Goal: Task Accomplishment & Management: Use online tool/utility

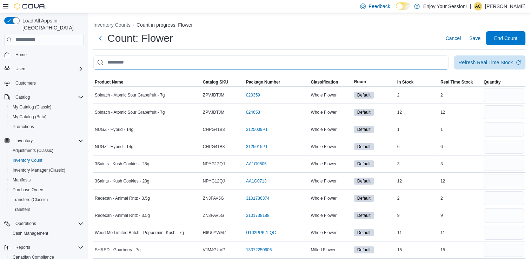
click at [166, 68] on input "This is a search bar. After typing your query, hit enter to filter the results …" at bounding box center [270, 62] width 355 height 14
type input "*********"
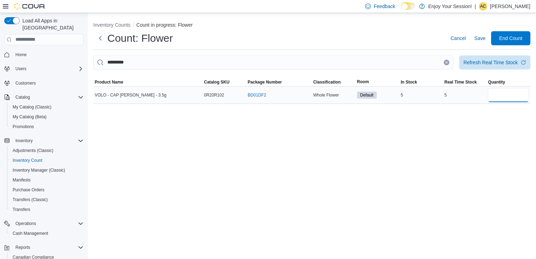
click at [517, 94] on input "number" at bounding box center [508, 95] width 41 height 14
type input "*"
click at [445, 62] on icon "Clear input" at bounding box center [446, 62] width 3 height 3
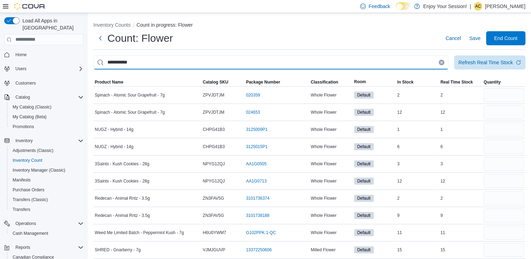
type input "**********"
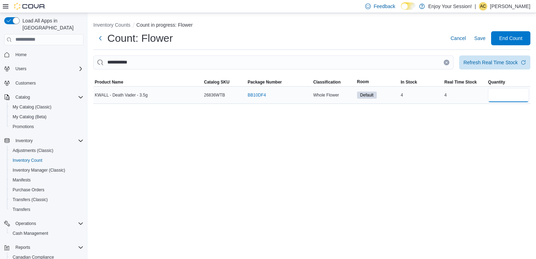
click at [499, 95] on input "number" at bounding box center [508, 95] width 41 height 14
type input "*"
click at [447, 61] on icon "Clear input" at bounding box center [446, 62] width 3 height 3
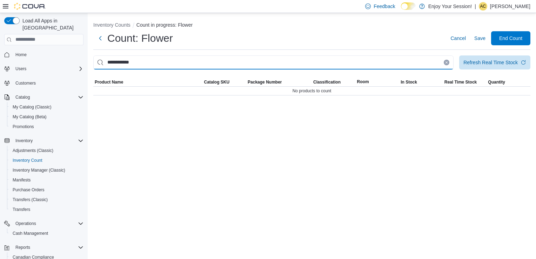
type input "**********"
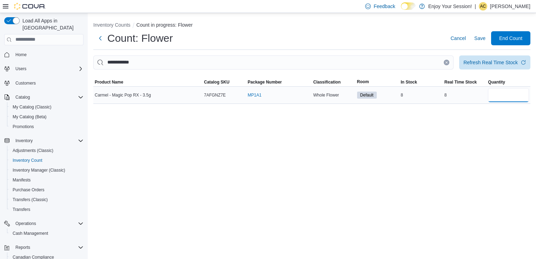
click at [520, 94] on input "number" at bounding box center [508, 95] width 41 height 14
type input "*"
click at [445, 62] on icon "Clear input" at bounding box center [446, 62] width 3 height 3
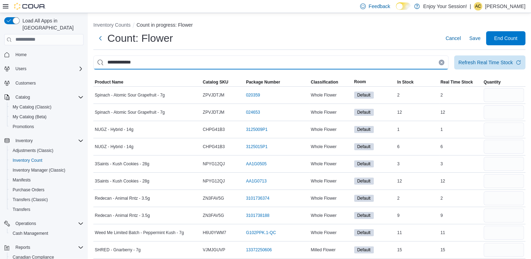
type input "**********"
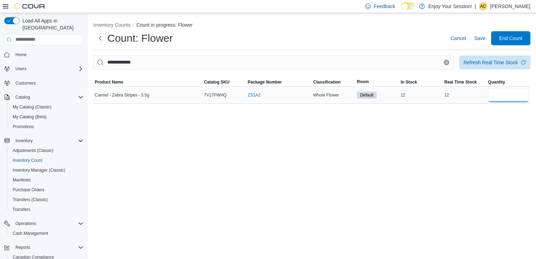
click at [501, 95] on input "number" at bounding box center [508, 95] width 41 height 14
type input "**"
click at [445, 63] on icon "Clear input" at bounding box center [446, 62] width 3 height 3
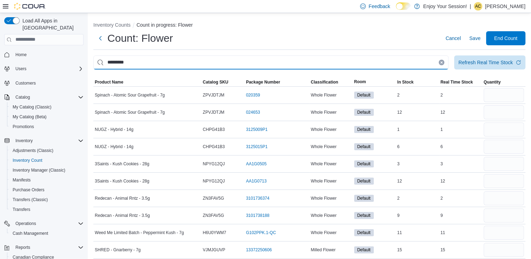
type input "*********"
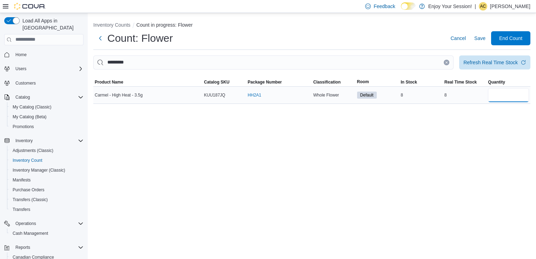
click at [499, 97] on input "number" at bounding box center [508, 95] width 41 height 14
type input "*"
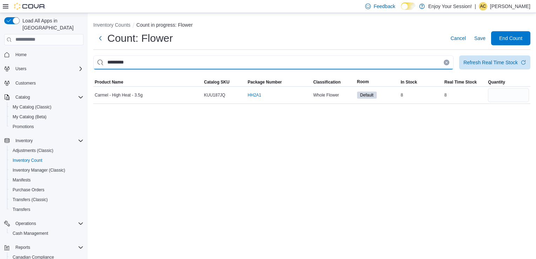
click at [444, 64] on input "*********" at bounding box center [273, 62] width 361 height 14
click at [445, 62] on icon "Clear input" at bounding box center [446, 62] width 3 height 3
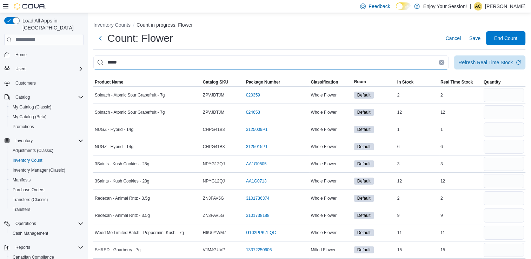
type input "*****"
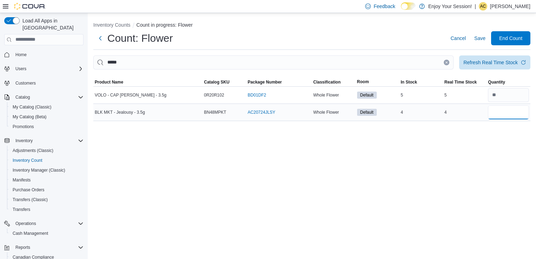
click at [520, 114] on input "number" at bounding box center [508, 112] width 41 height 14
type input "*"
click at [446, 63] on icon "Clear input" at bounding box center [447, 62] width 2 height 2
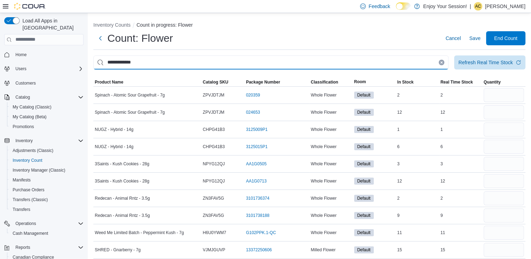
type input "**********"
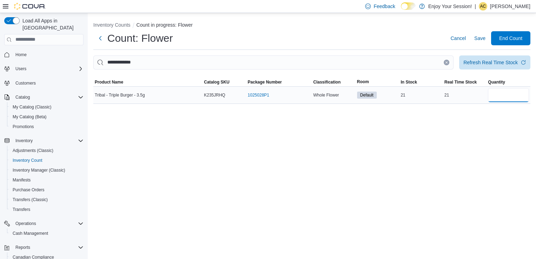
click at [490, 91] on input "number" at bounding box center [508, 95] width 41 height 14
type input "**"
click at [446, 62] on icon "Clear input" at bounding box center [446, 62] width 3 height 3
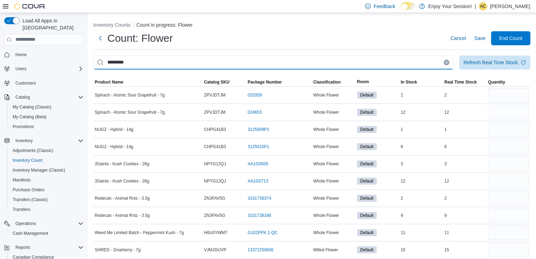
type input "*********"
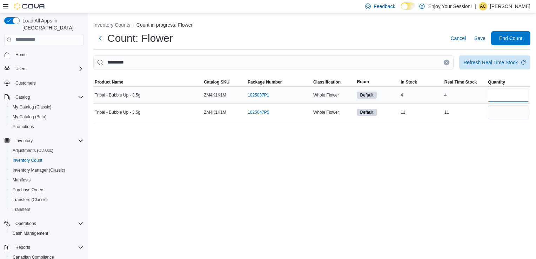
click at [494, 98] on input "number" at bounding box center [508, 95] width 41 height 14
type input "*"
click at [496, 113] on input "number" at bounding box center [508, 112] width 41 height 14
type input "**"
click at [446, 61] on icon "Clear input" at bounding box center [446, 62] width 3 height 3
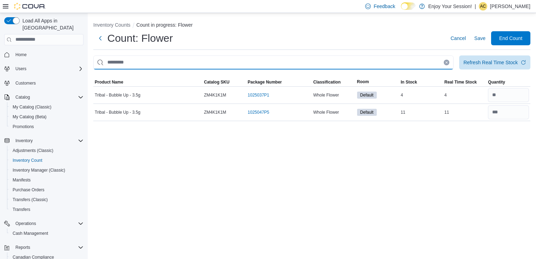
click at [446, 61] on input "This is a search bar. After typing your query, hit enter to filter the results …" at bounding box center [273, 62] width 361 height 14
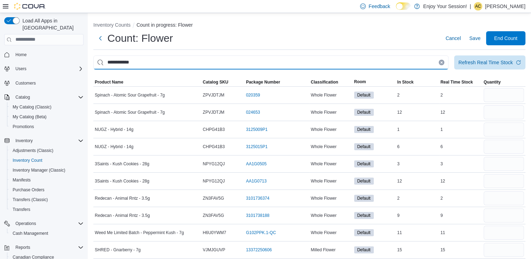
type input "**********"
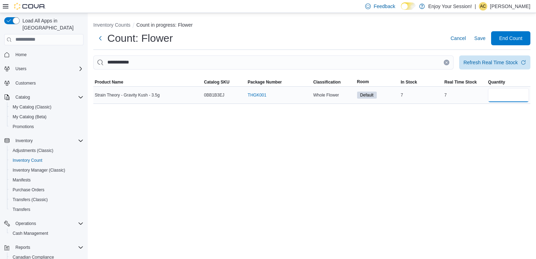
click at [507, 93] on input "number" at bounding box center [508, 95] width 41 height 14
type input "*"
click at [447, 62] on icon "Clear input" at bounding box center [447, 62] width 2 height 2
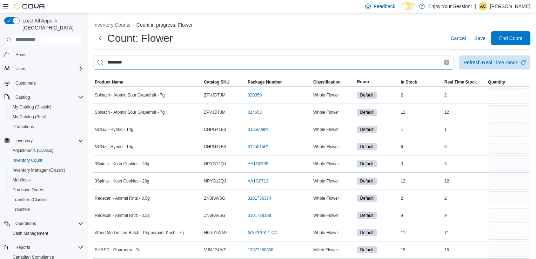
type input "********"
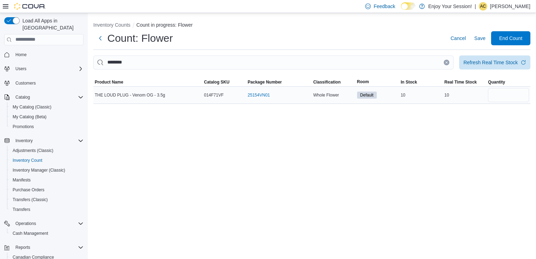
click at [487, 96] on div at bounding box center [509, 95] width 44 height 17
click at [491, 96] on input "number" at bounding box center [508, 95] width 41 height 14
type input "**"
click at [448, 60] on button "Clear input" at bounding box center [447, 63] width 6 height 6
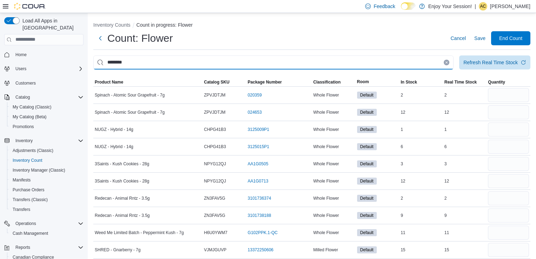
type input "********"
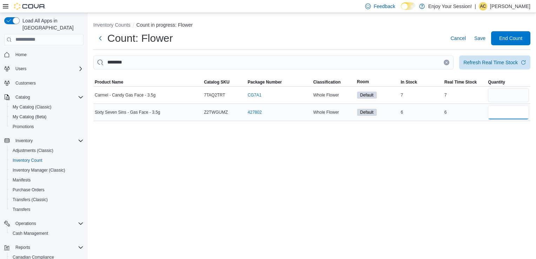
click at [507, 114] on input "number" at bounding box center [508, 112] width 41 height 14
type input "*"
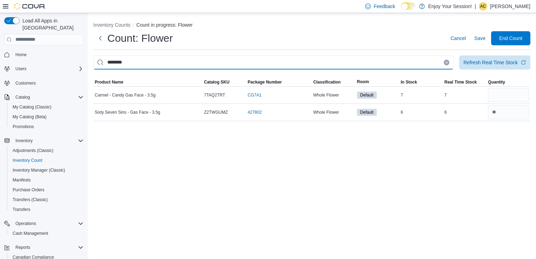
click at [435, 63] on input "********" at bounding box center [273, 62] width 361 height 14
type input "*"
type input "********"
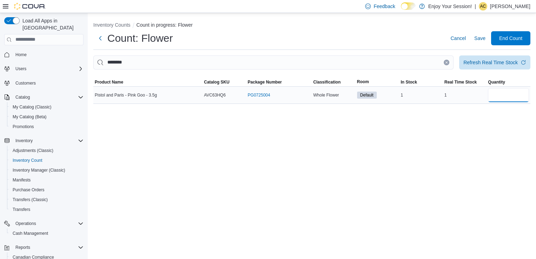
click at [500, 90] on input "number" at bounding box center [508, 95] width 41 height 14
type input "*"
click at [447, 61] on icon "Clear input" at bounding box center [446, 62] width 3 height 3
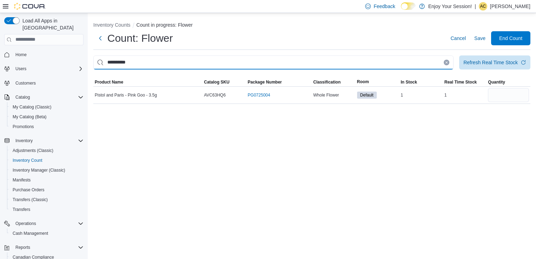
type input "**********"
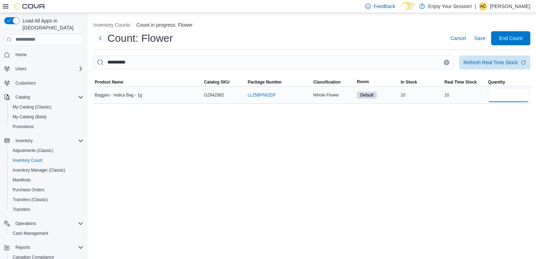
click at [507, 89] on input "number" at bounding box center [508, 95] width 41 height 14
type input "**"
click at [447, 62] on icon "Clear input" at bounding box center [447, 62] width 2 height 2
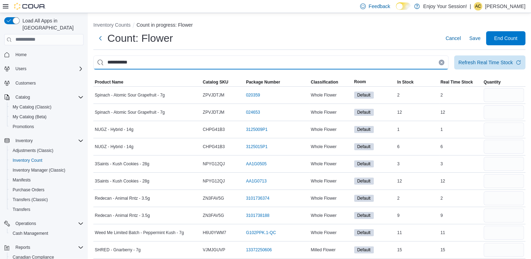
type input "**********"
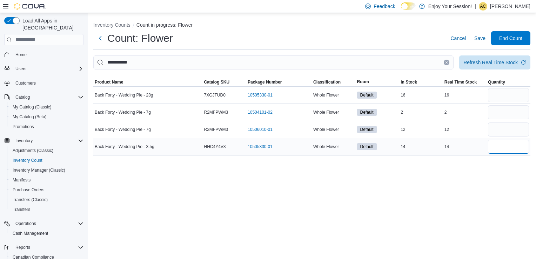
click at [493, 144] on input "number" at bounding box center [508, 147] width 41 height 14
type input "**"
click at [445, 63] on icon "Clear input" at bounding box center [446, 62] width 3 height 3
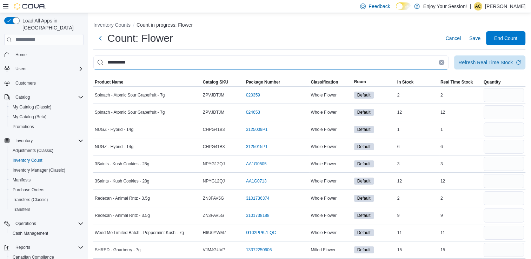
type input "**********"
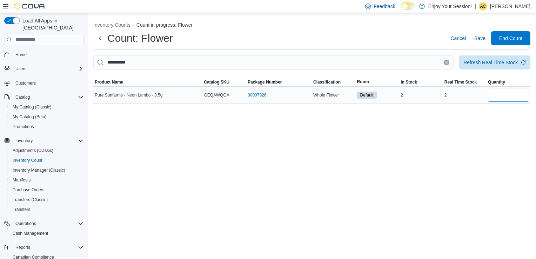
click at [500, 99] on input "number" at bounding box center [508, 95] width 41 height 14
type input "*"
click at [448, 62] on icon "Clear input" at bounding box center [446, 62] width 3 height 3
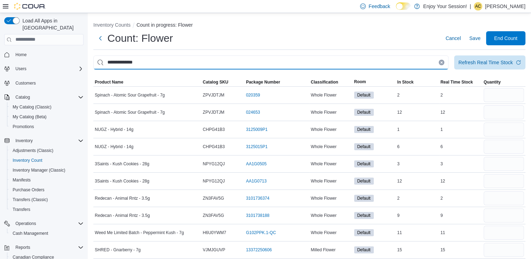
type input "**********"
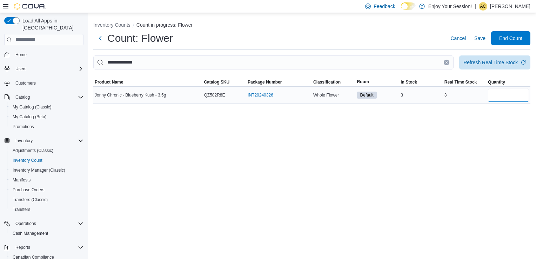
click at [508, 98] on input "number" at bounding box center [508, 95] width 41 height 14
type input "*"
click at [449, 64] on button "Clear input" at bounding box center [447, 63] width 6 height 6
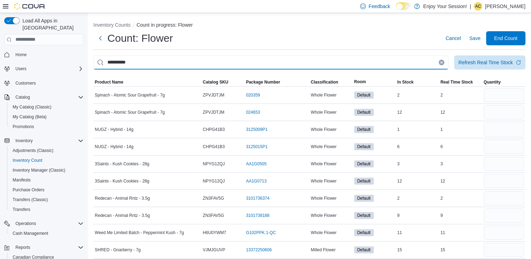
type input "**********"
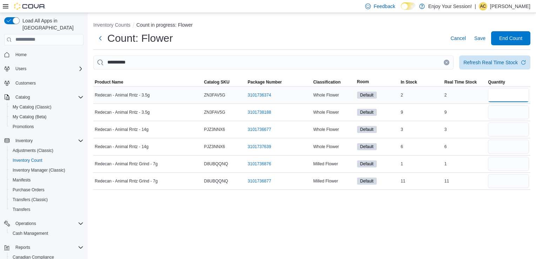
click at [502, 93] on input "number" at bounding box center [508, 95] width 41 height 14
type input "*"
click at [503, 113] on input "number" at bounding box center [508, 112] width 41 height 14
type input "*"
click at [444, 62] on button "Clear input" at bounding box center [447, 63] width 6 height 6
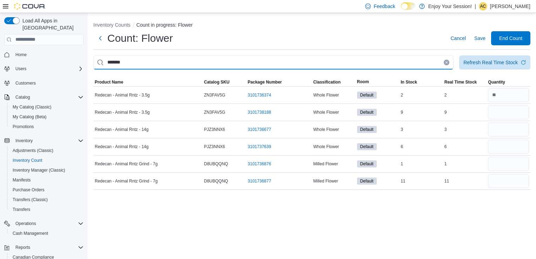
type input "********"
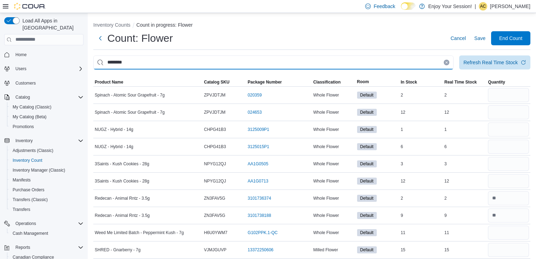
type input "********"
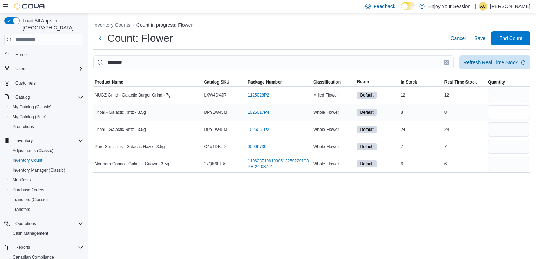
click at [495, 107] on input "number" at bounding box center [508, 112] width 41 height 14
type input "*"
click at [496, 125] on input "number" at bounding box center [508, 130] width 41 height 14
type input "**"
click at [445, 61] on icon "Clear input" at bounding box center [446, 62] width 3 height 3
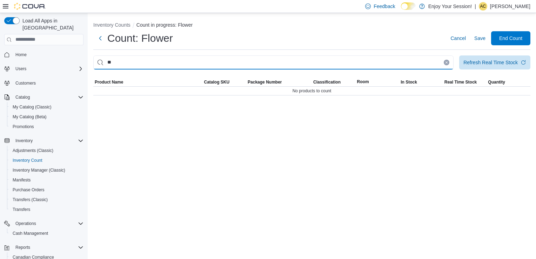
type input "*"
type input "**********"
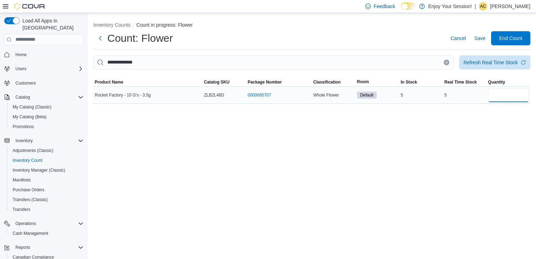
click at [508, 94] on input "number" at bounding box center [508, 95] width 41 height 14
type input "*"
click at [447, 64] on button "Clear input" at bounding box center [447, 63] width 6 height 6
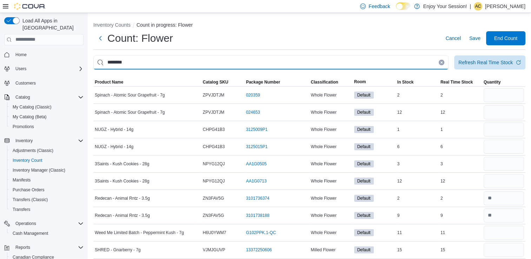
type input "********"
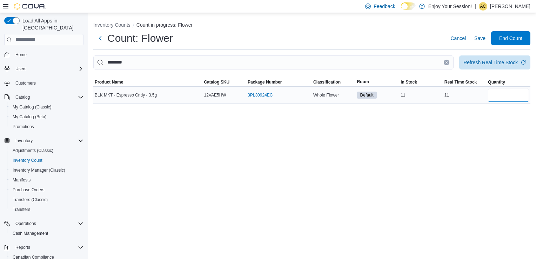
click at [495, 92] on input "number" at bounding box center [508, 95] width 41 height 14
type input "**"
click at [447, 64] on button "Clear input" at bounding box center [447, 63] width 6 height 6
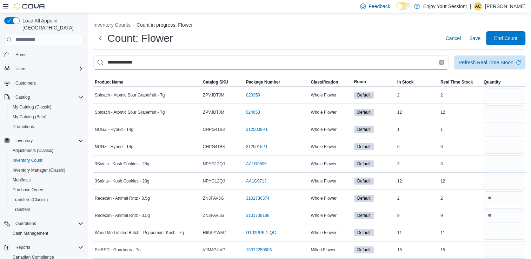
type input "**********"
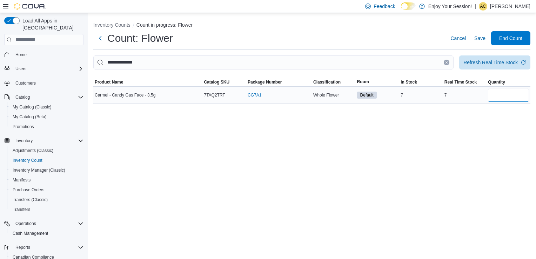
click at [504, 96] on input "number" at bounding box center [508, 95] width 41 height 14
type input "*"
click at [447, 62] on icon "Clear input" at bounding box center [446, 62] width 3 height 3
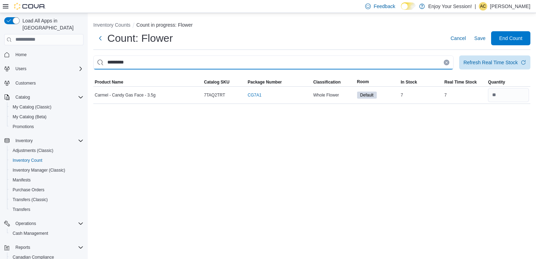
type input "*********"
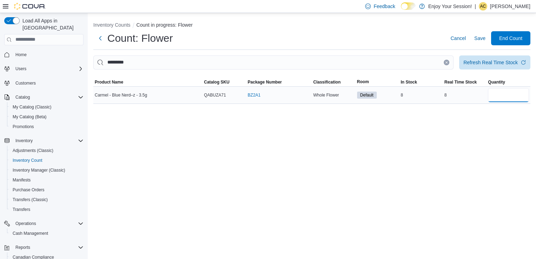
click at [505, 96] on input "number" at bounding box center [508, 95] width 41 height 14
type input "*"
click at [448, 61] on icon "Clear input" at bounding box center [446, 62] width 3 height 3
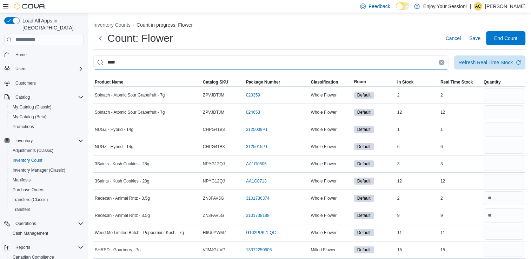
type input "****"
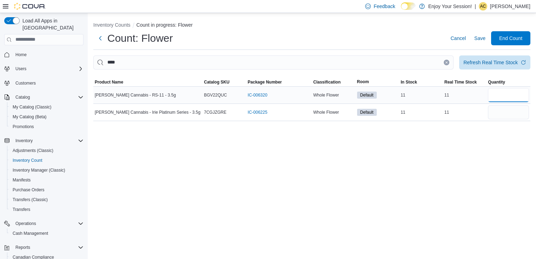
click at [503, 98] on input "number" at bounding box center [508, 95] width 41 height 14
type input "**"
click at [445, 62] on icon "Clear input" at bounding box center [446, 62] width 3 height 3
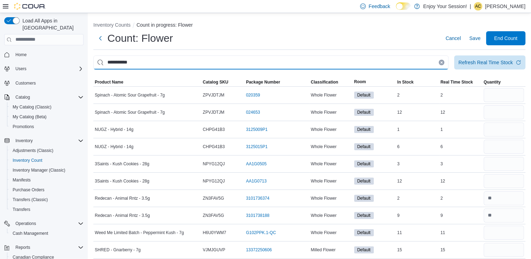
type input "**********"
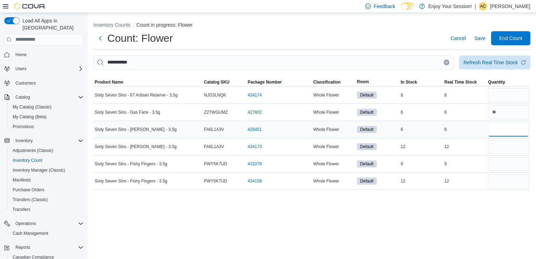
click at [500, 130] on input "number" at bounding box center [508, 130] width 41 height 14
click at [504, 98] on input "number" at bounding box center [508, 95] width 41 height 14
type input "*"
click at [510, 128] on input "number" at bounding box center [508, 130] width 41 height 14
type input "*"
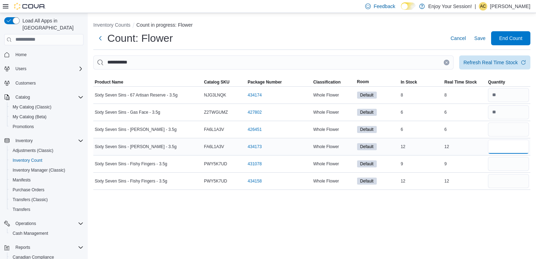
click at [507, 147] on input "number" at bounding box center [508, 147] width 41 height 14
type input "**"
click at [505, 165] on input "number" at bounding box center [508, 164] width 41 height 14
type input "*"
click at [511, 187] on input "number" at bounding box center [508, 181] width 41 height 14
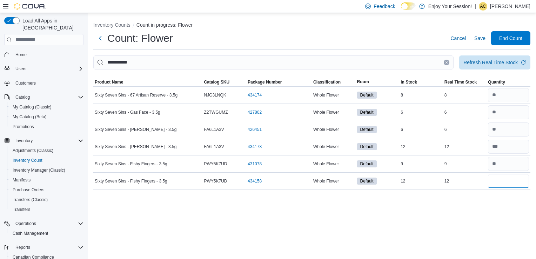
type input "**"
click at [500, 203] on div "**********" at bounding box center [312, 136] width 449 height 246
click at [447, 62] on icon "Clear input" at bounding box center [447, 62] width 2 height 2
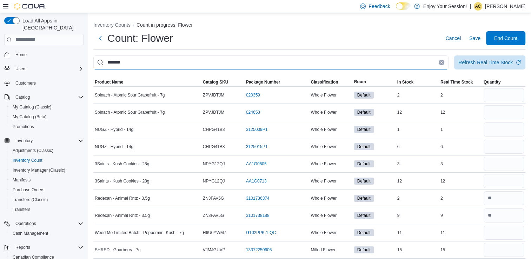
type input "*******"
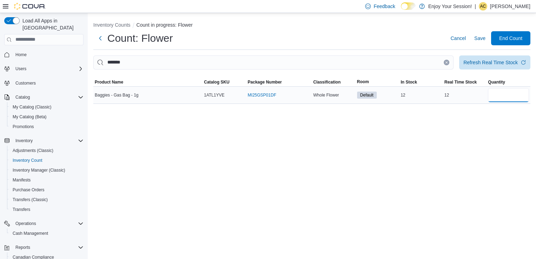
click at [497, 96] on input "number" at bounding box center [508, 95] width 41 height 14
type input "**"
click at [446, 64] on button "Clear input" at bounding box center [447, 63] width 6 height 6
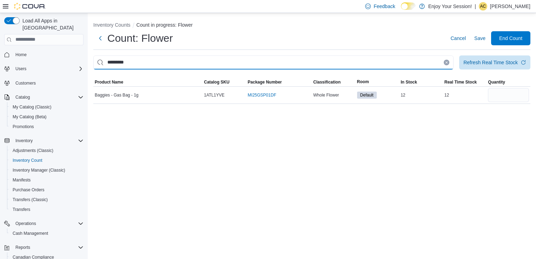
type input "*********"
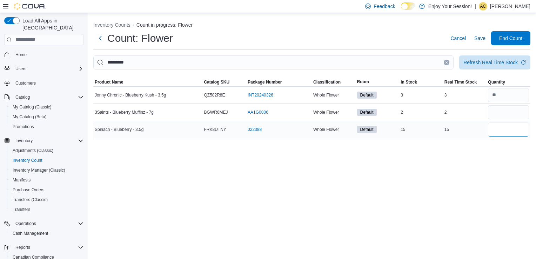
click at [500, 131] on input "number" at bounding box center [508, 130] width 41 height 14
type input "**"
click at [448, 64] on button "Clear input" at bounding box center [447, 63] width 6 height 6
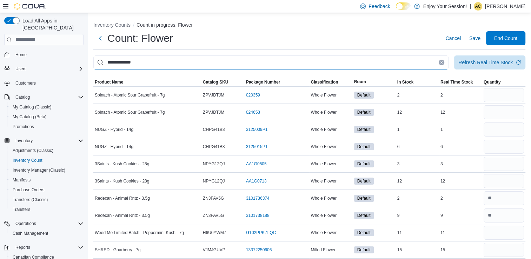
type input "**********"
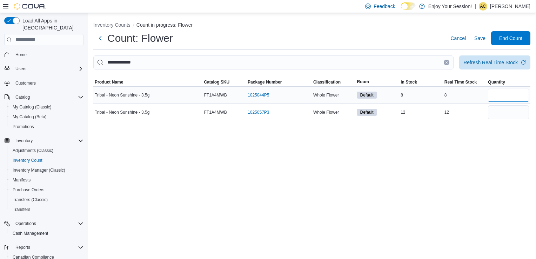
click at [514, 100] on input "number" at bounding box center [508, 95] width 41 height 14
type input "*"
click at [513, 115] on input "number" at bounding box center [508, 112] width 41 height 14
type input "**"
click at [445, 62] on icon "Clear input" at bounding box center [446, 62] width 3 height 3
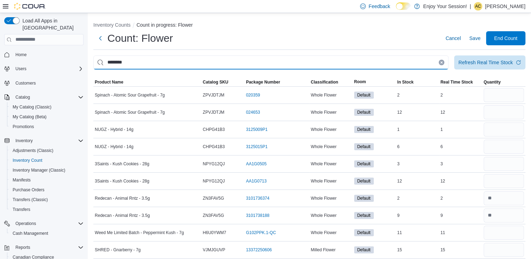
type input "********"
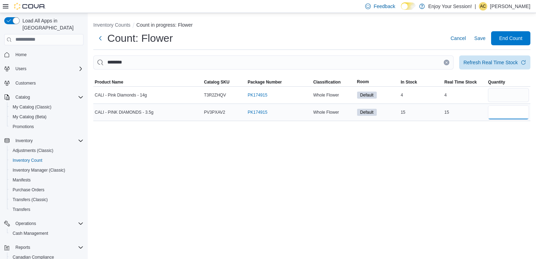
click at [498, 111] on input "number" at bounding box center [508, 112] width 41 height 14
type input "**"
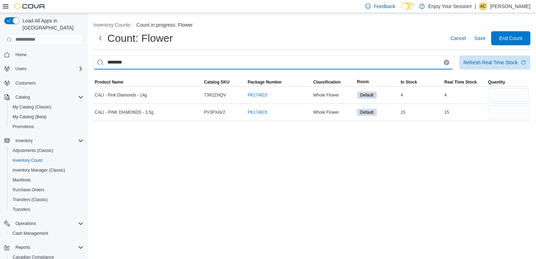
click at [448, 65] on input "********" at bounding box center [273, 62] width 361 height 14
click at [447, 62] on icon "Clear input" at bounding box center [447, 62] width 2 height 2
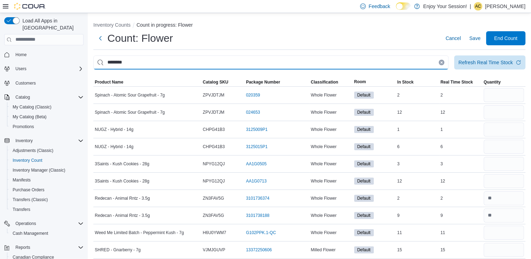
type input "********"
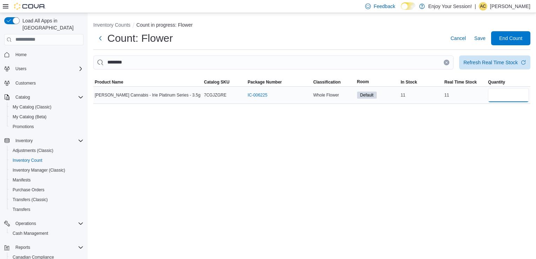
click at [500, 96] on input "number" at bounding box center [508, 95] width 41 height 14
type input "**"
click at [449, 63] on button "Clear input" at bounding box center [447, 63] width 6 height 6
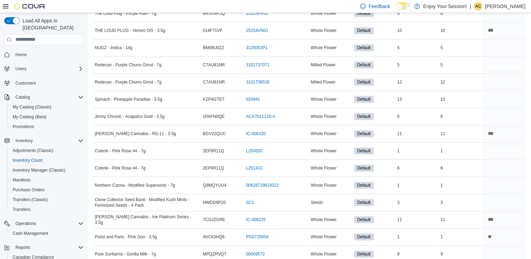
scroll to position [3129, 0]
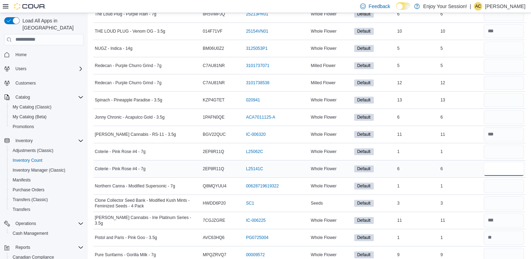
click at [496, 162] on input "number" at bounding box center [504, 169] width 40 height 14
type input "*"
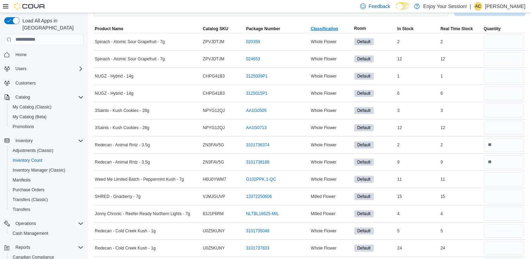
scroll to position [0, 0]
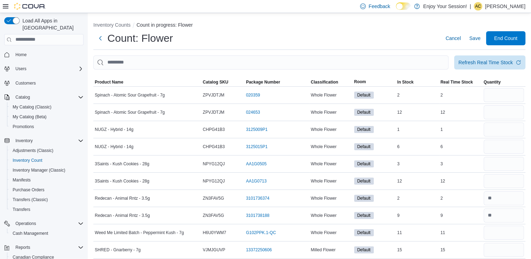
click at [271, 62] on input "This is a search bar. After typing your query, hit enter to filter the results …" at bounding box center [270, 62] width 355 height 14
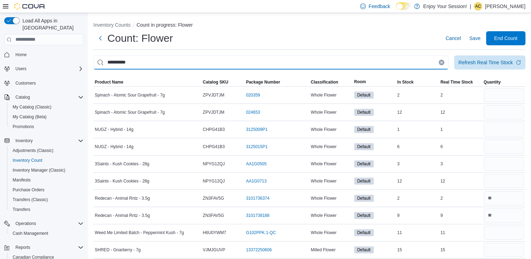
type input "**********"
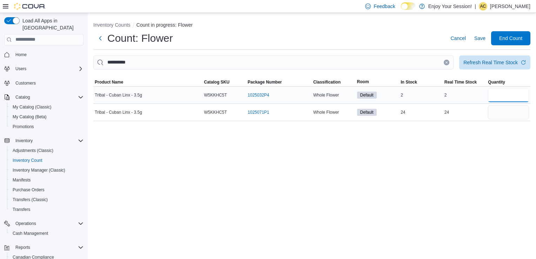
click at [519, 95] on input "number" at bounding box center [508, 95] width 41 height 14
type input "*"
click at [506, 113] on input "number" at bounding box center [508, 112] width 41 height 14
type input "**"
click at [445, 62] on icon "Clear input" at bounding box center [446, 62] width 3 height 3
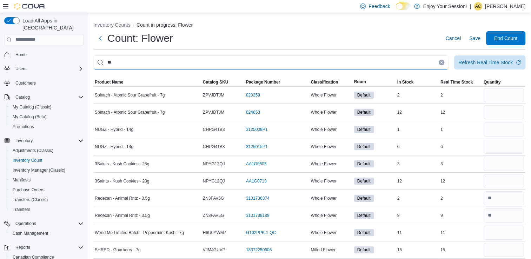
type input "*"
type input "**********"
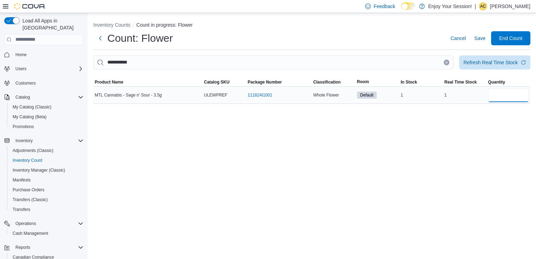
click at [502, 92] on input "number" at bounding box center [508, 95] width 41 height 14
type input "*"
click at [446, 62] on icon "Clear input" at bounding box center [446, 62] width 3 height 3
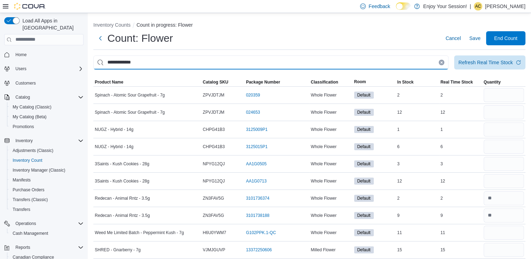
type input "**********"
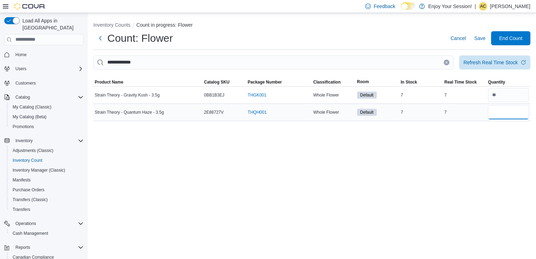
click at [496, 112] on input "number" at bounding box center [508, 112] width 41 height 14
type input "*"
click at [448, 64] on icon "Clear input" at bounding box center [446, 62] width 3 height 3
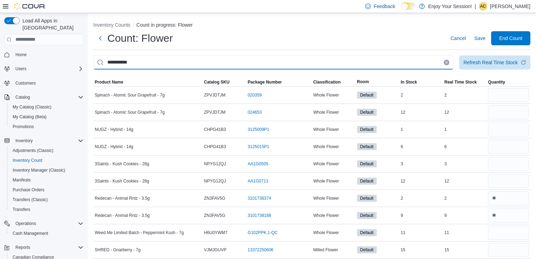
type input "**********"
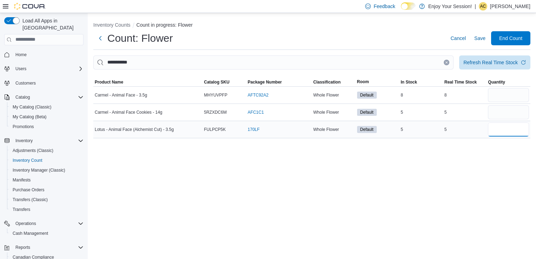
click at [499, 129] on input "number" at bounding box center [508, 130] width 41 height 14
type input "*"
click at [503, 111] on input "number" at bounding box center [508, 112] width 41 height 14
type input "*"
click at [495, 94] on input "number" at bounding box center [508, 95] width 41 height 14
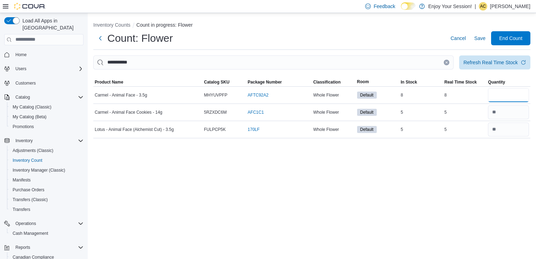
type input "*"
click at [447, 61] on icon "Clear input" at bounding box center [446, 62] width 3 height 3
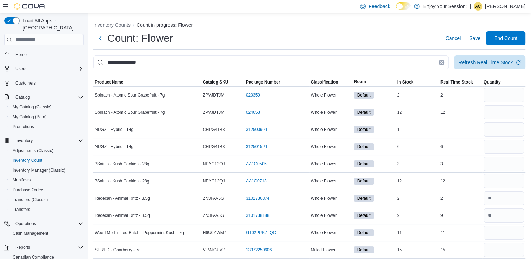
type input "**********"
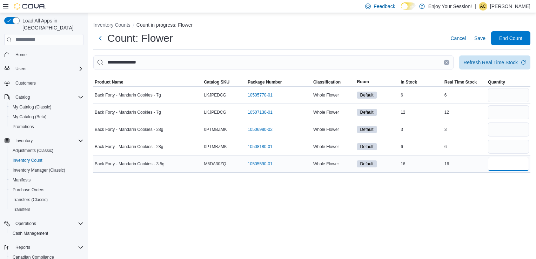
click at [495, 168] on input "number" at bounding box center [508, 164] width 41 height 14
type input "**"
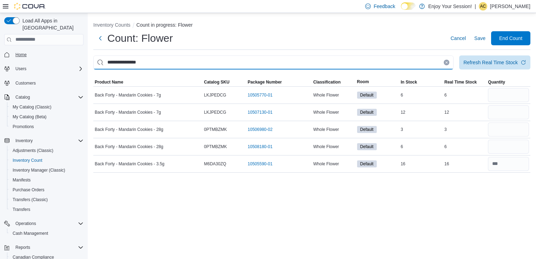
drag, startPoint x: 176, startPoint y: 61, endPoint x: 22, endPoint y: 47, distance: 153.7
click at [22, 47] on div "**********" at bounding box center [268, 136] width 536 height 246
type input "**********"
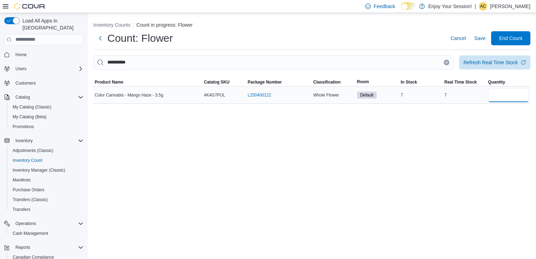
click at [509, 98] on input "number" at bounding box center [508, 95] width 41 height 14
type input "*"
click at [445, 62] on button "Clear input" at bounding box center [447, 63] width 6 height 6
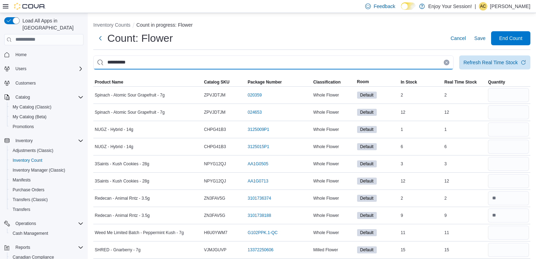
type input "**********"
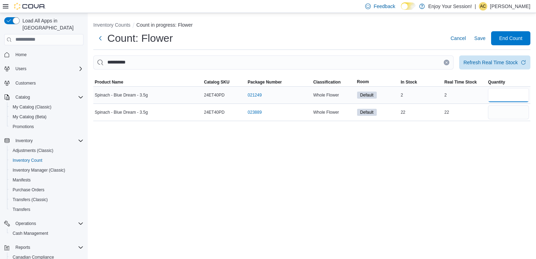
click at [513, 94] on input "number" at bounding box center [508, 95] width 41 height 14
type input "*"
click at [507, 115] on input "number" at bounding box center [508, 112] width 41 height 14
type input "**"
click at [447, 62] on icon "Clear input" at bounding box center [447, 62] width 2 height 2
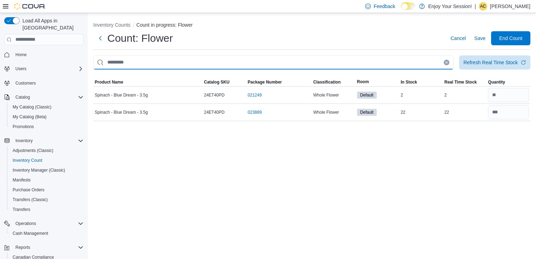
click at [445, 62] on input "This is a search bar. After typing your query, hit enter to filter the results …" at bounding box center [273, 62] width 361 height 14
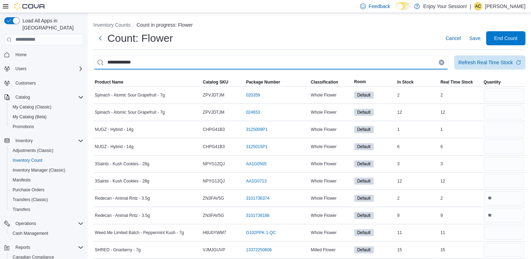
type input "**********"
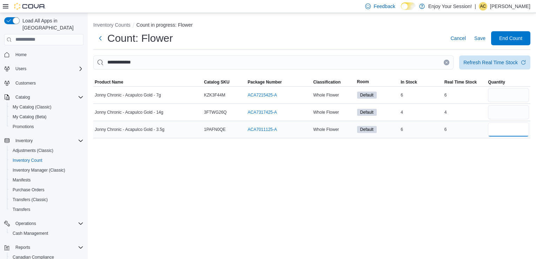
click at [508, 133] on input "number" at bounding box center [508, 130] width 41 height 14
type input "*"
click at [447, 64] on button "Clear input" at bounding box center [447, 63] width 6 height 6
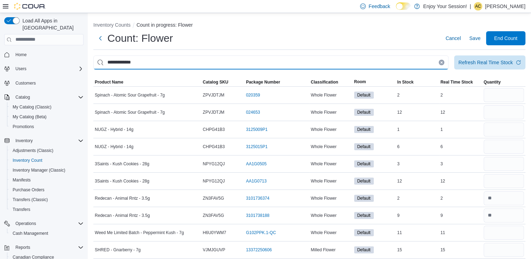
type input "**********"
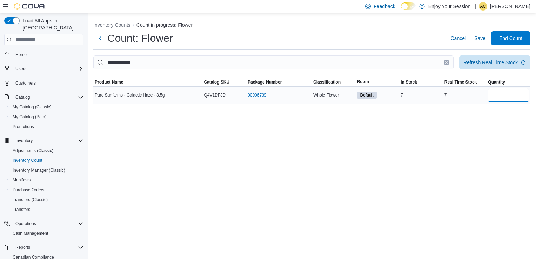
click at [502, 101] on input "number" at bounding box center [508, 95] width 41 height 14
type input "*"
click at [444, 61] on button "Clear input" at bounding box center [447, 63] width 6 height 6
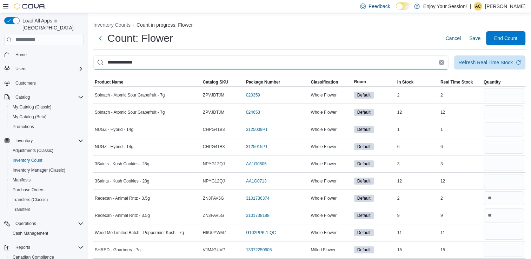
type input "**********"
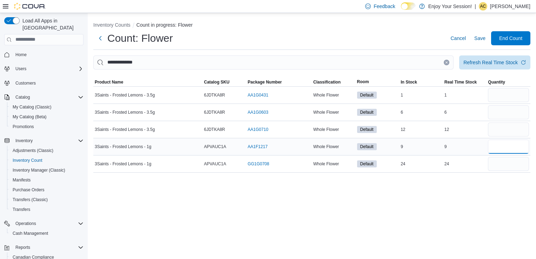
click at [502, 148] on input "number" at bounding box center [508, 147] width 41 height 14
type input "*"
click at [505, 164] on input "number" at bounding box center [508, 164] width 41 height 14
type input "**"
click at [502, 129] on input "number" at bounding box center [508, 130] width 41 height 14
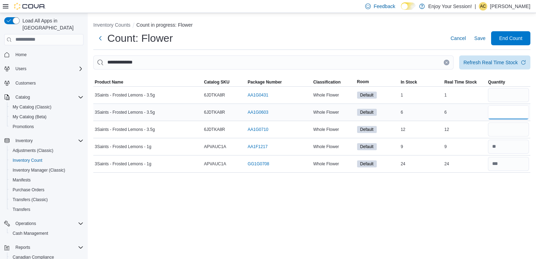
click at [502, 111] on input "number" at bounding box center [508, 112] width 41 height 14
type input "*"
click at [506, 97] on input "number" at bounding box center [508, 95] width 41 height 14
type input "*"
click at [506, 123] on input "number" at bounding box center [508, 130] width 41 height 14
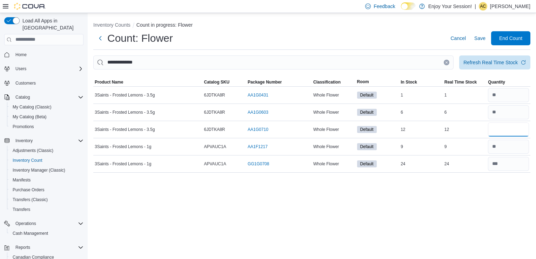
type input "**"
click at [445, 63] on icon "Clear input" at bounding box center [446, 62] width 3 height 3
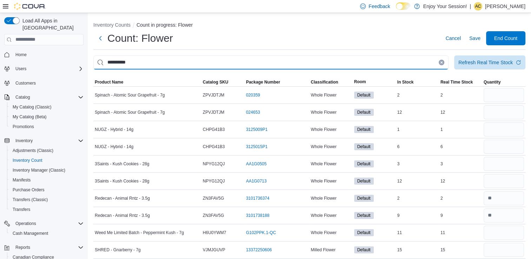
type input "**********"
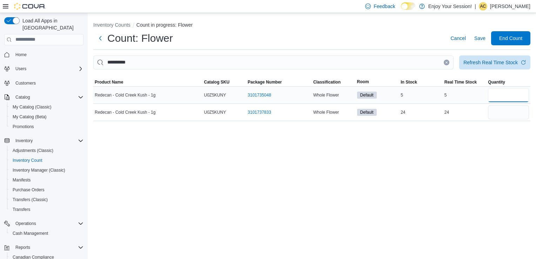
click at [499, 97] on input "number" at bounding box center [508, 95] width 41 height 14
type input "*"
click at [499, 116] on input "number" at bounding box center [508, 112] width 41 height 14
type input "**"
click at [493, 144] on div "**********" at bounding box center [312, 136] width 449 height 246
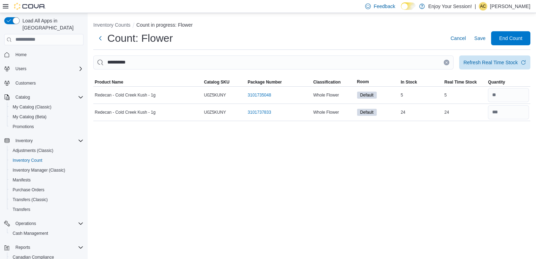
click at [447, 61] on icon "Clear input" at bounding box center [446, 62] width 3 height 3
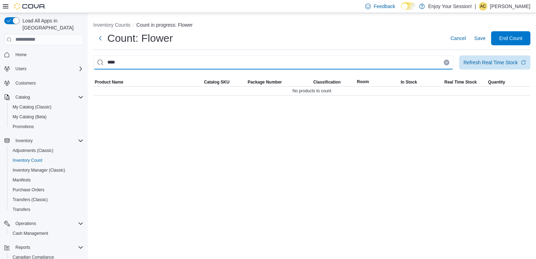
type input "****"
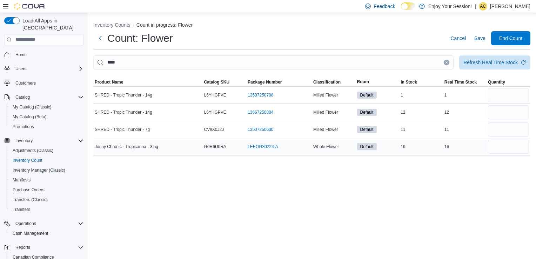
click at [514, 154] on div at bounding box center [509, 146] width 44 height 17
click at [513, 151] on input "number" at bounding box center [508, 147] width 41 height 14
type input "*"
click at [444, 60] on button "Clear input" at bounding box center [447, 63] width 6 height 6
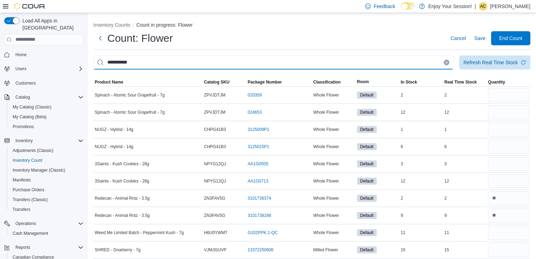
type input "**********"
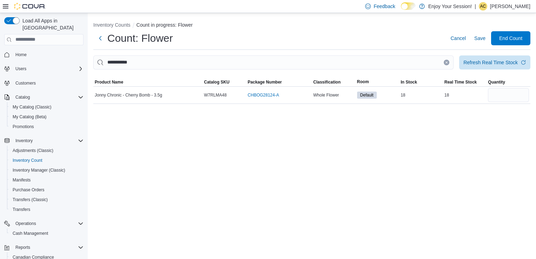
click at [517, 105] on div "**********" at bounding box center [312, 61] width 449 height 97
click at [510, 95] on input "number" at bounding box center [508, 95] width 41 height 14
click at [510, 95] on input "*" at bounding box center [508, 95] width 41 height 14
type input "**"
click at [446, 61] on icon "Clear input" at bounding box center [446, 62] width 3 height 3
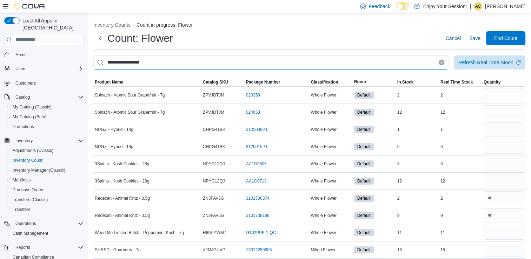
type input "**********"
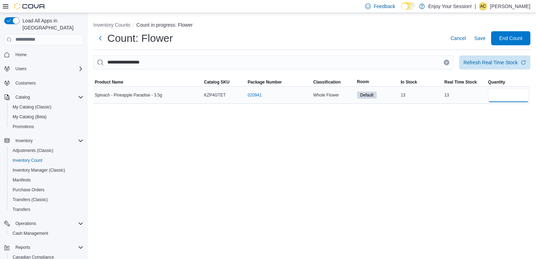
click at [509, 94] on input "number" at bounding box center [508, 95] width 41 height 14
type input "**"
click at [447, 63] on icon "Clear input" at bounding box center [446, 62] width 3 height 3
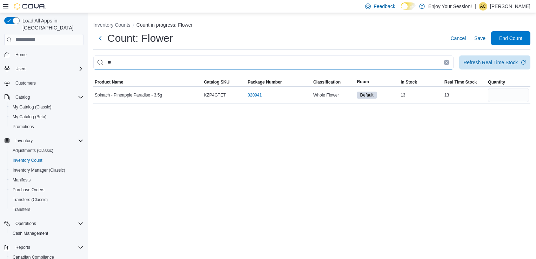
type input "*"
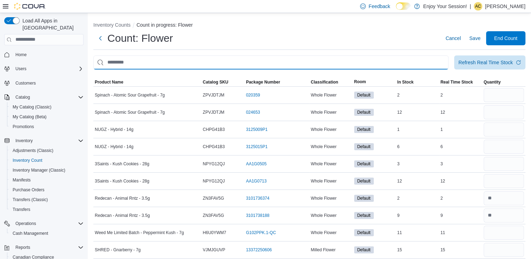
type input "*"
type input "*********"
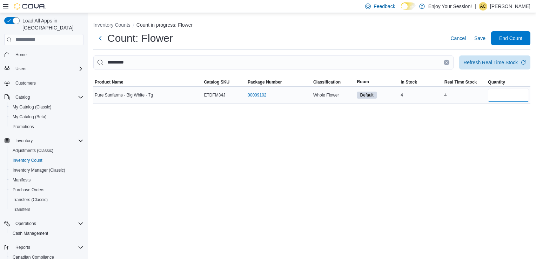
click at [517, 99] on input "number" at bounding box center [508, 95] width 41 height 14
type input "*"
click at [448, 63] on button "Clear input" at bounding box center [447, 63] width 6 height 6
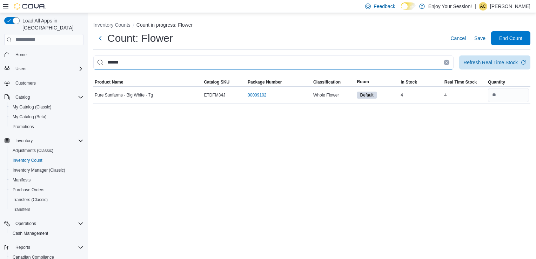
type input "******"
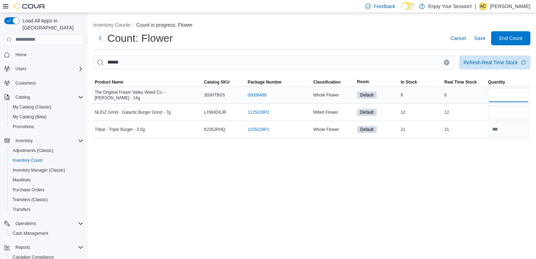
click at [490, 89] on input "number" at bounding box center [508, 95] width 41 height 14
type input "*"
click at [448, 62] on icon "Clear input" at bounding box center [446, 62] width 3 height 3
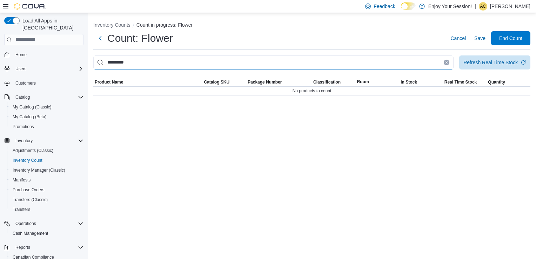
type input "*********"
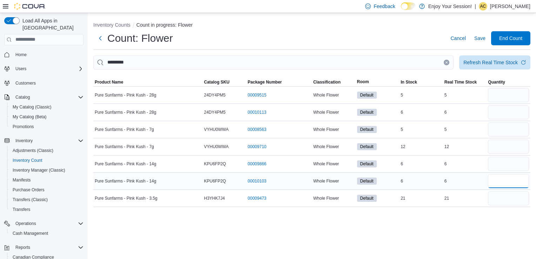
click at [510, 174] on input "number" at bounding box center [508, 181] width 41 height 14
type input "*"
click at [447, 62] on icon "Clear input" at bounding box center [447, 62] width 2 height 2
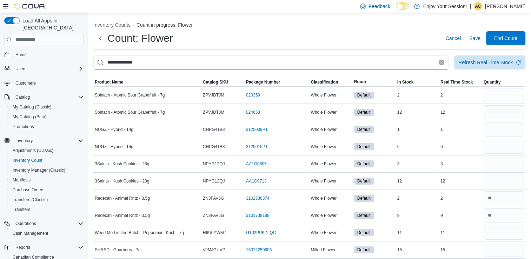
type input "**********"
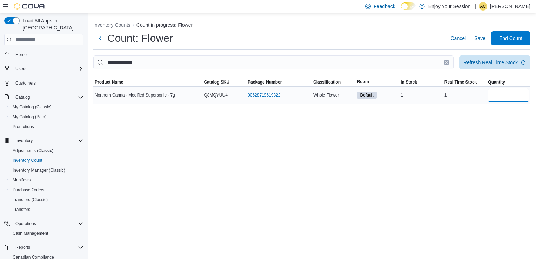
click at [499, 92] on input "number" at bounding box center [508, 95] width 41 height 14
type input "*"
click at [447, 64] on button "Clear input" at bounding box center [447, 63] width 6 height 6
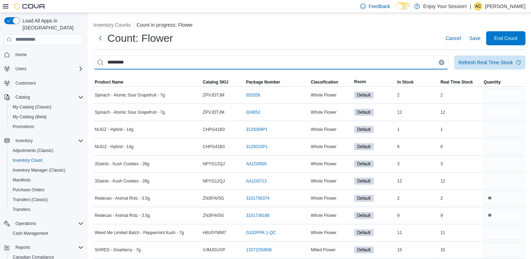
type input "*********"
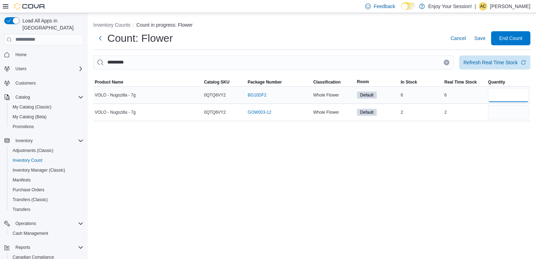
click at [499, 100] on input "number" at bounding box center [508, 95] width 41 height 14
click at [501, 113] on input "number" at bounding box center [508, 112] width 41 height 14
type input "*"
click at [497, 98] on input "number" at bounding box center [508, 95] width 41 height 14
type input "*"
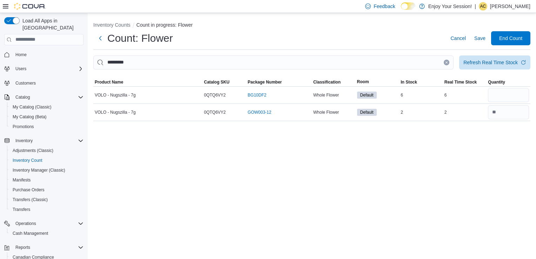
click at [449, 60] on button "Clear input" at bounding box center [447, 63] width 6 height 6
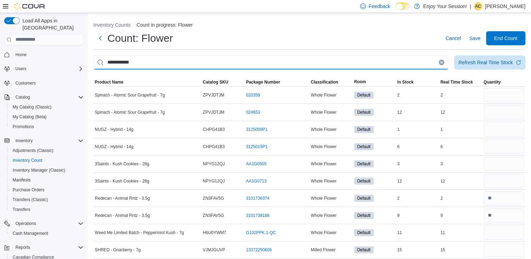
type input "**********"
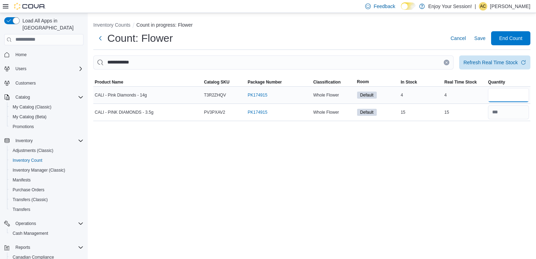
click at [503, 95] on input "number" at bounding box center [508, 95] width 41 height 14
type input "*"
click at [447, 62] on icon "Clear input" at bounding box center [447, 62] width 2 height 2
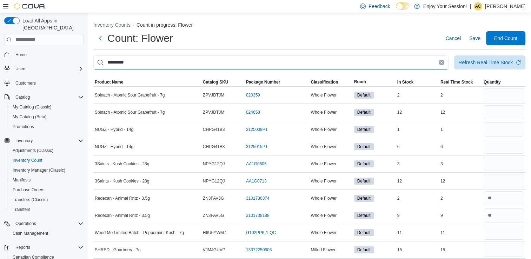
type input "*********"
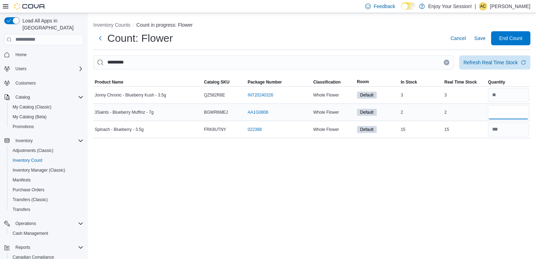
click at [511, 109] on input "number" at bounding box center [508, 112] width 41 height 14
type input "*"
click at [445, 62] on icon "Clear input" at bounding box center [446, 62] width 3 height 3
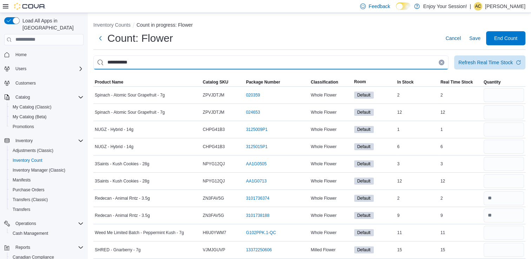
type input "**********"
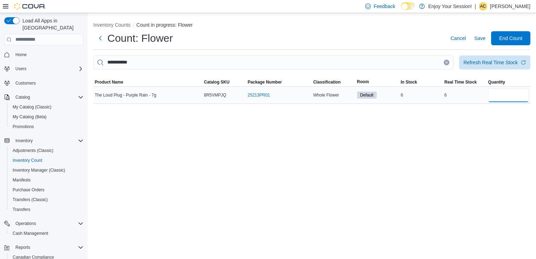
click at [499, 94] on input "number" at bounding box center [508, 95] width 41 height 14
type input "*"
click at [447, 63] on icon "Clear input" at bounding box center [446, 62] width 3 height 3
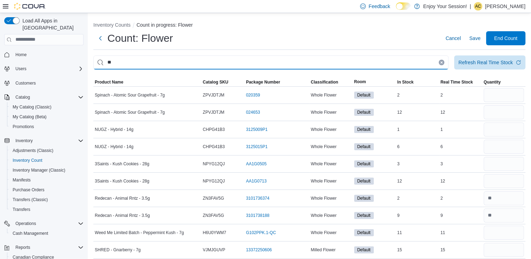
type input "*"
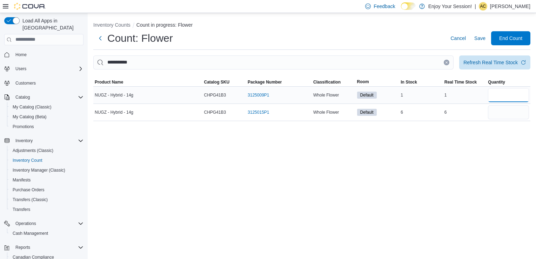
click at [522, 98] on input "number" at bounding box center [508, 95] width 41 height 14
click at [521, 118] on input "number" at bounding box center [508, 112] width 41 height 14
click at [448, 62] on icon "Clear input" at bounding box center [446, 62] width 3 height 3
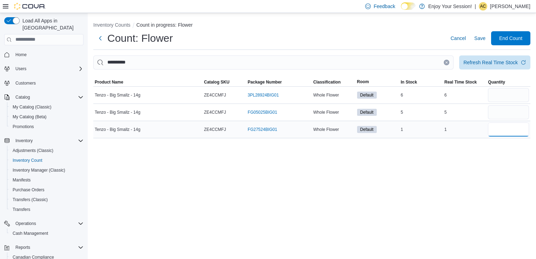
click at [497, 131] on input "number" at bounding box center [508, 130] width 41 height 14
click at [501, 110] on input "number" at bounding box center [508, 112] width 41 height 14
click at [495, 98] on input "number" at bounding box center [508, 95] width 41 height 14
click at [445, 62] on icon "Clear input" at bounding box center [446, 62] width 3 height 3
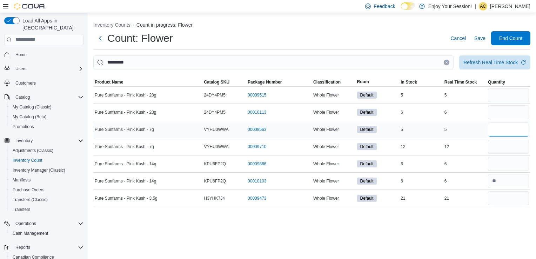
click at [517, 133] on input "number" at bounding box center [508, 130] width 41 height 14
click at [509, 148] on input "number" at bounding box center [508, 147] width 41 height 14
click at [510, 132] on input "number" at bounding box center [508, 130] width 41 height 14
click at [494, 151] on input "number" at bounding box center [508, 147] width 41 height 14
click at [497, 161] on input "number" at bounding box center [508, 164] width 41 height 14
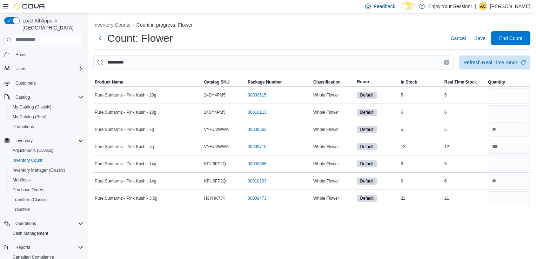
click at [444, 62] on button "Clear input" at bounding box center [447, 63] width 6 height 6
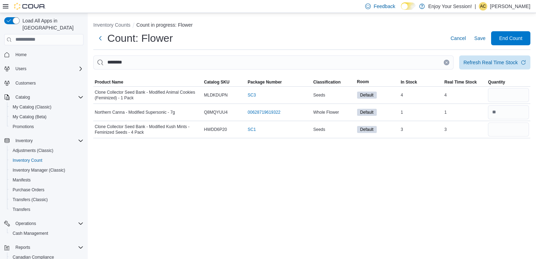
click at [446, 61] on icon "Clear input" at bounding box center [446, 62] width 3 height 3
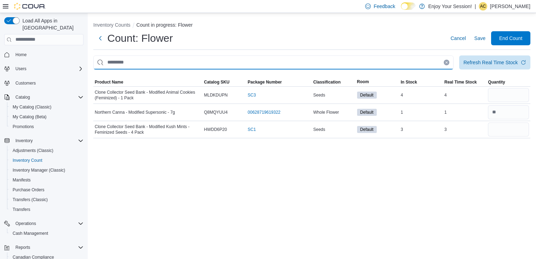
click at [446, 61] on input "This is a search bar. After typing your query, hit enter to filter the results …" at bounding box center [273, 62] width 361 height 14
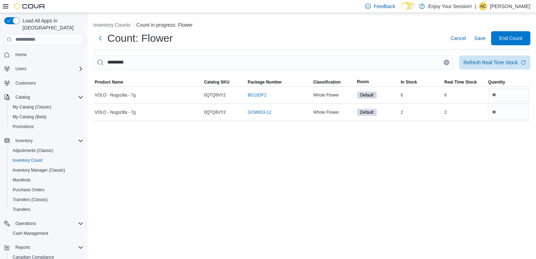
click at [446, 61] on icon "Clear input" at bounding box center [446, 62] width 3 height 3
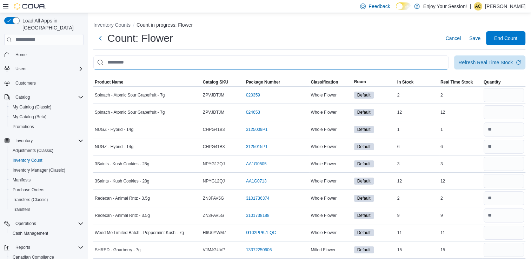
drag, startPoint x: 396, startPoint y: 61, endPoint x: 329, endPoint y: 58, distance: 67.5
click at [336, 60] on input "This is a search bar. After typing your query, hit enter to filter the results …" at bounding box center [270, 62] width 355 height 14
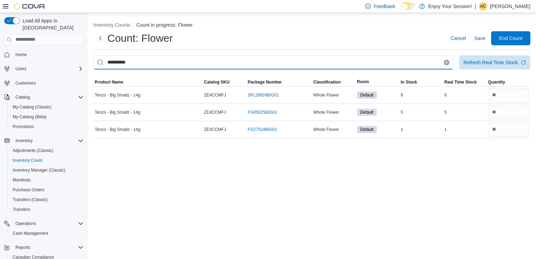
drag, startPoint x: 305, startPoint y: 61, endPoint x: 159, endPoint y: 59, distance: 146.1
click at [159, 59] on input "**********" at bounding box center [273, 62] width 361 height 14
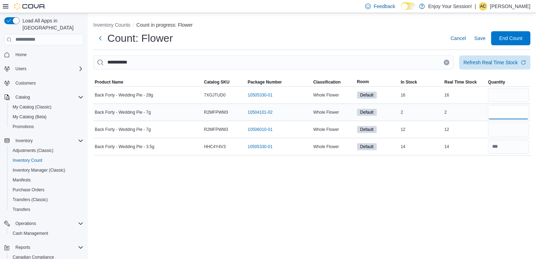
click at [500, 118] on input "number" at bounding box center [508, 112] width 41 height 14
click at [500, 134] on input "number" at bounding box center [508, 130] width 41 height 14
click at [446, 63] on icon "Clear input" at bounding box center [447, 62] width 2 height 2
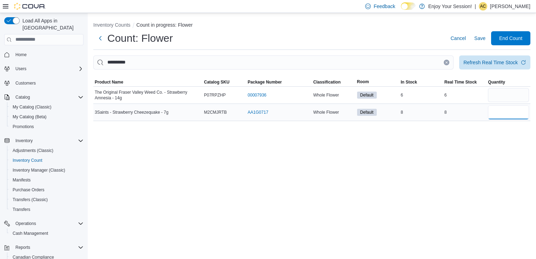
click at [514, 113] on input "number" at bounding box center [508, 112] width 41 height 14
click at [449, 62] on button "Clear input" at bounding box center [447, 63] width 6 height 6
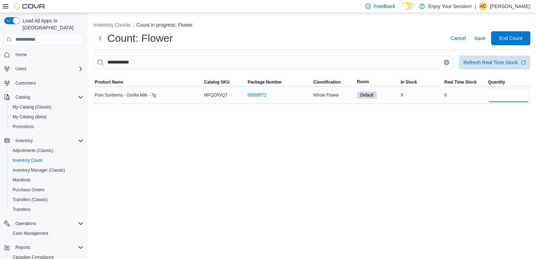
click at [508, 98] on input "number" at bounding box center [508, 95] width 41 height 14
click at [446, 60] on button "Clear input" at bounding box center [447, 63] width 6 height 6
click at [501, 95] on input "number" at bounding box center [508, 95] width 41 height 14
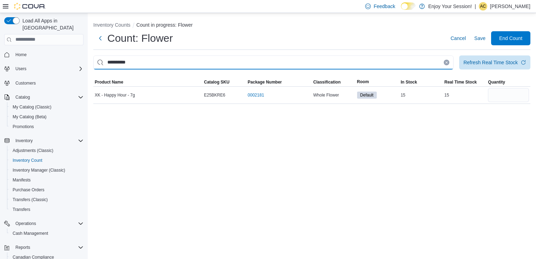
click at [444, 61] on input "**********" at bounding box center [273, 62] width 361 height 14
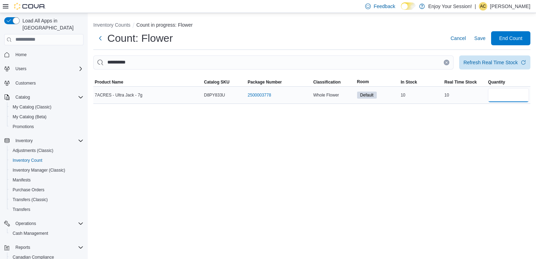
click at [510, 95] on input "number" at bounding box center [508, 95] width 41 height 14
click at [448, 63] on icon "Clear input" at bounding box center [446, 62] width 3 height 3
click at [503, 98] on input "number" at bounding box center [508, 95] width 41 height 14
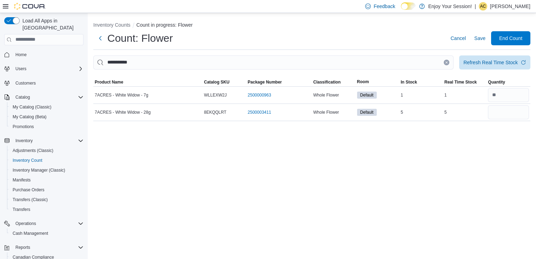
click at [447, 64] on button "Clear input" at bounding box center [447, 63] width 6 height 6
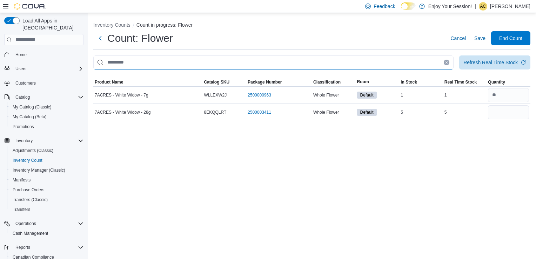
click at [447, 64] on input "This is a search bar. After typing your query, hit enter to filter the results …" at bounding box center [273, 62] width 361 height 14
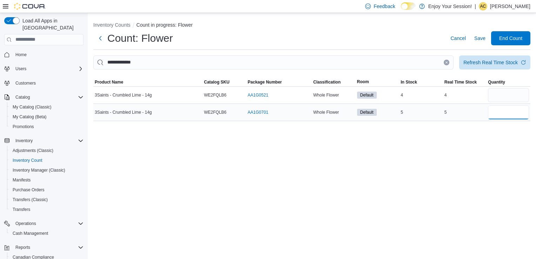
click at [502, 110] on input "number" at bounding box center [508, 112] width 41 height 14
click at [502, 96] on input "number" at bounding box center [508, 95] width 41 height 14
click at [446, 61] on icon "Clear input" at bounding box center [446, 62] width 3 height 3
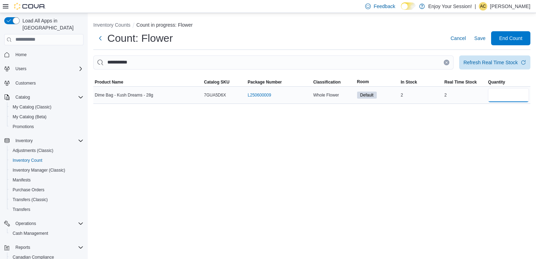
click at [496, 93] on input "number" at bounding box center [508, 95] width 41 height 14
click at [448, 61] on icon "Clear input" at bounding box center [446, 62] width 3 height 3
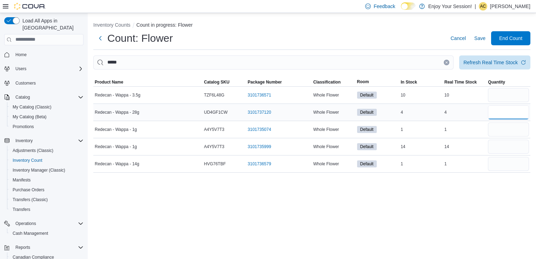
click at [496, 110] on input "number" at bounding box center [508, 112] width 41 height 14
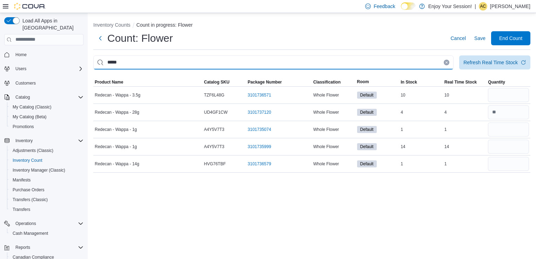
click at [442, 61] on input "*****" at bounding box center [273, 62] width 361 height 14
click at [447, 61] on icon "Clear input" at bounding box center [446, 62] width 3 height 3
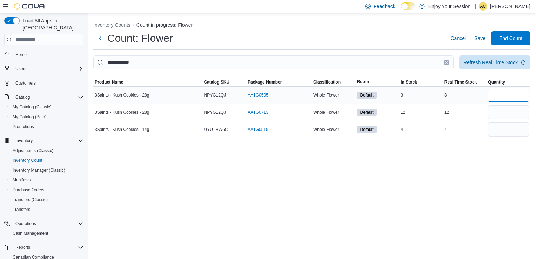
click at [513, 98] on input "number" at bounding box center [508, 95] width 41 height 14
click at [506, 110] on input "number" at bounding box center [508, 112] width 41 height 14
click at [447, 61] on icon "Clear input" at bounding box center [446, 62] width 3 height 3
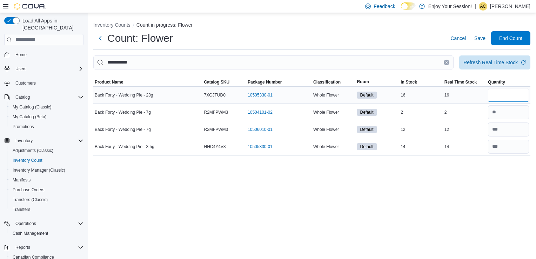
click at [508, 89] on input "number" at bounding box center [508, 95] width 41 height 14
click at [449, 63] on button "Clear input" at bounding box center [447, 63] width 6 height 6
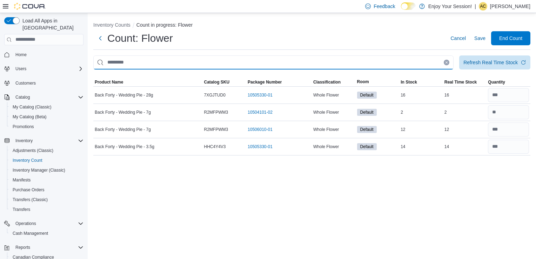
click at [447, 62] on input "This is a search bar. After typing your query, hit enter to filter the results …" at bounding box center [273, 62] width 361 height 14
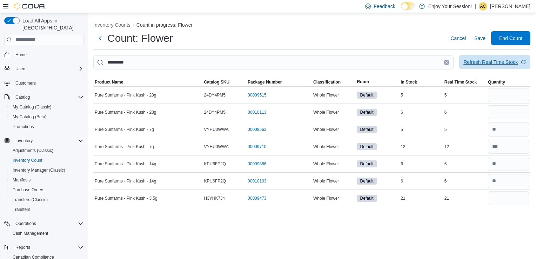
click at [508, 63] on div "Refresh Real Time Stock" at bounding box center [491, 62] width 54 height 7
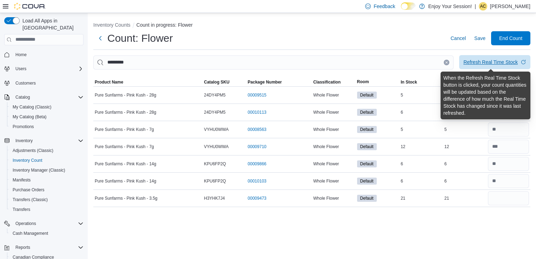
click at [508, 63] on div "Refresh Real Time Stock" at bounding box center [491, 62] width 54 height 7
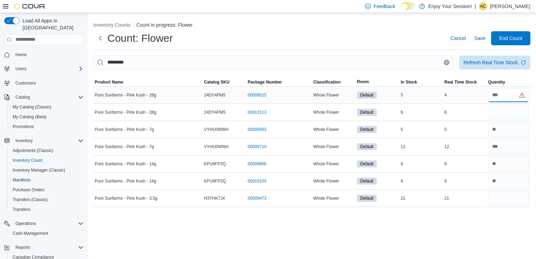
click at [511, 97] on input "number" at bounding box center [508, 95] width 41 height 14
click at [504, 114] on input "number" at bounding box center [508, 112] width 41 height 14
click at [497, 199] on input "number" at bounding box center [508, 198] width 41 height 14
click at [448, 64] on button "Clear input" at bounding box center [447, 63] width 6 height 6
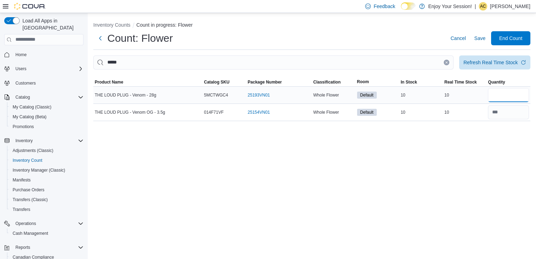
click at [491, 95] on input "number" at bounding box center [508, 95] width 41 height 14
click at [447, 62] on icon "Clear input" at bounding box center [447, 62] width 2 height 2
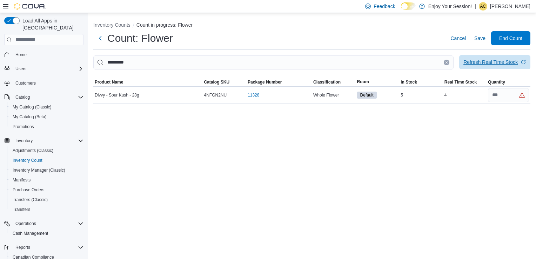
click at [474, 64] on div "Refresh Real Time Stock" at bounding box center [491, 62] width 54 height 7
click at [514, 98] on input "number" at bounding box center [508, 95] width 41 height 14
click at [490, 65] on div "Refresh Real Time Stock" at bounding box center [491, 62] width 54 height 7
click at [445, 60] on button "Clear input" at bounding box center [447, 63] width 6 height 6
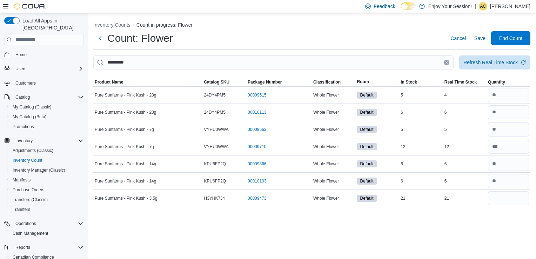
click at [448, 60] on button "Clear input" at bounding box center [447, 63] width 6 height 6
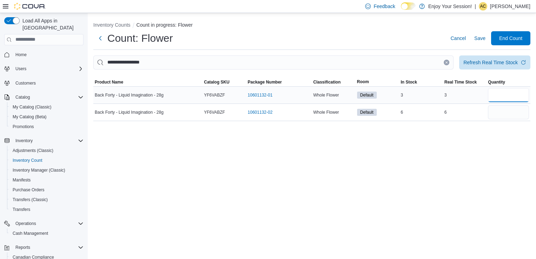
click at [499, 92] on input "number" at bounding box center [508, 95] width 41 height 14
click at [496, 109] on input "number" at bounding box center [508, 112] width 41 height 14
click at [447, 62] on icon "Clear input" at bounding box center [446, 62] width 3 height 3
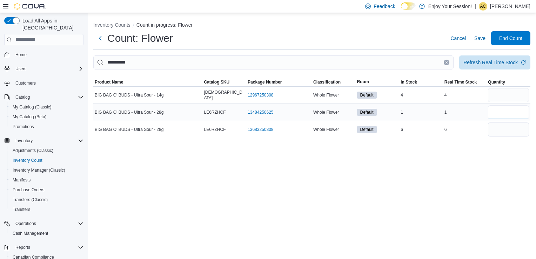
click at [497, 116] on input "number" at bounding box center [508, 112] width 41 height 14
click at [499, 136] on div at bounding box center [509, 129] width 44 height 17
click at [507, 128] on input "number" at bounding box center [508, 130] width 41 height 14
click at [447, 62] on icon "Clear input" at bounding box center [446, 62] width 3 height 3
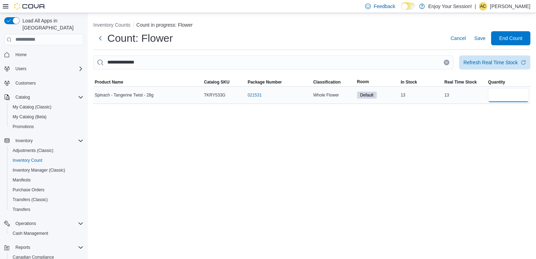
click at [496, 89] on input "number" at bounding box center [508, 95] width 41 height 14
click at [445, 60] on button "Clear input" at bounding box center [447, 63] width 6 height 6
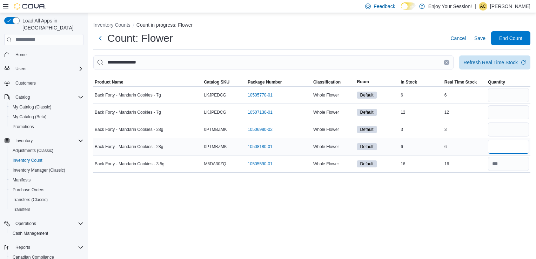
click at [494, 148] on input "number" at bounding box center [508, 147] width 41 height 14
click at [497, 127] on input "number" at bounding box center [508, 130] width 41 height 14
click at [496, 113] on input "number" at bounding box center [508, 112] width 41 height 14
click at [449, 64] on button "Clear input" at bounding box center [447, 63] width 6 height 6
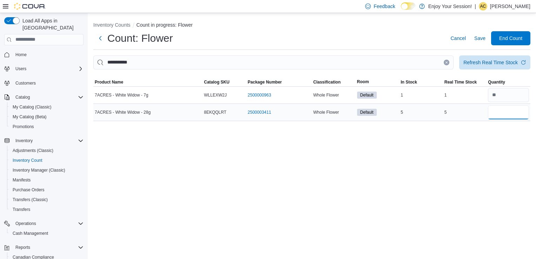
click at [496, 112] on input "number" at bounding box center [508, 112] width 41 height 14
click at [447, 64] on button "Clear input" at bounding box center [447, 63] width 6 height 6
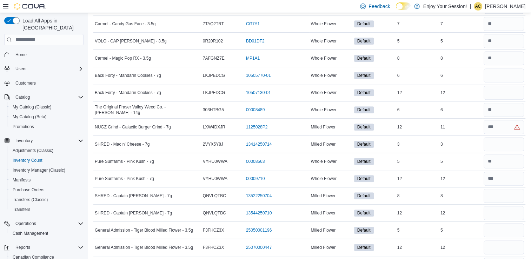
scroll to position [502, 0]
click at [515, 128] on input "number" at bounding box center [504, 126] width 40 height 14
click at [510, 140] on input "number" at bounding box center [504, 144] width 40 height 14
click at [506, 126] on input "number" at bounding box center [504, 126] width 40 height 14
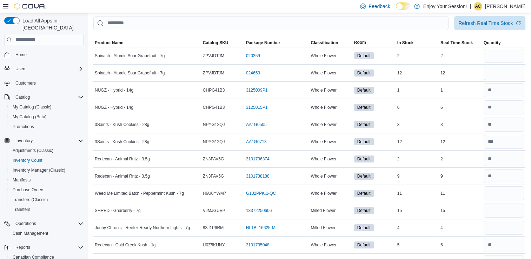
scroll to position [0, 0]
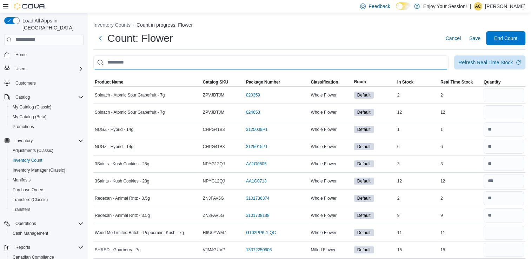
click at [416, 63] on input "This is a search bar. After typing your query, hit enter to filter the results …" at bounding box center [270, 62] width 355 height 14
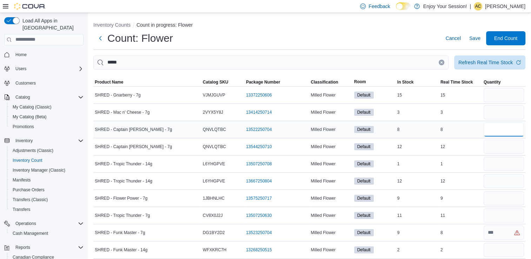
click at [495, 128] on input "number" at bounding box center [504, 130] width 40 height 14
click at [498, 147] on input "number" at bounding box center [504, 147] width 40 height 14
click at [443, 61] on icon "Clear input" at bounding box center [441, 62] width 3 height 3
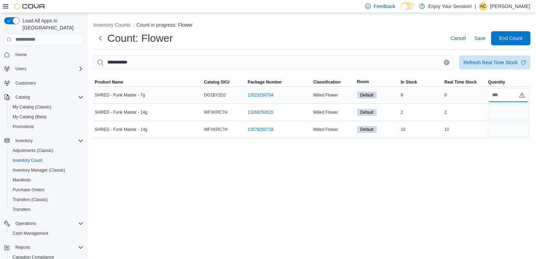
click at [501, 98] on input "number" at bounding box center [508, 95] width 41 height 14
click at [447, 60] on button "Clear input" at bounding box center [447, 63] width 6 height 6
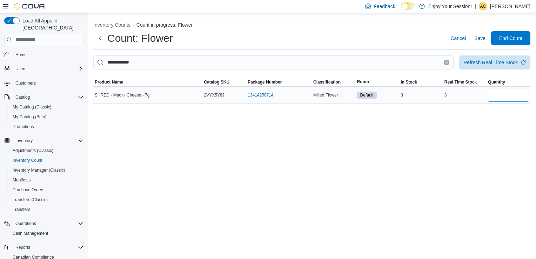
click at [509, 98] on input "number" at bounding box center [508, 95] width 41 height 14
click at [447, 62] on icon "Clear input" at bounding box center [447, 62] width 2 height 2
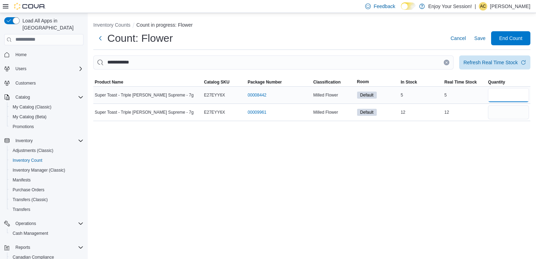
click at [495, 89] on input "number" at bounding box center [508, 95] width 41 height 14
click at [497, 108] on input "number" at bounding box center [508, 112] width 41 height 14
click at [447, 64] on button "Clear input" at bounding box center [447, 63] width 6 height 6
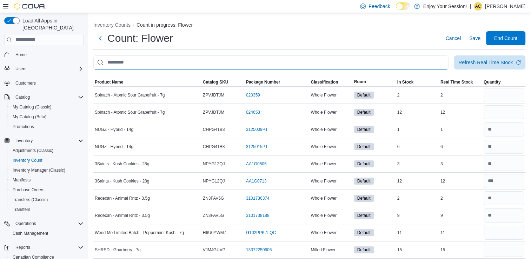
click at [428, 68] on input "This is a search bar. After typing your query, hit enter to filter the results …" at bounding box center [270, 62] width 355 height 14
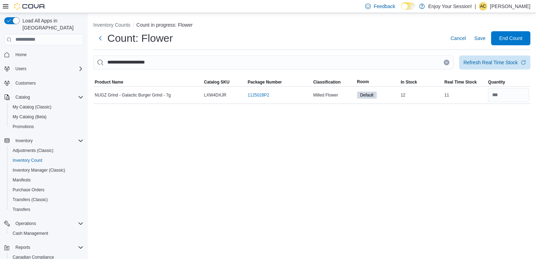
click at [445, 62] on button "Clear input" at bounding box center [447, 63] width 6 height 6
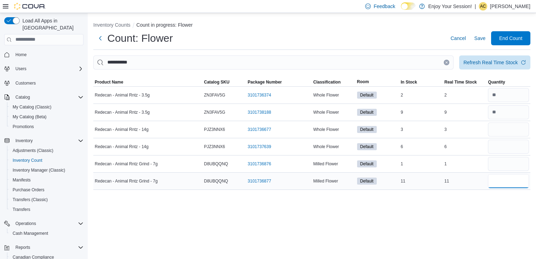
click at [514, 175] on input "number" at bounding box center [508, 181] width 41 height 14
click at [515, 165] on input "number" at bounding box center [508, 164] width 41 height 14
click at [448, 61] on icon "Clear input" at bounding box center [446, 62] width 3 height 3
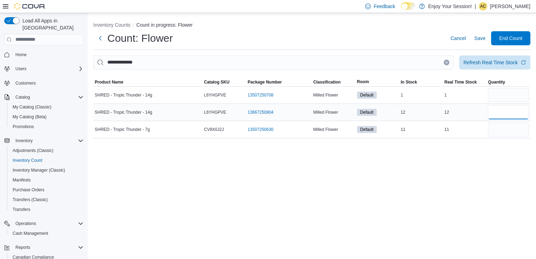
click at [496, 115] on input "number" at bounding box center [508, 112] width 41 height 14
click at [508, 99] on input "number" at bounding box center [508, 95] width 41 height 14
click at [446, 61] on icon "Clear input" at bounding box center [446, 62] width 3 height 3
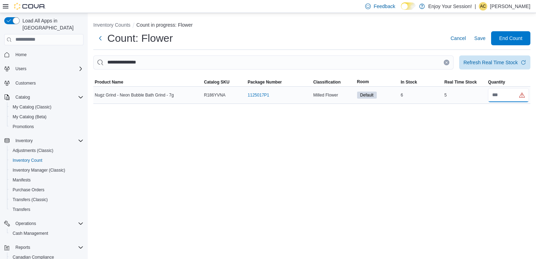
click at [508, 91] on input "number" at bounding box center [508, 95] width 41 height 14
click at [508, 91] on input "*" at bounding box center [508, 95] width 41 height 14
click at [446, 62] on icon "Clear input" at bounding box center [446, 62] width 3 height 3
click at [509, 97] on input "number" at bounding box center [508, 95] width 41 height 14
click at [447, 62] on icon "Clear input" at bounding box center [446, 62] width 3 height 3
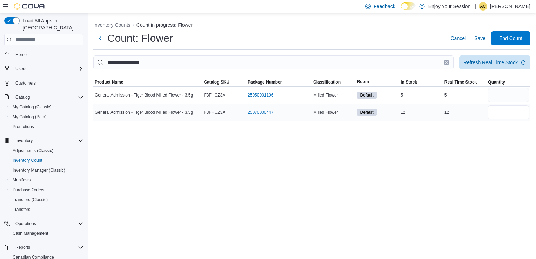
click at [510, 105] on input "number" at bounding box center [508, 112] width 41 height 14
click at [508, 98] on input "number" at bounding box center [508, 95] width 41 height 14
click at [508, 112] on input "number" at bounding box center [508, 112] width 41 height 14
click at [447, 60] on button "Clear input" at bounding box center [447, 63] width 6 height 6
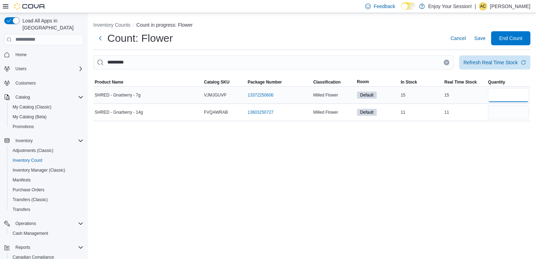
click at [511, 93] on input "number" at bounding box center [508, 95] width 41 height 14
click at [447, 61] on icon "Clear input" at bounding box center [446, 62] width 3 height 3
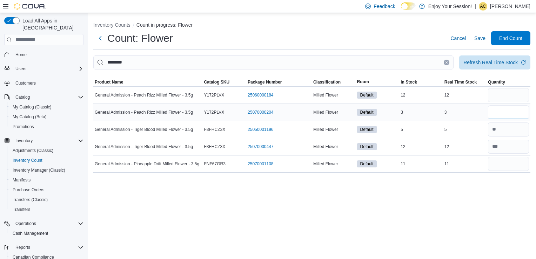
click at [504, 107] on input "number" at bounding box center [508, 112] width 41 height 14
click at [497, 93] on input "number" at bounding box center [508, 95] width 41 height 14
click at [508, 168] on input "number" at bounding box center [508, 164] width 41 height 14
click at [448, 63] on icon "Clear input" at bounding box center [446, 62] width 3 height 3
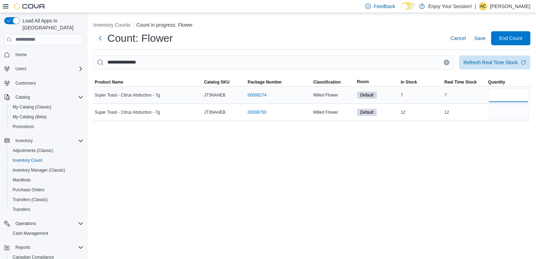
click at [505, 91] on input "number" at bounding box center [508, 95] width 41 height 14
click at [504, 108] on input "number" at bounding box center [508, 112] width 41 height 14
click at [447, 60] on button "Clear input" at bounding box center [447, 63] width 6 height 6
click at [447, 63] on icon "Clear input" at bounding box center [446, 62] width 3 height 3
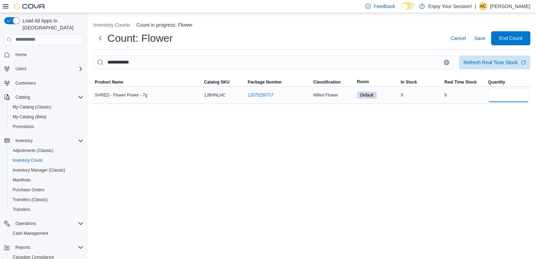
click at [505, 94] on input "number" at bounding box center [508, 95] width 41 height 14
click at [448, 64] on button "Clear input" at bounding box center [447, 63] width 6 height 6
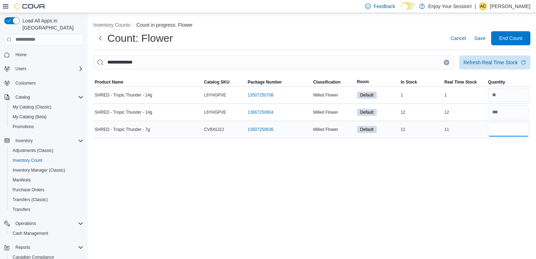
click at [507, 127] on input "number" at bounding box center [508, 130] width 41 height 14
click at [445, 61] on icon "Clear input" at bounding box center [446, 62] width 3 height 3
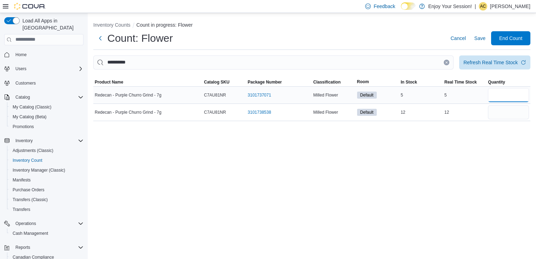
click at [506, 91] on input "number" at bounding box center [508, 95] width 41 height 14
click at [506, 117] on input "number" at bounding box center [508, 112] width 41 height 14
click at [446, 61] on icon "Clear input" at bounding box center [446, 62] width 3 height 3
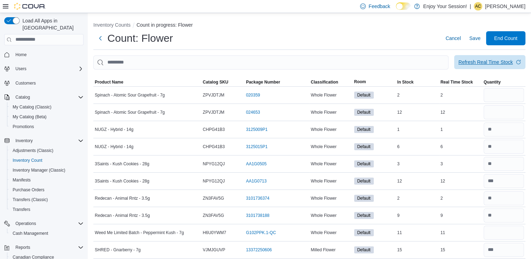
click at [496, 58] on span "Refresh Real Time Stock" at bounding box center [489, 62] width 63 height 14
click at [403, 58] on input "This is a search bar. After typing your query, hit enter to filter the results …" at bounding box center [270, 62] width 355 height 14
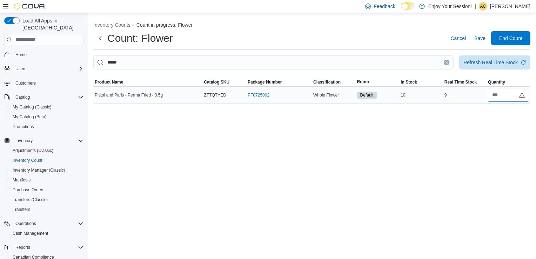
click at [496, 97] on input "number" at bounding box center [508, 95] width 41 height 14
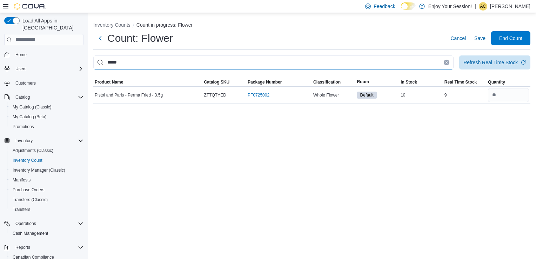
click at [441, 65] on input "*****" at bounding box center [273, 62] width 361 height 14
click at [447, 61] on icon "Clear input" at bounding box center [446, 62] width 3 height 3
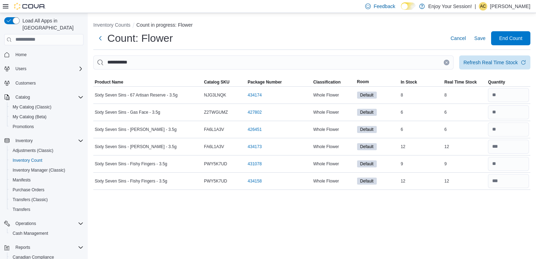
click at [446, 61] on icon "Clear input" at bounding box center [446, 62] width 3 height 3
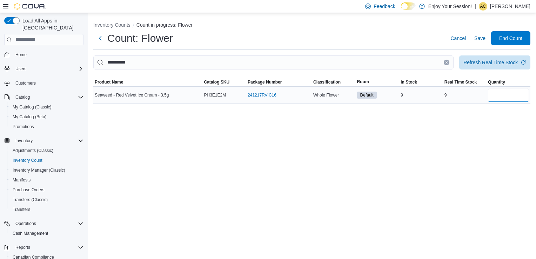
click at [496, 93] on input "number" at bounding box center [508, 95] width 41 height 14
click at [449, 63] on button "Clear input" at bounding box center [447, 63] width 6 height 6
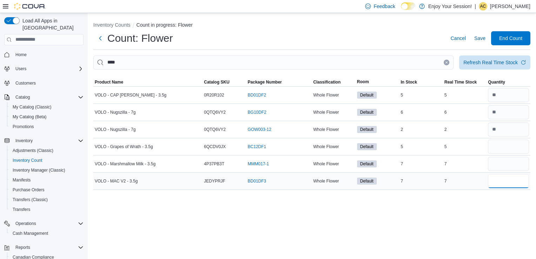
click at [522, 183] on input "number" at bounding box center [508, 181] width 41 height 14
click at [519, 147] on input "number" at bounding box center [508, 147] width 41 height 14
click at [445, 64] on button "Clear input" at bounding box center [447, 63] width 6 height 6
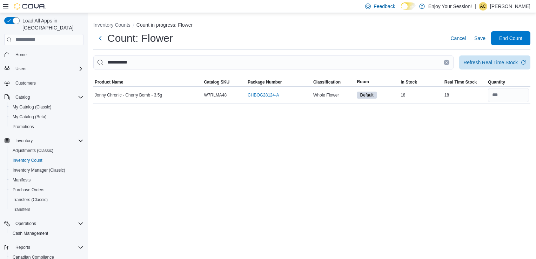
click at [445, 64] on button "Clear input" at bounding box center [447, 63] width 6 height 6
click at [499, 93] on input "number" at bounding box center [508, 95] width 41 height 14
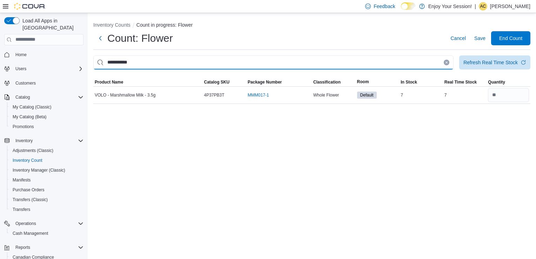
click at [447, 65] on input "**********" at bounding box center [273, 62] width 361 height 14
click at [447, 62] on icon "Clear input" at bounding box center [447, 62] width 2 height 2
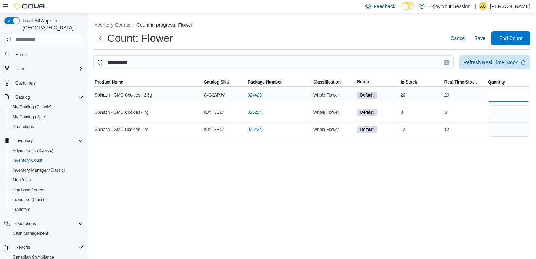
click at [506, 96] on input "number" at bounding box center [508, 95] width 41 height 14
click at [447, 61] on icon "Clear input" at bounding box center [446, 62] width 3 height 3
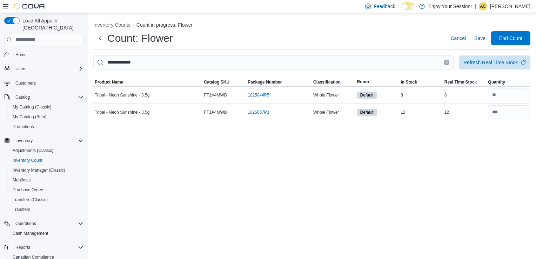
click at [447, 61] on icon "Clear input" at bounding box center [446, 62] width 3 height 3
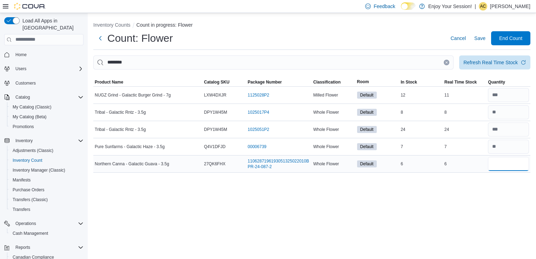
click at [514, 162] on input "number" at bounding box center [508, 164] width 41 height 14
click at [357, 199] on div "Inventory Counts Count in progress: Flower Count: Flower Cancel Save End Count …" at bounding box center [312, 136] width 449 height 246
click at [445, 64] on button "Clear input" at bounding box center [447, 63] width 6 height 6
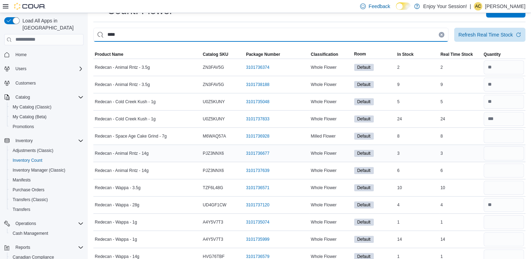
scroll to position [29, 0]
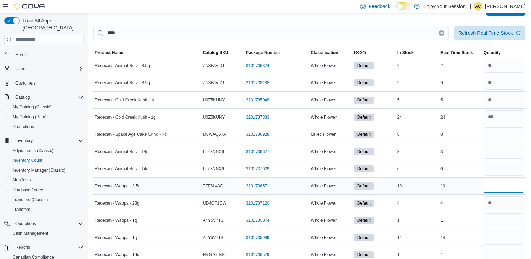
click at [509, 187] on input "number" at bounding box center [504, 186] width 40 height 14
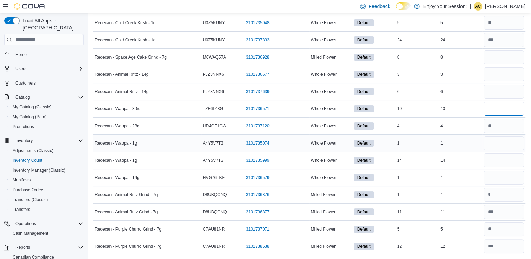
scroll to position [0, 0]
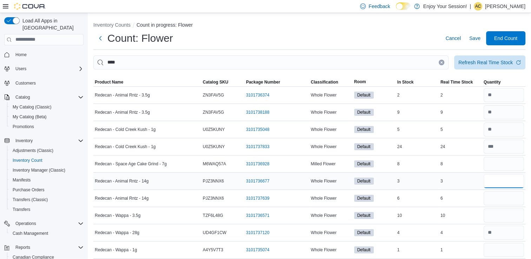
click at [511, 180] on input "number" at bounding box center [504, 181] width 40 height 14
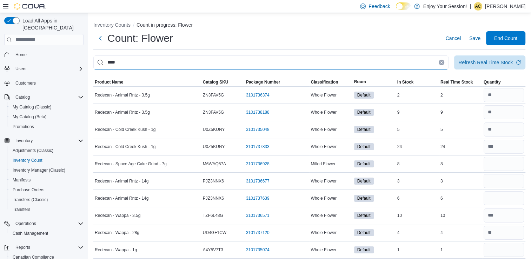
click at [370, 64] on input "****" at bounding box center [270, 62] width 355 height 14
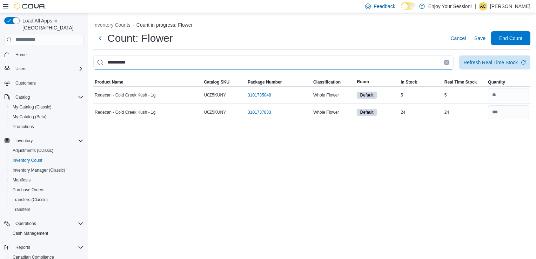
click at [449, 66] on input "**********" at bounding box center [273, 62] width 361 height 14
click at [447, 62] on icon "Clear input" at bounding box center [446, 62] width 3 height 3
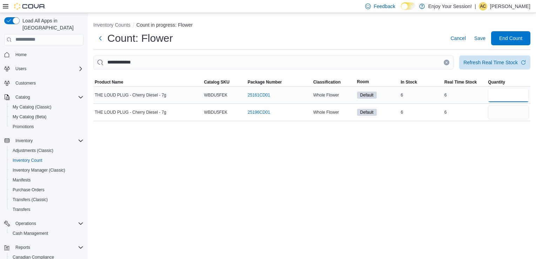
click at [514, 99] on input "number" at bounding box center [508, 95] width 41 height 14
click at [413, 133] on div "**********" at bounding box center [312, 136] width 449 height 246
click at [507, 113] on input "number" at bounding box center [508, 112] width 41 height 14
click at [395, 150] on div "**********" at bounding box center [312, 136] width 449 height 246
click at [447, 64] on button "Clear input" at bounding box center [447, 63] width 6 height 6
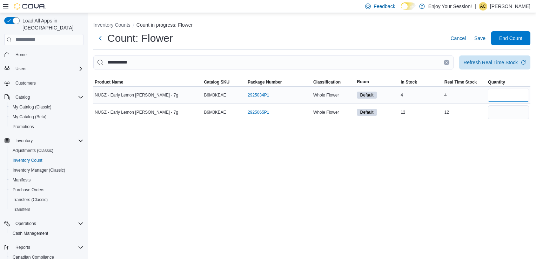
click at [520, 100] on input "number" at bounding box center [508, 95] width 41 height 14
click at [514, 110] on input "number" at bounding box center [508, 112] width 41 height 14
click at [445, 62] on button "Clear input" at bounding box center [447, 63] width 6 height 6
click at [501, 94] on input "number" at bounding box center [508, 95] width 41 height 14
click at [447, 61] on icon "Clear input" at bounding box center [446, 62] width 3 height 3
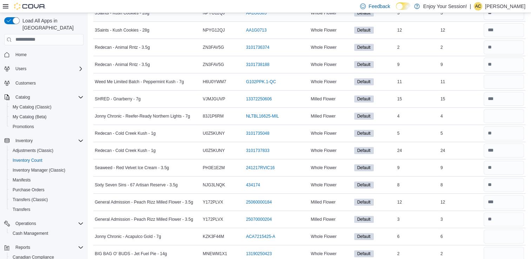
scroll to position [164, 0]
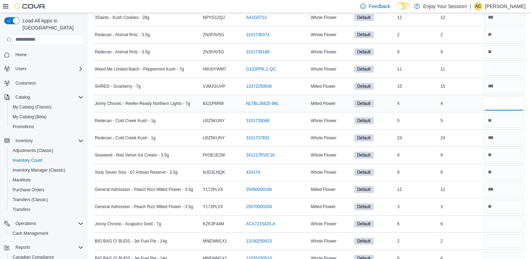
click at [498, 100] on input "number" at bounding box center [504, 104] width 40 height 14
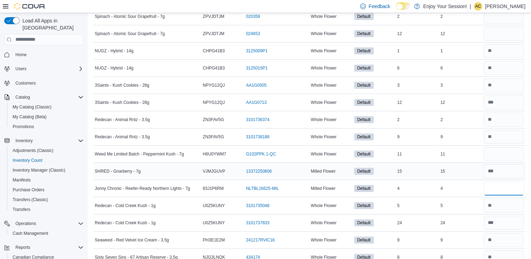
scroll to position [79, 0]
click at [518, 153] on input "number" at bounding box center [504, 154] width 40 height 14
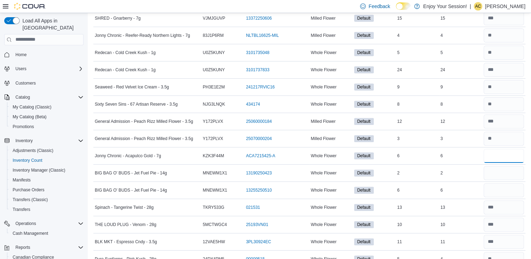
click at [518, 153] on input "number" at bounding box center [504, 156] width 40 height 14
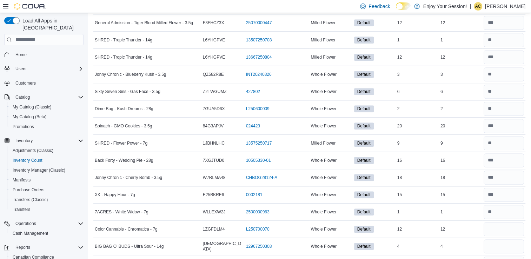
scroll to position [727, 0]
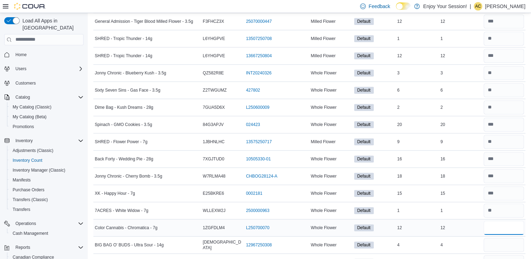
click at [511, 221] on input "number" at bounding box center [504, 228] width 40 height 14
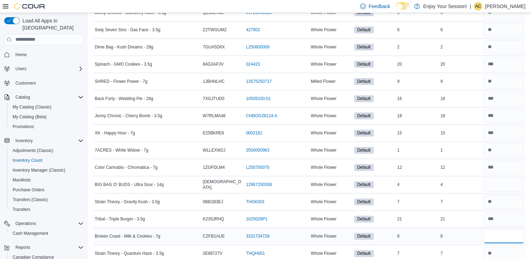
click at [511, 234] on input "number" at bounding box center [504, 236] width 40 height 14
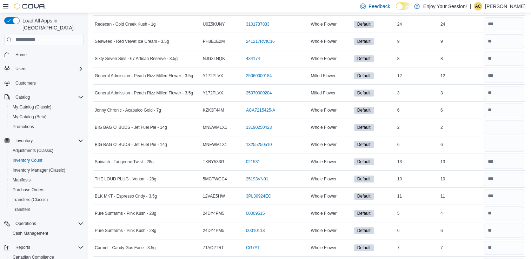
scroll to position [277, 0]
click at [504, 144] on input "number" at bounding box center [504, 145] width 40 height 14
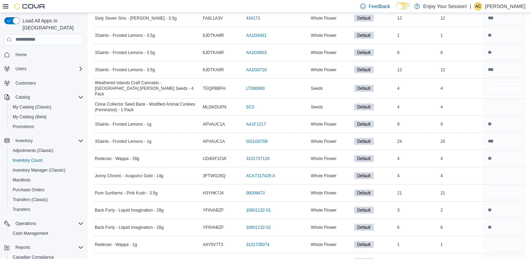
scroll to position [1959, 0]
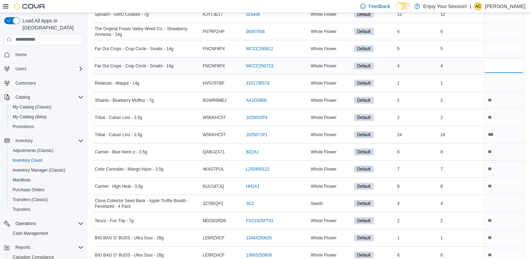
click at [505, 59] on input "number" at bounding box center [504, 66] width 40 height 14
click at [500, 42] on input "number" at bounding box center [504, 49] width 40 height 14
click at [505, 76] on input "number" at bounding box center [504, 83] width 40 height 14
click at [493, 197] on input "number" at bounding box center [504, 204] width 40 height 14
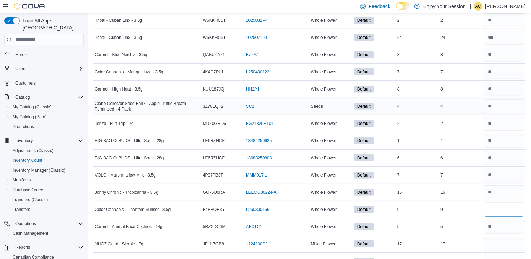
click at [493, 203] on input "number" at bounding box center [504, 210] width 40 height 14
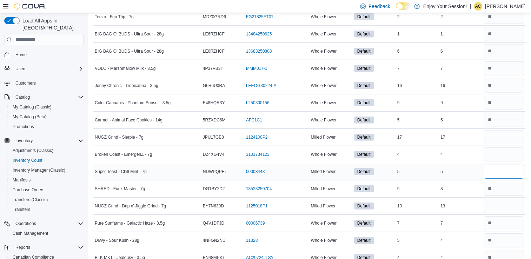
click at [502, 165] on input "number" at bounding box center [504, 172] width 40 height 14
click at [495, 147] on input "number" at bounding box center [504, 154] width 40 height 14
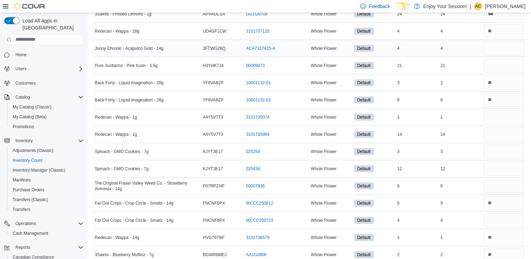
scroll to position [1804, 0]
click at [498, 41] on input "number" at bounding box center [504, 48] width 40 height 14
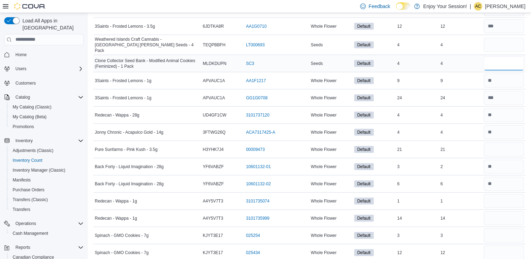
click at [501, 57] on input "number" at bounding box center [504, 64] width 40 height 14
click at [505, 40] on input "number" at bounding box center [504, 45] width 40 height 14
click at [505, 40] on input "*" at bounding box center [504, 45] width 40 height 14
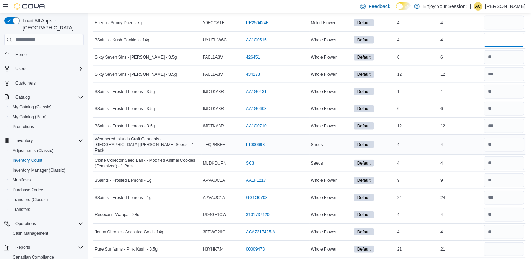
click at [505, 40] on input "number" at bounding box center [504, 40] width 40 height 14
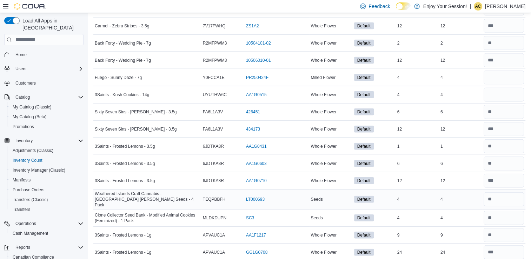
scroll to position [1566, 0]
click at [504, 71] on input "number" at bounding box center [504, 78] width 40 height 14
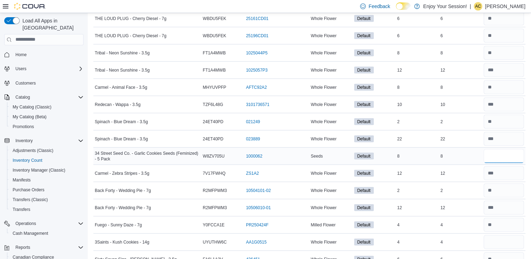
click at [513, 150] on input "number" at bounding box center [504, 156] width 40 height 14
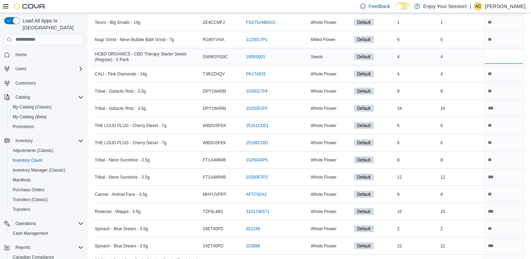
click at [500, 49] on input "number" at bounding box center [504, 56] width 40 height 14
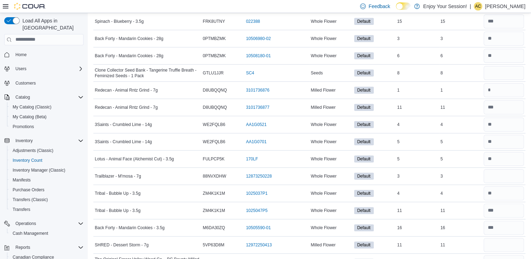
scroll to position [2795, 0]
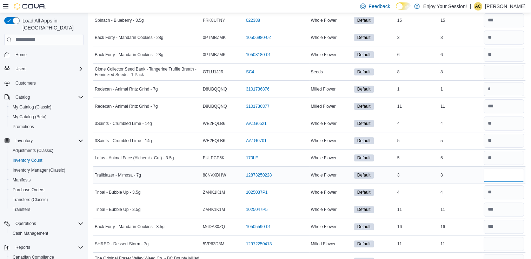
click at [516, 168] on input "number" at bounding box center [504, 175] width 40 height 14
drag, startPoint x: 516, startPoint y: 163, endPoint x: 496, endPoint y: 148, distance: 25.3
click at [477, 137] on div "5" at bounding box center [460, 141] width 43 height 8
click at [514, 203] on input "number" at bounding box center [504, 210] width 40 height 14
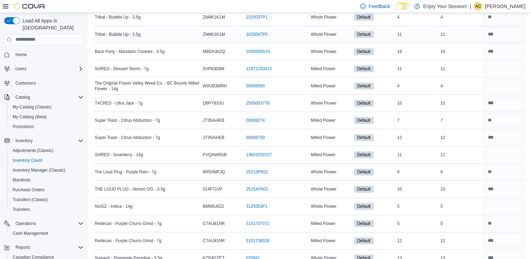
scroll to position [2971, 0]
click at [515, 199] on input "number" at bounding box center [504, 206] width 40 height 14
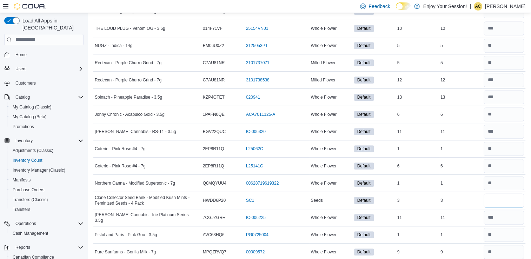
click at [515, 193] on input "number" at bounding box center [504, 200] width 40 height 14
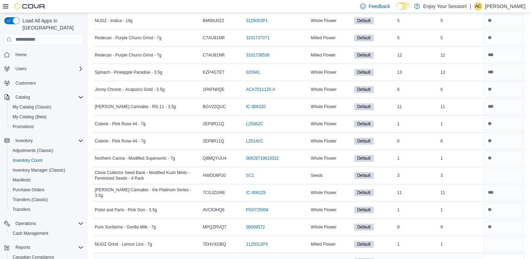
click at [501, 255] on input "number" at bounding box center [504, 262] width 40 height 14
click at [500, 237] on input "number" at bounding box center [504, 244] width 40 height 14
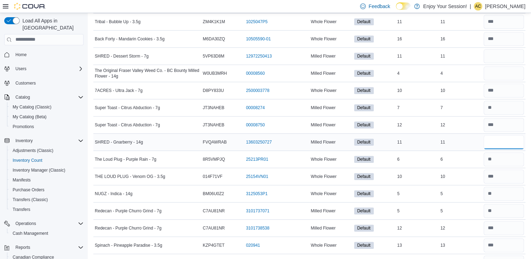
click at [503, 135] on input "number" at bounding box center [504, 142] width 40 height 14
click at [496, 66] on input "number" at bounding box center [504, 73] width 40 height 14
click at [503, 49] on input "number" at bounding box center [504, 56] width 40 height 14
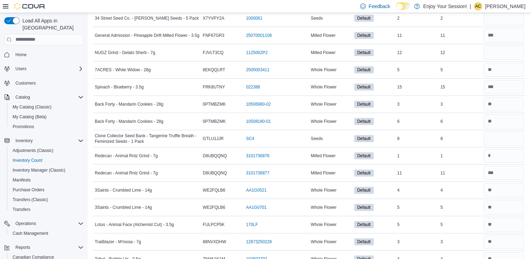
scroll to position [2728, 0]
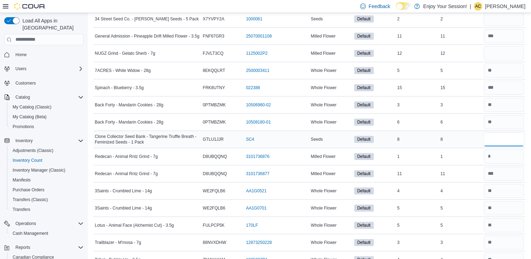
click at [508, 132] on input "number" at bounding box center [504, 139] width 40 height 14
click at [508, 46] on input "number" at bounding box center [504, 53] width 40 height 14
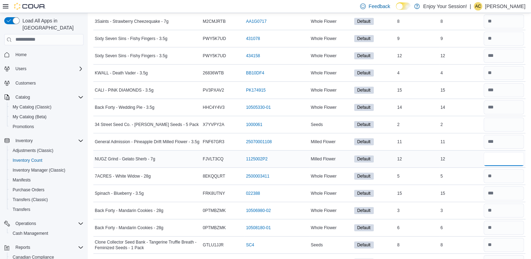
scroll to position [2613, 0]
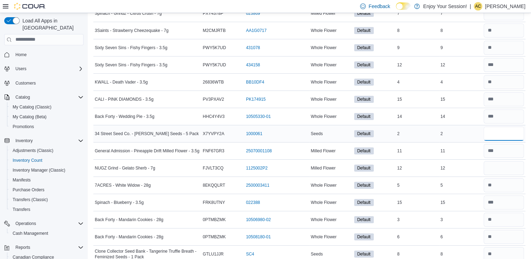
click at [511, 127] on input "number" at bounding box center [504, 134] width 40 height 14
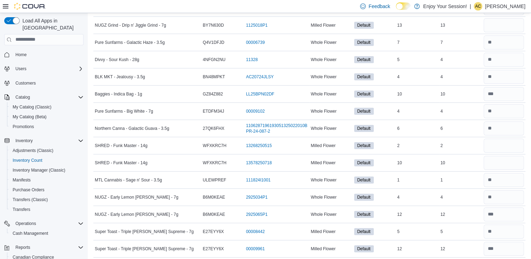
scroll to position [2341, 0]
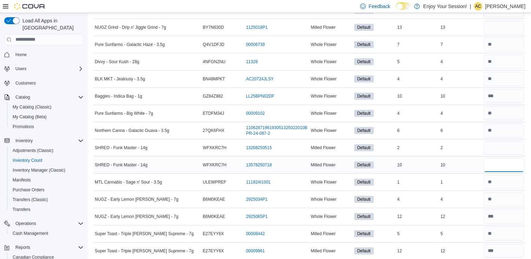
click at [508, 158] on input "number" at bounding box center [504, 165] width 40 height 14
click at [500, 141] on input "number" at bounding box center [504, 148] width 40 height 14
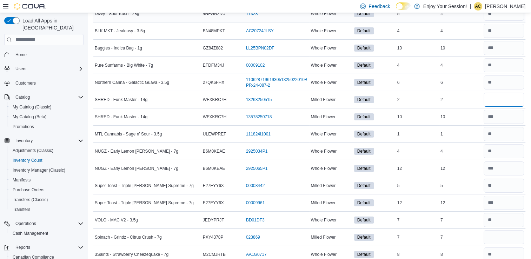
scroll to position [2390, 0]
click at [517, 230] on input "number" at bounding box center [504, 237] width 40 height 14
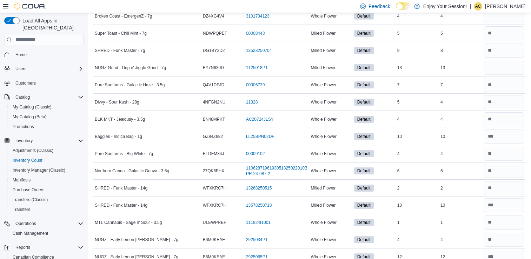
scroll to position [2300, 0]
click at [504, 78] on input "number" at bounding box center [504, 85] width 40 height 14
click at [501, 61] on input "number" at bounding box center [504, 68] width 40 height 14
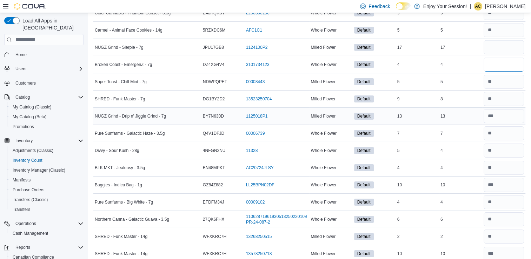
click at [501, 58] on input "number" at bounding box center [504, 65] width 40 height 14
click at [501, 40] on input "number" at bounding box center [504, 47] width 40 height 14
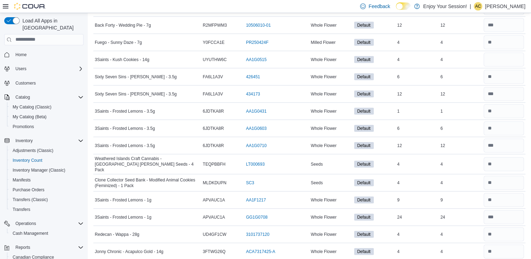
scroll to position [1600, 0]
click at [503, 53] on input "number" at bounding box center [504, 60] width 40 height 14
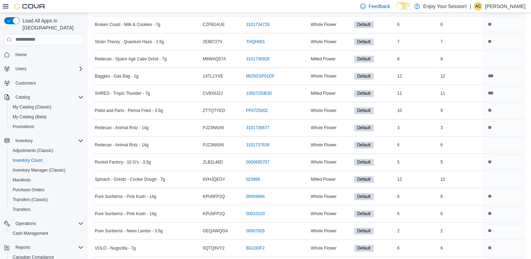
scroll to position [990, 0]
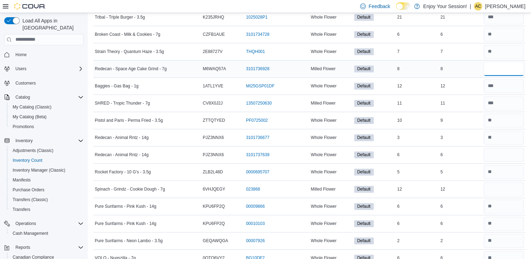
click at [507, 67] on input "number" at bounding box center [504, 69] width 40 height 14
click at [515, 148] on input "number" at bounding box center [504, 155] width 40 height 14
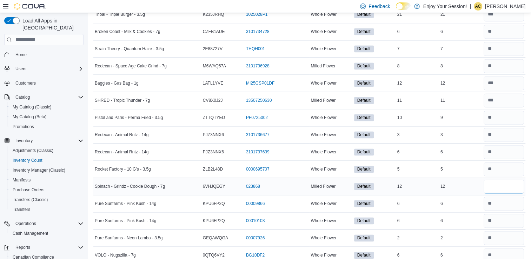
click at [501, 179] on input "number" at bounding box center [504, 186] width 40 height 14
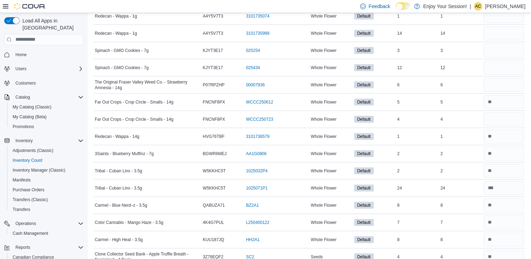
scroll to position [1904, 0]
click at [502, 62] on input "number" at bounding box center [504, 68] width 40 height 14
click at [500, 44] on input "number" at bounding box center [504, 51] width 40 height 14
click at [496, 27] on input "number" at bounding box center [504, 34] width 40 height 14
click at [497, 79] on input "number" at bounding box center [504, 86] width 40 height 14
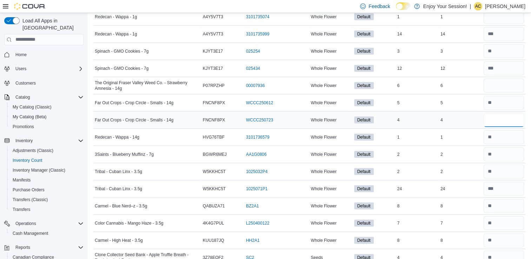
click at [501, 113] on input "number" at bounding box center [504, 120] width 40 height 14
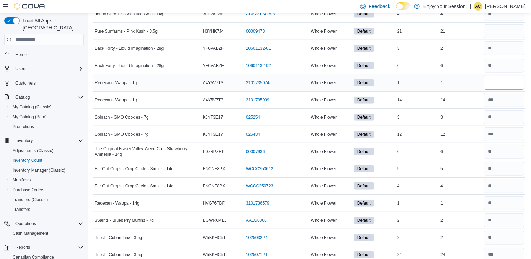
click at [497, 76] on input "number" at bounding box center [504, 83] width 40 height 14
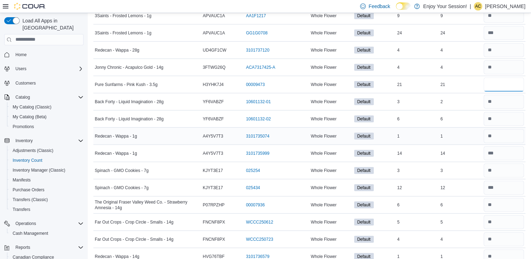
click at [497, 78] on input "number" at bounding box center [504, 85] width 40 height 14
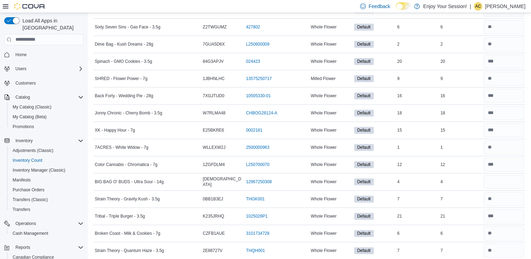
scroll to position [790, 0]
click at [502, 179] on input "number" at bounding box center [504, 182] width 40 height 14
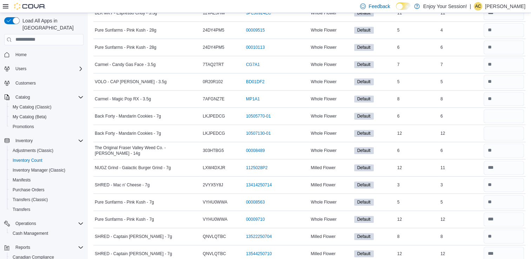
scroll to position [461, 0]
click at [497, 128] on input "number" at bounding box center [504, 133] width 40 height 14
click at [504, 108] on div at bounding box center [503, 116] width 43 height 17
click at [503, 112] on input "number" at bounding box center [504, 116] width 40 height 14
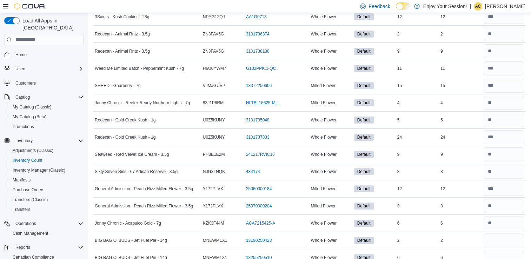
scroll to position [212, 0]
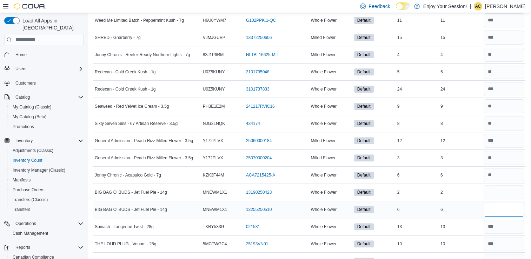
click at [500, 203] on input "number" at bounding box center [504, 210] width 40 height 14
click at [500, 193] on input "number" at bounding box center [504, 192] width 40 height 14
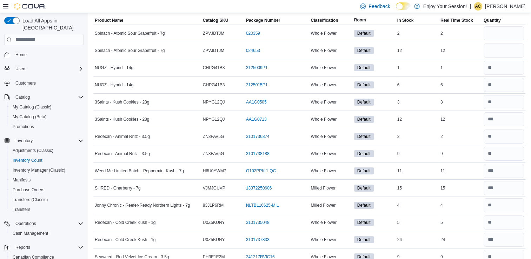
scroll to position [61, 0]
click at [506, 48] on input "number" at bounding box center [504, 51] width 40 height 14
click at [502, 34] on input "number" at bounding box center [504, 34] width 40 height 14
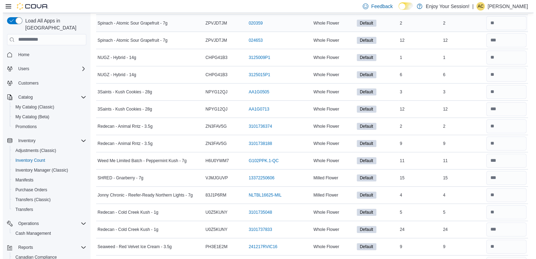
scroll to position [0, 0]
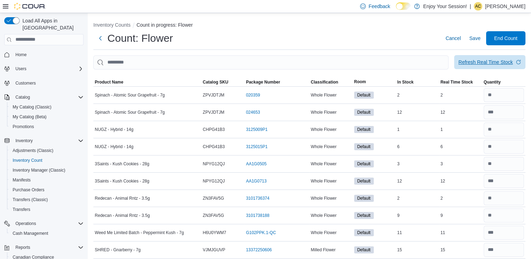
click at [487, 60] on div "Refresh Real Time Stock" at bounding box center [485, 62] width 54 height 7
drag, startPoint x: 510, startPoint y: 45, endPoint x: 510, endPoint y: 35, distance: 9.5
click at [510, 35] on span "End Count" at bounding box center [505, 37] width 23 height 7
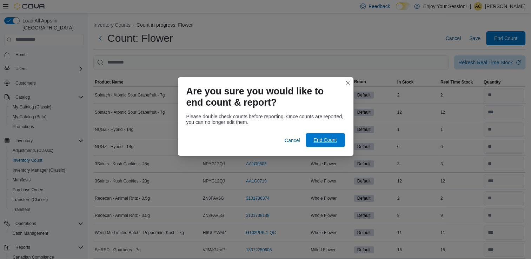
click at [322, 142] on span "End Count" at bounding box center [324, 140] width 23 height 7
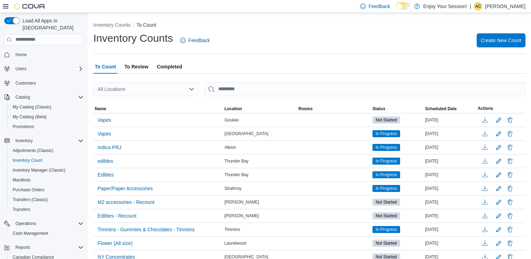
click at [137, 72] on span "To Review" at bounding box center [136, 67] width 24 height 14
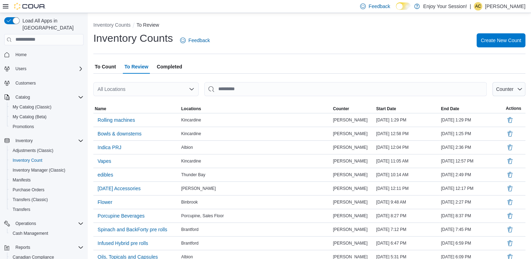
click at [140, 85] on div "All Locations" at bounding box center [145, 89] width 105 height 14
click at [138, 100] on div "Binbrook" at bounding box center [150, 101] width 88 height 7
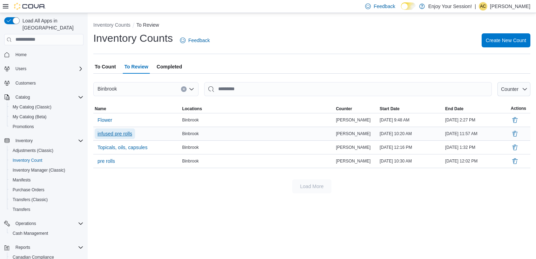
click at [132, 134] on span "infused pre rolls" at bounding box center [115, 133] width 35 height 7
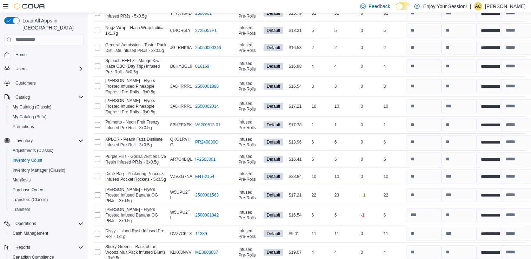
scroll to position [1857, 0]
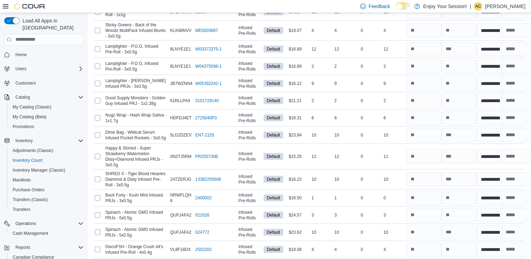
click at [500, 217] on span "Submit Adjustments" at bounding box center [484, 215] width 44 height 7
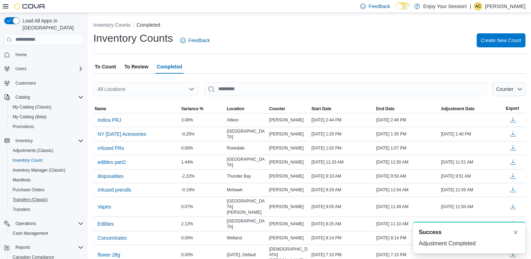
click at [33, 197] on button "Transfers (Classic)" at bounding box center [46, 200] width 79 height 10
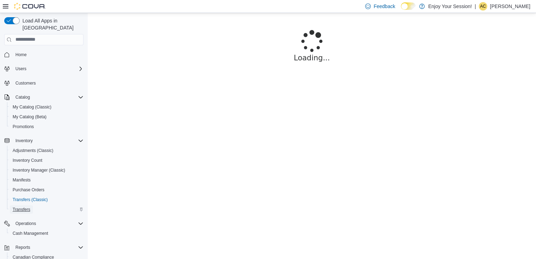
click at [17, 207] on span "Transfers" at bounding box center [22, 210] width 18 height 6
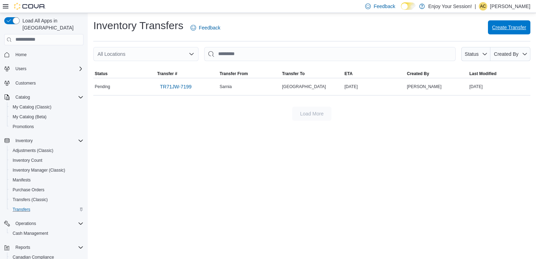
click at [500, 32] on span "Create Transfer" at bounding box center [510, 27] width 34 height 14
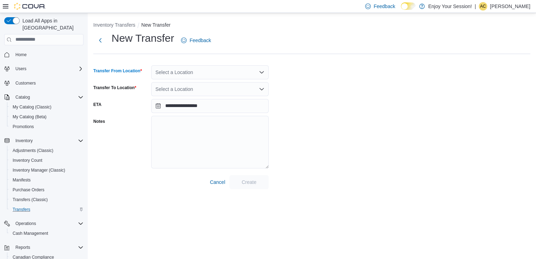
click at [165, 73] on div "Select a Location" at bounding box center [210, 72] width 118 height 14
click at [166, 86] on div "Binbrook" at bounding box center [214, 84] width 101 height 7
click at [181, 91] on div "Select a Location" at bounding box center [210, 89] width 118 height 14
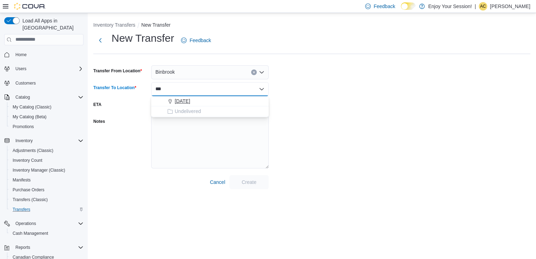
click at [178, 101] on span "[DATE]" at bounding box center [182, 101] width 15 height 7
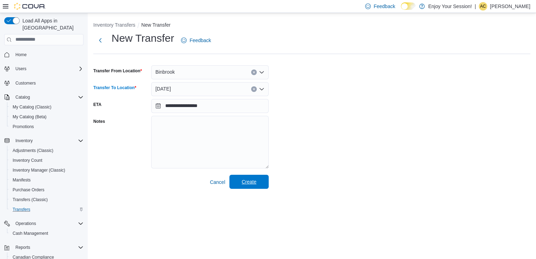
click at [260, 180] on span "Create" at bounding box center [249, 182] width 31 height 14
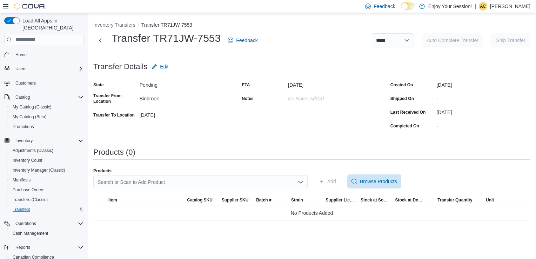
click at [260, 180] on div "Search or Scan to Add Product" at bounding box center [200, 182] width 214 height 14
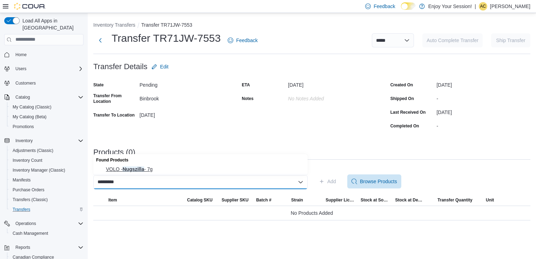
click at [242, 171] on span "VOLO - Nugszilla - 7g" at bounding box center [205, 169] width 198 height 7
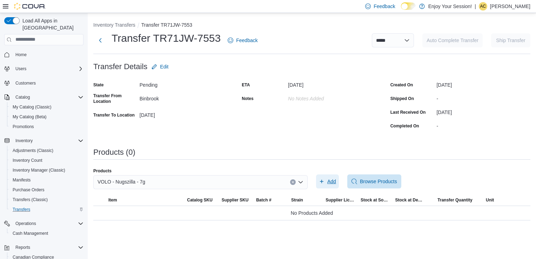
click at [324, 185] on span "Add" at bounding box center [327, 181] width 17 height 14
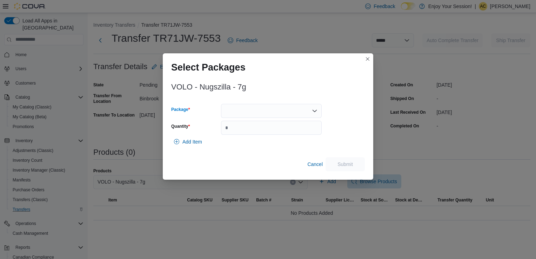
click at [242, 113] on div at bounding box center [271, 111] width 101 height 14
click at [248, 133] on span "BG10DF2" at bounding box center [276, 133] width 84 height 7
click at [306, 128] on input "Quantity" at bounding box center [271, 128] width 101 height 14
click at [344, 166] on span "Submit" at bounding box center [345, 163] width 15 height 7
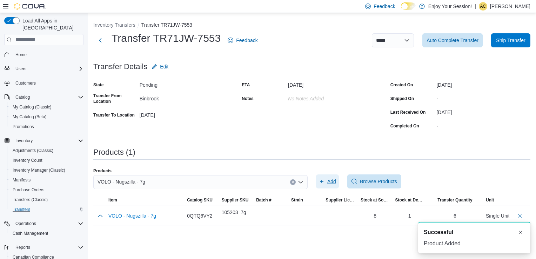
click at [325, 184] on span "Add" at bounding box center [327, 181] width 17 height 14
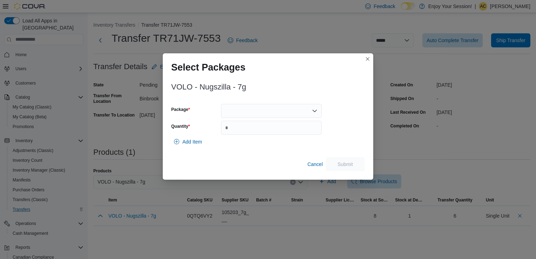
click at [236, 109] on div at bounding box center [271, 111] width 101 height 14
click at [240, 131] on span "GOW003-12" at bounding box center [276, 133] width 84 height 7
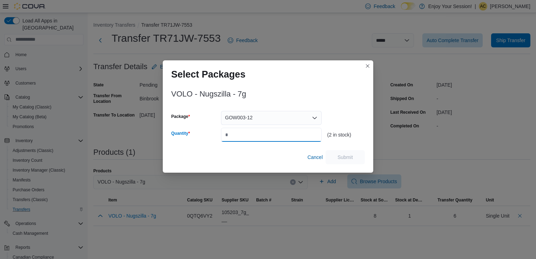
click at [240, 131] on input "Quantity" at bounding box center [271, 135] width 101 height 14
click at [331, 155] on span "Submit" at bounding box center [345, 157] width 31 height 14
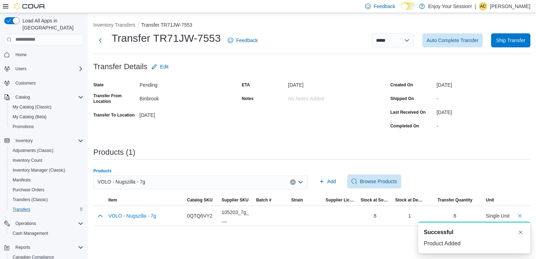
click at [291, 183] on button "Clear input" at bounding box center [293, 182] width 6 height 6
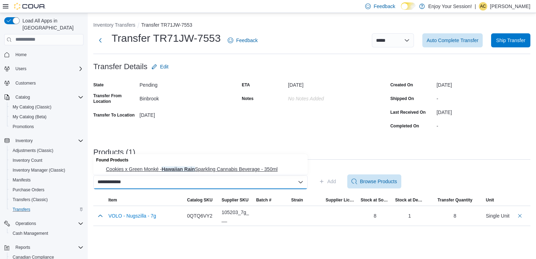
click at [265, 170] on span "Cookies x Green Monké - Hawaiian Rain Sparkling Cannabis Beverage - 350ml" at bounding box center [205, 169] width 198 height 7
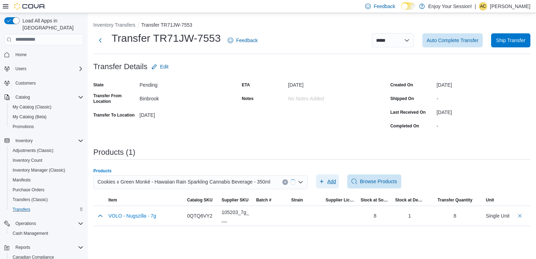
click at [335, 179] on span "Add" at bounding box center [332, 181] width 9 height 7
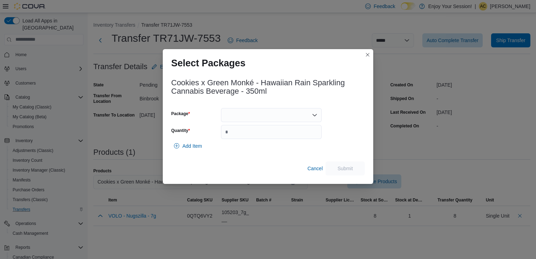
click at [257, 116] on div at bounding box center [271, 115] width 101 height 14
click at [251, 136] on span "10HR24207" at bounding box center [276, 137] width 84 height 7
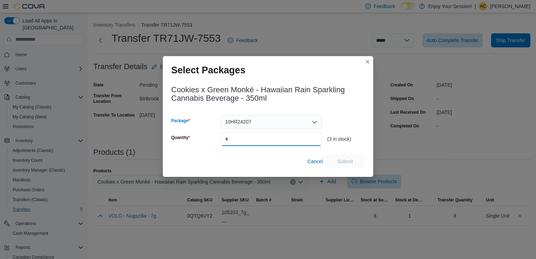
click at [250, 139] on input "Quantity" at bounding box center [271, 139] width 101 height 14
click at [343, 161] on span "Submit" at bounding box center [345, 161] width 15 height 7
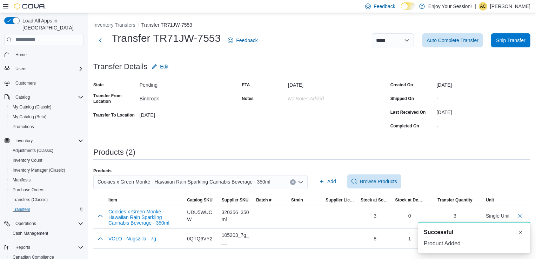
click at [279, 180] on div "Cookies x Green Monké - Hawaiian Rain Sparkling Cannabis Beverage - 350ml" at bounding box center [200, 182] width 214 height 14
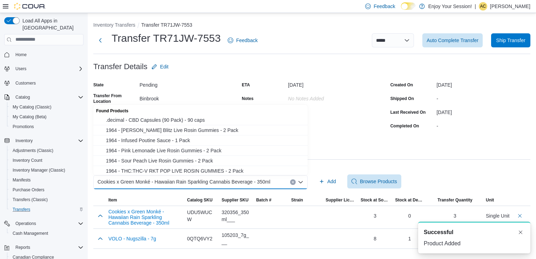
click at [290, 181] on div "Cookies x Green Monké - Hawaiian Rain Sparkling Cannabis Beverage - 350ml" at bounding box center [200, 182] width 214 height 14
click at [290, 181] on div "Cookies x Green Monké - Hawaiian Rain Sparkling Cannabis Beverage - 350ml Combo…" at bounding box center [200, 182] width 214 height 14
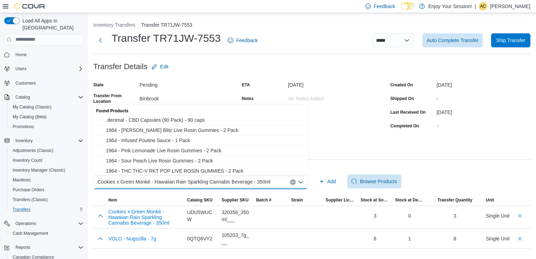
click at [292, 181] on icon "Clear input" at bounding box center [293, 182] width 3 height 3
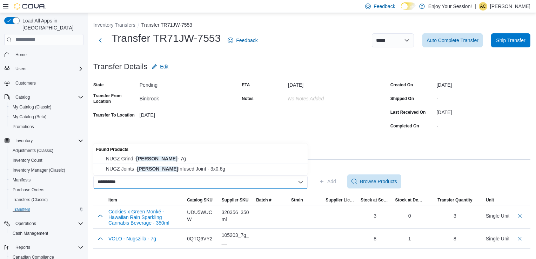
click at [156, 157] on span "NUGZ Grind - Lemon Linx - 7g" at bounding box center [205, 158] width 198 height 7
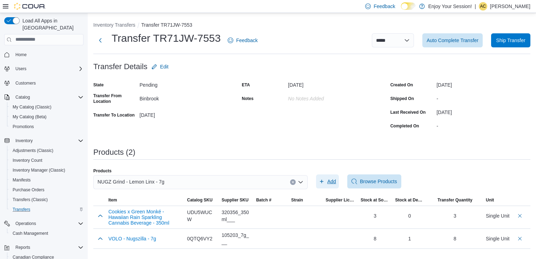
click at [324, 179] on icon "button" at bounding box center [322, 182] width 6 height 6
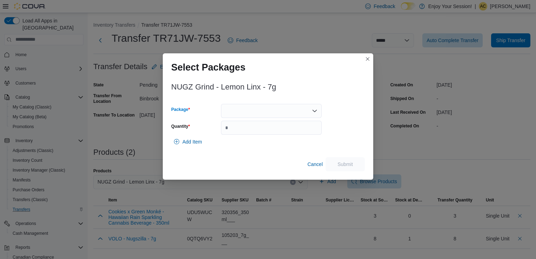
click at [259, 109] on div at bounding box center [271, 111] width 101 height 14
click at [256, 130] on span "1125012P3" at bounding box center [276, 133] width 84 height 7
click at [256, 130] on input "Quantity" at bounding box center [271, 128] width 101 height 14
click at [334, 163] on span "Submit" at bounding box center [345, 164] width 31 height 14
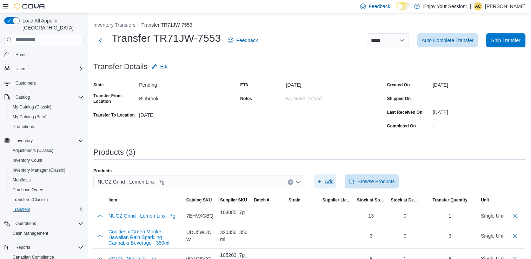
click at [325, 176] on span "Add" at bounding box center [325, 181] width 17 height 14
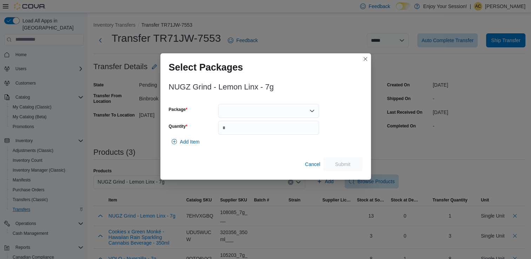
click at [248, 106] on div at bounding box center [268, 111] width 101 height 14
click at [234, 115] on div at bounding box center [268, 111] width 101 height 14
click at [231, 130] on span "1125027P2" at bounding box center [273, 133] width 84 height 7
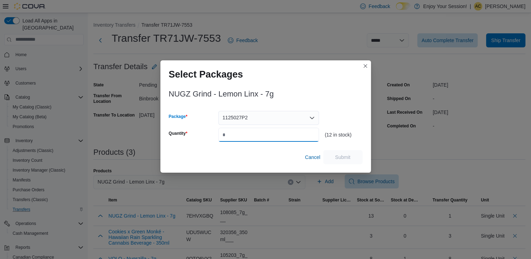
click at [246, 130] on input "Quantity" at bounding box center [268, 135] width 101 height 14
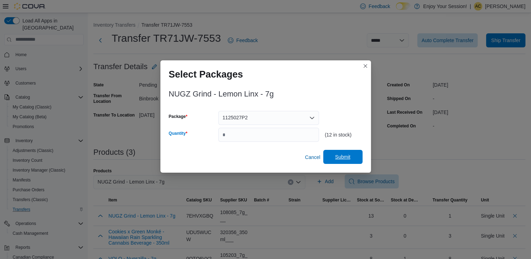
click at [349, 153] on span "Submit" at bounding box center [343, 157] width 31 height 14
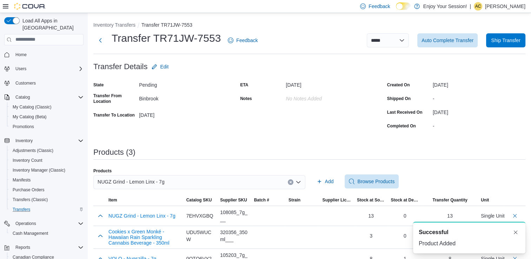
click at [292, 183] on icon "Clear input" at bounding box center [290, 182] width 3 height 3
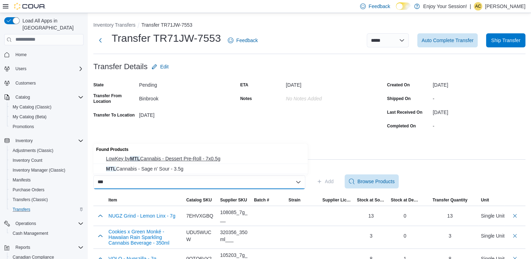
click at [216, 159] on span "LowKey by MTL Cannabis - Dessert Pre-Roll - 7x0.5g" at bounding box center [205, 158] width 198 height 7
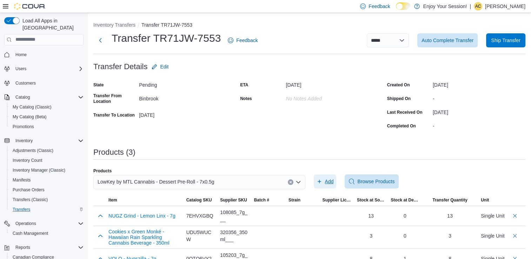
click at [331, 181] on span "Add" at bounding box center [329, 181] width 9 height 7
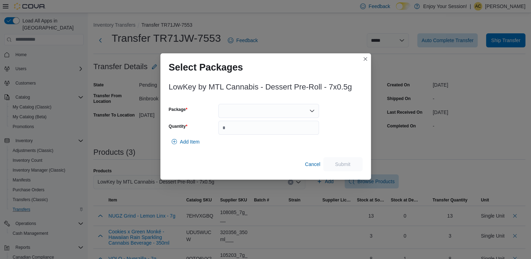
click at [274, 115] on div at bounding box center [268, 111] width 101 height 14
click at [263, 127] on div "Packages In Stock" at bounding box center [268, 123] width 101 height 10
click at [257, 132] on span "208524K2201" at bounding box center [273, 133] width 84 height 7
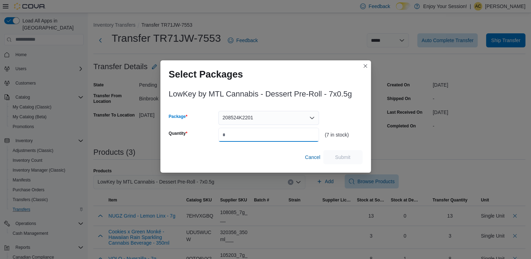
click at [249, 133] on input "Quantity" at bounding box center [268, 135] width 101 height 14
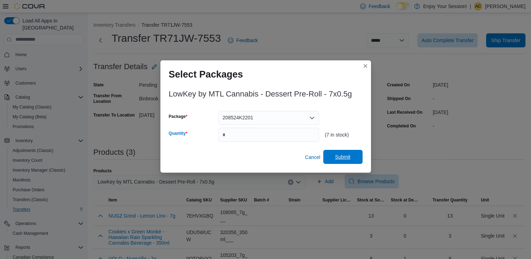
click at [341, 154] on span "Submit" at bounding box center [342, 156] width 15 height 7
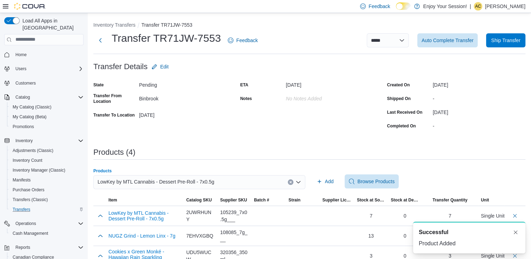
click at [268, 184] on div "LowKey by MTL Cannabis - Dessert Pre-Roll - 7x0.5g" at bounding box center [199, 182] width 212 height 14
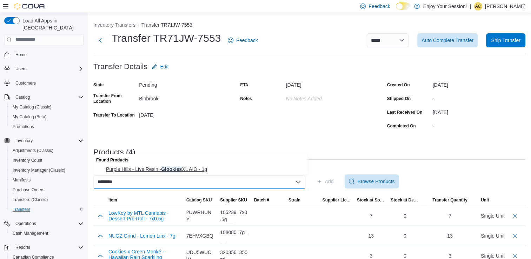
click at [220, 171] on span "Purple Hills - Live Resin - Glookies XL AIO - 1g" at bounding box center [205, 169] width 198 height 7
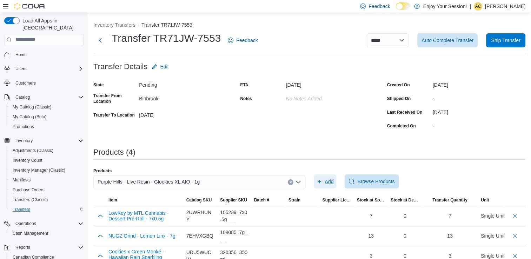
click at [317, 181] on button "Add" at bounding box center [325, 181] width 23 height 14
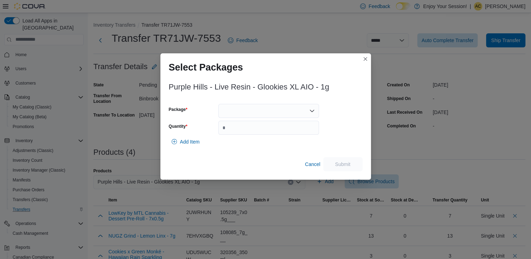
click at [269, 113] on div at bounding box center [268, 111] width 101 height 14
click at [267, 132] on span "DV2502002" at bounding box center [273, 133] width 84 height 7
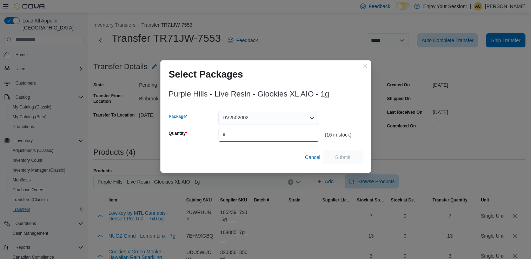
click at [267, 132] on input "Quantity" at bounding box center [268, 135] width 101 height 14
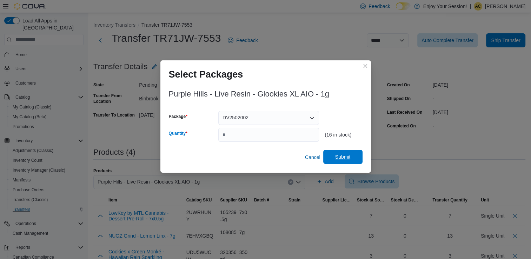
click at [336, 161] on span "Submit" at bounding box center [343, 157] width 31 height 14
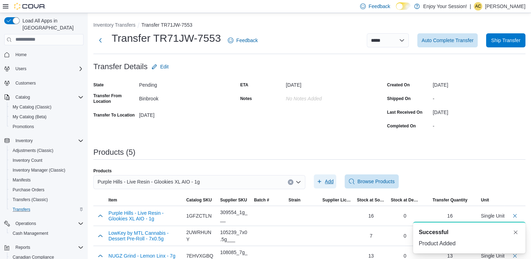
scroll to position [55, 0]
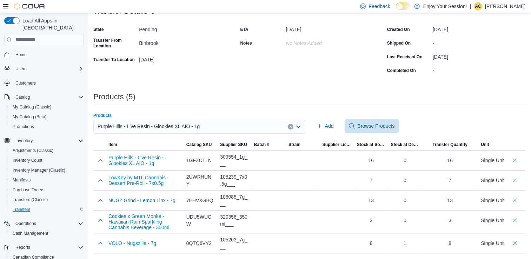
click at [270, 127] on div "Purple Hills - Live Resin - Glookies XL AIO - 1g" at bounding box center [199, 127] width 212 height 14
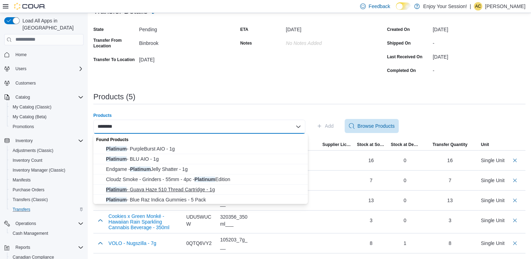
click at [197, 185] on button "Platinum - Guava Haze 510 Thread Cartridge - 1g" at bounding box center [200, 190] width 214 height 10
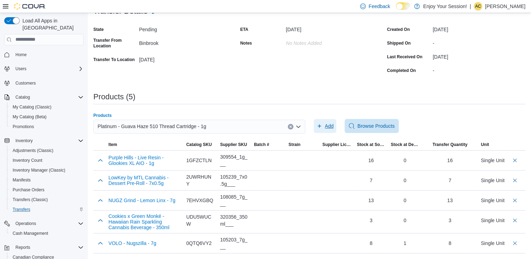
click at [327, 122] on span "Add" at bounding box center [325, 126] width 17 height 14
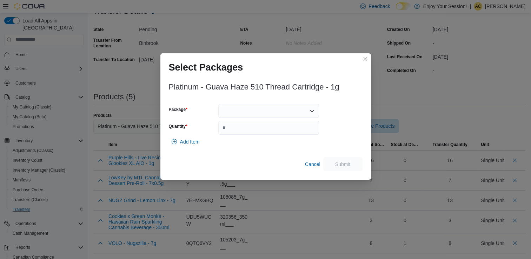
click at [282, 107] on div at bounding box center [268, 111] width 101 height 14
click at [275, 127] on div "Packages In Stock" at bounding box center [268, 123] width 101 height 10
click at [265, 132] on span "10955-1" at bounding box center [273, 133] width 84 height 7
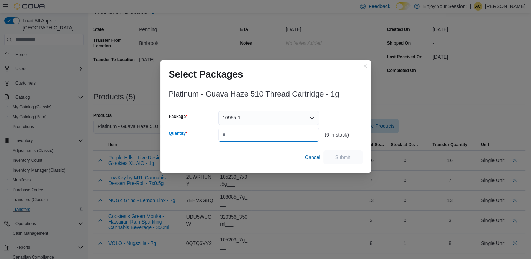
click at [265, 132] on input "Quantity" at bounding box center [268, 135] width 101 height 14
click at [351, 158] on span "Submit" at bounding box center [343, 157] width 31 height 14
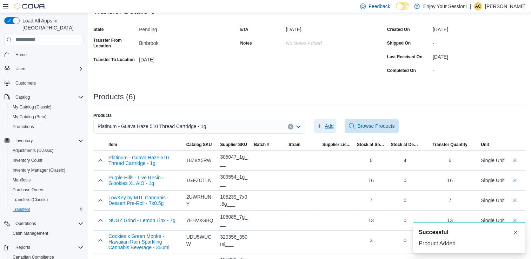
scroll to position [0, 0]
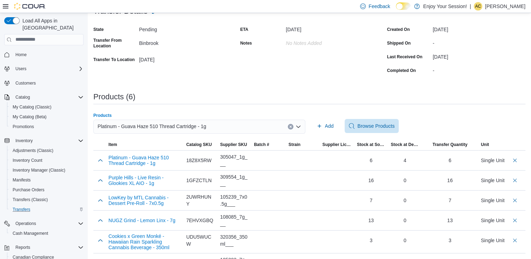
click at [291, 127] on icon "Clear input" at bounding box center [291, 127] width 2 height 2
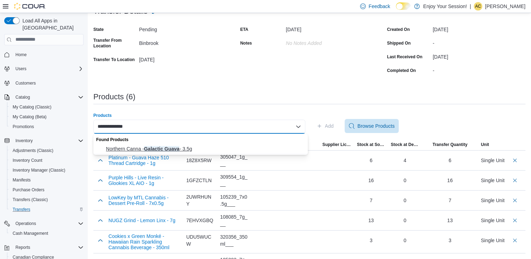
click at [250, 152] on span "Northern Canna - Galactic Guava - 3.5g" at bounding box center [205, 148] width 198 height 7
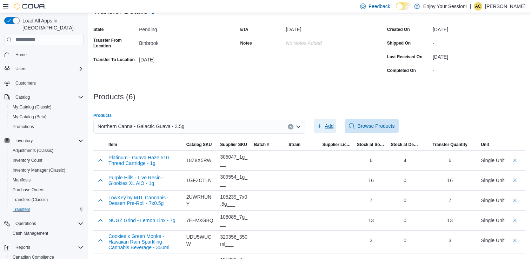
click at [334, 126] on span "Add" at bounding box center [329, 126] width 9 height 7
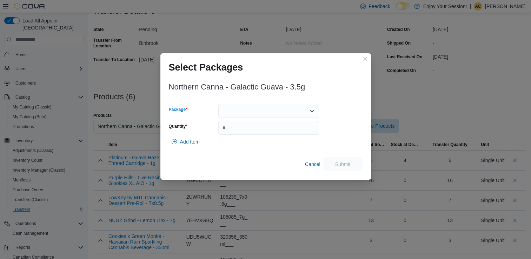
click at [302, 106] on div at bounding box center [268, 111] width 101 height 14
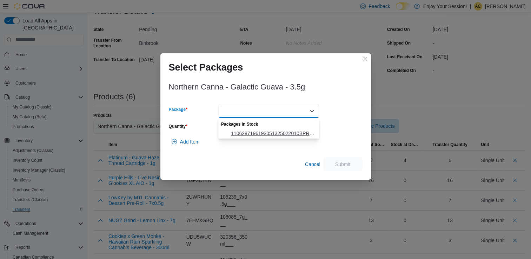
click at [277, 132] on span "1106287196193051325022010BPR-24-087-2" at bounding box center [273, 133] width 84 height 7
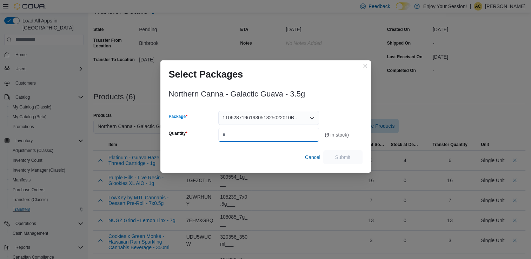
click at [272, 132] on input "Quantity" at bounding box center [268, 135] width 101 height 14
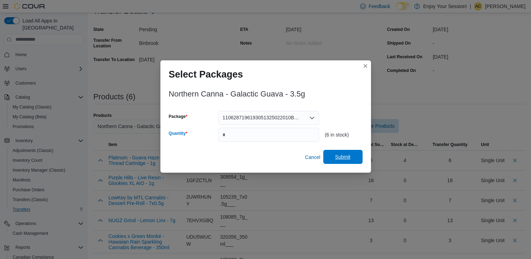
click at [341, 162] on span "Submit" at bounding box center [343, 157] width 31 height 14
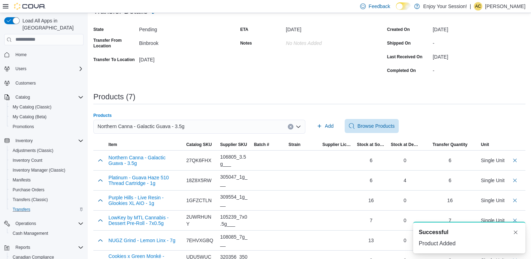
click at [291, 128] on icon "Clear input" at bounding box center [290, 126] width 3 height 3
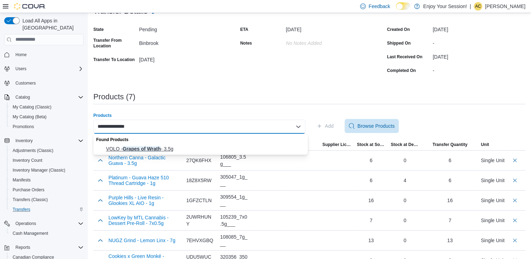
click at [220, 148] on span "VOLO - Grapes of Wrath - 3.5g" at bounding box center [205, 148] width 198 height 7
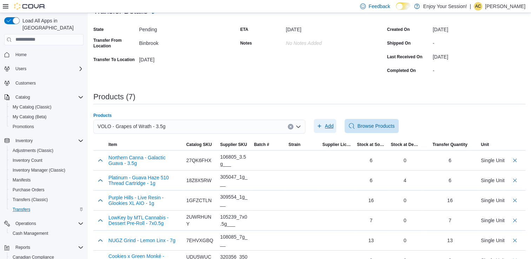
click at [332, 123] on span "Add" at bounding box center [329, 126] width 9 height 7
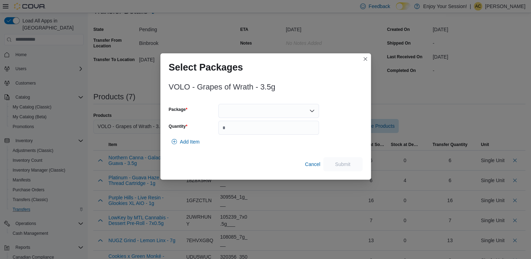
click at [287, 103] on div "VOLO - Grapes of Wrath - 3.5g Package Quantity Add Item Cancel Submit" at bounding box center [266, 125] width 194 height 93
click at [283, 107] on div at bounding box center [268, 111] width 101 height 14
click at [242, 132] on span "BC12DF1" at bounding box center [273, 133] width 84 height 7
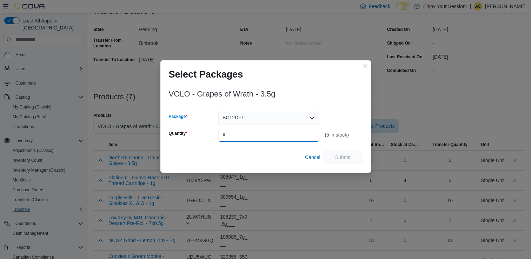
click at [242, 132] on input "Quantity" at bounding box center [268, 135] width 101 height 14
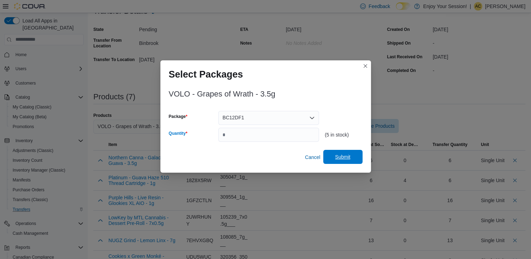
click at [350, 158] on span "Submit" at bounding box center [343, 157] width 31 height 14
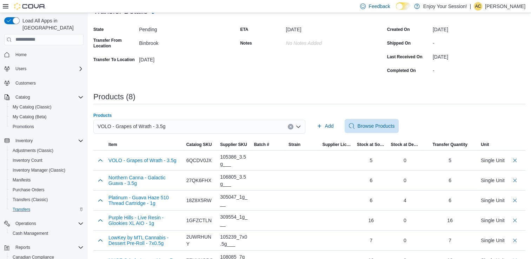
click at [292, 124] on button "Clear input" at bounding box center [291, 127] width 6 height 6
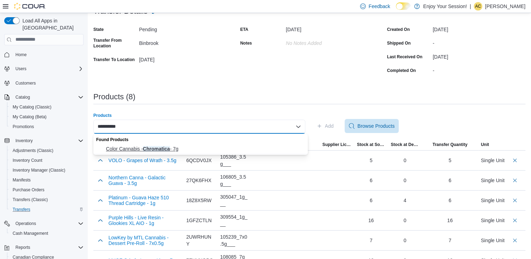
click at [233, 150] on span "Color Cannabis - Chromatica - 7g" at bounding box center [205, 148] width 198 height 7
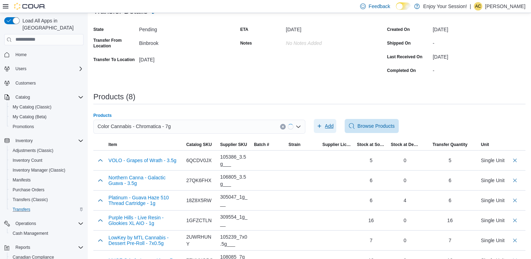
click at [330, 125] on span "Add" at bounding box center [329, 126] width 9 height 7
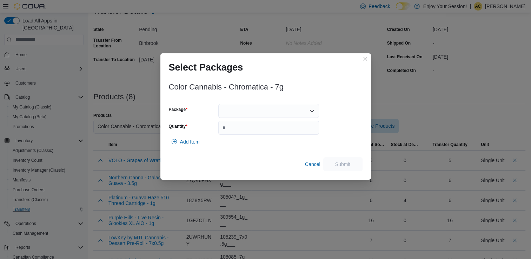
click at [296, 113] on div at bounding box center [268, 111] width 101 height 14
click at [268, 130] on span "L250700070" at bounding box center [273, 133] width 84 height 7
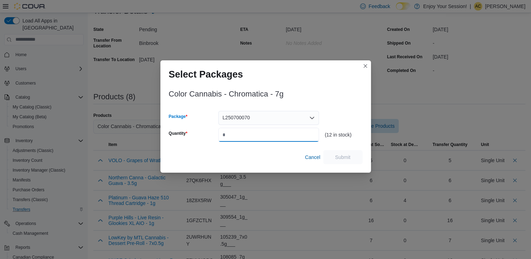
click at [256, 136] on input "Quantity" at bounding box center [268, 135] width 101 height 14
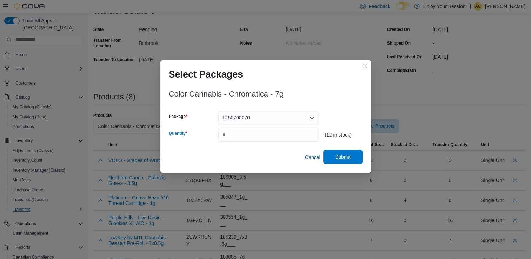
click at [344, 151] on span "Submit" at bounding box center [343, 157] width 31 height 14
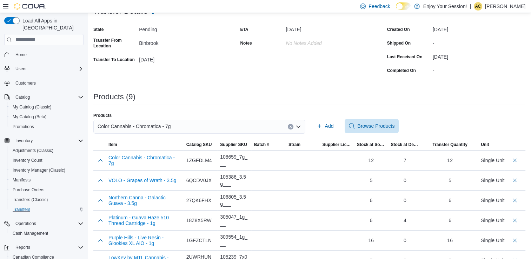
click at [292, 128] on button "Clear input" at bounding box center [291, 127] width 6 height 6
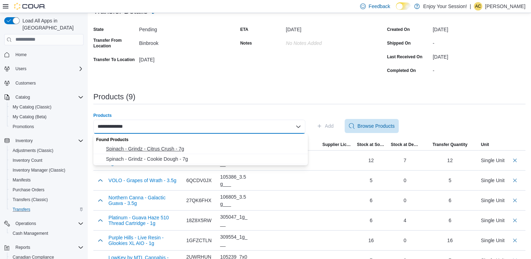
click at [249, 148] on span "Spinach - Grindz - Citrus Crush - 7g" at bounding box center [205, 148] width 198 height 7
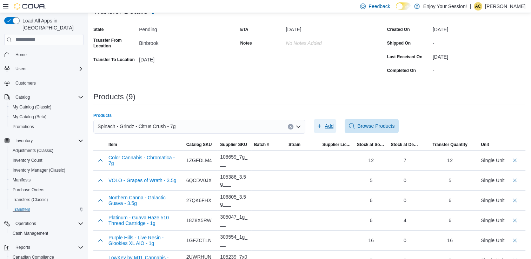
click at [330, 125] on span "Add" at bounding box center [329, 126] width 9 height 7
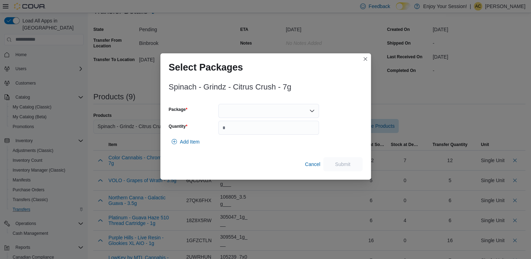
click at [281, 114] on div at bounding box center [268, 111] width 101 height 14
click at [273, 147] on div "Add Item" at bounding box center [266, 142] width 194 height 14
click at [249, 131] on input "Quantity" at bounding box center [268, 128] width 101 height 14
click at [241, 111] on div "*" at bounding box center [268, 111] width 101 height 14
click at [244, 110] on div "*" at bounding box center [268, 111] width 101 height 14
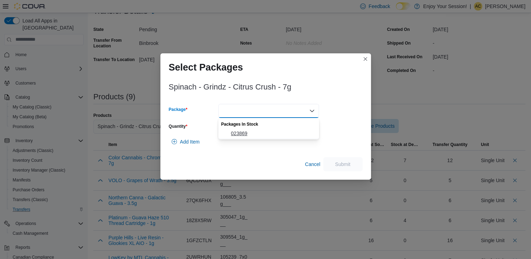
click at [237, 132] on span "023869" at bounding box center [273, 133] width 84 height 7
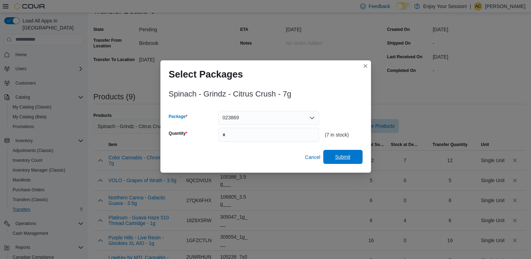
click at [339, 155] on span "Submit" at bounding box center [342, 156] width 15 height 7
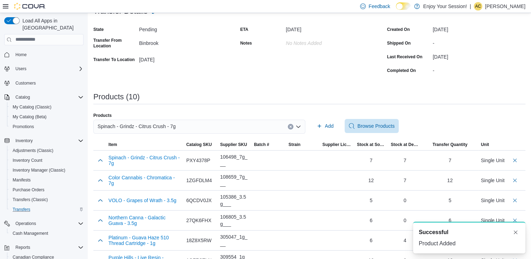
click at [235, 124] on div "Spinach - Grindz - Citrus Crush - 7g" at bounding box center [199, 127] width 212 height 14
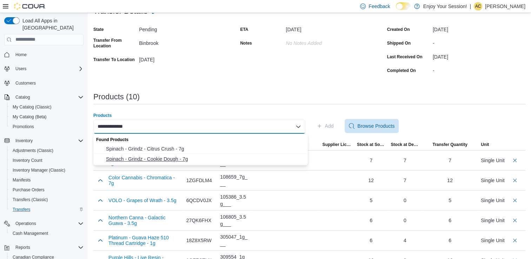
click at [183, 160] on span "Spinach - Grindz - Cookie Dough - 7g" at bounding box center [205, 159] width 198 height 7
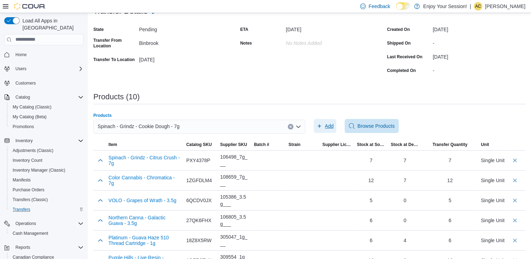
click at [330, 126] on span "Add" at bounding box center [329, 126] width 9 height 7
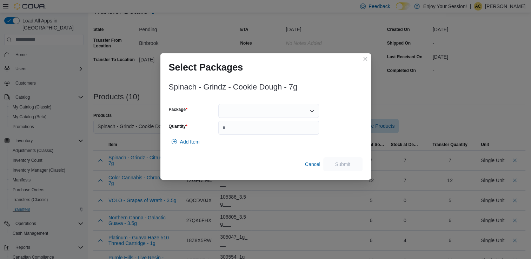
click at [300, 114] on div at bounding box center [268, 111] width 101 height 14
click at [270, 132] on span "023868" at bounding box center [273, 133] width 84 height 7
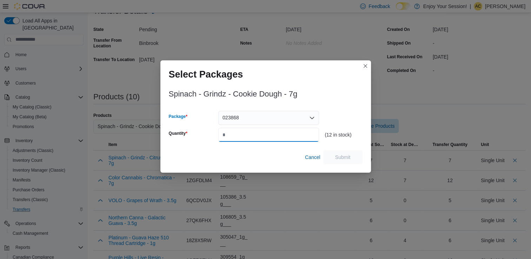
click at [270, 132] on input "Quantity" at bounding box center [268, 135] width 101 height 14
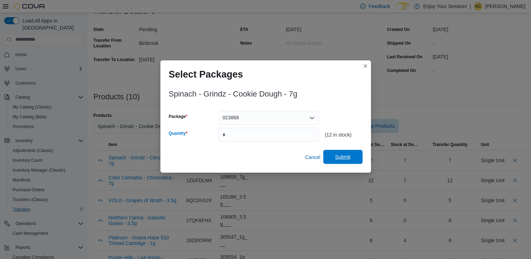
click at [335, 154] on span "Submit" at bounding box center [342, 156] width 15 height 7
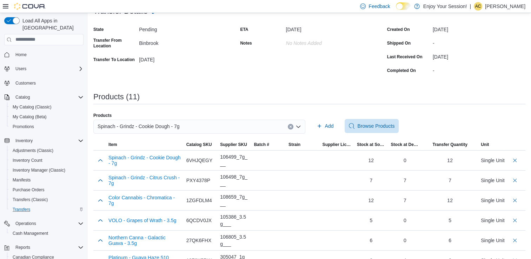
click at [293, 128] on button "Clear input" at bounding box center [291, 127] width 6 height 6
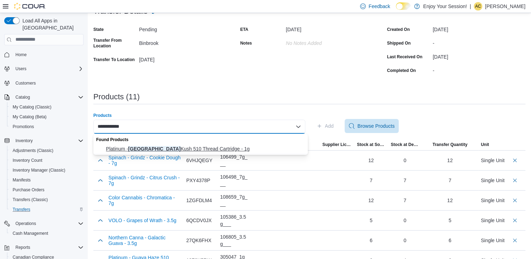
click at [247, 144] on button "Platinum - Grape Valley Kush 510 Thread Cartridge - 1g" at bounding box center [200, 149] width 214 height 10
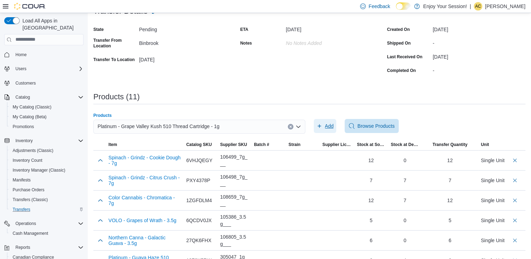
click at [322, 128] on icon "button" at bounding box center [320, 126] width 6 height 6
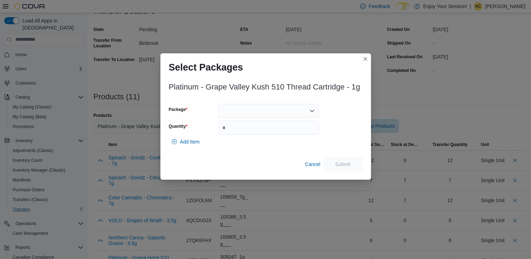
click at [267, 111] on div at bounding box center [268, 111] width 101 height 14
click at [250, 138] on button "11118-1" at bounding box center [268, 133] width 101 height 10
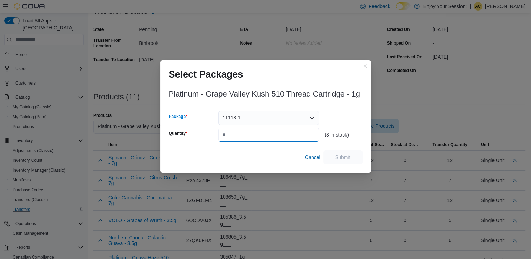
click at [250, 138] on input "Quantity" at bounding box center [268, 135] width 101 height 14
click at [351, 164] on span "Submit" at bounding box center [343, 157] width 31 height 14
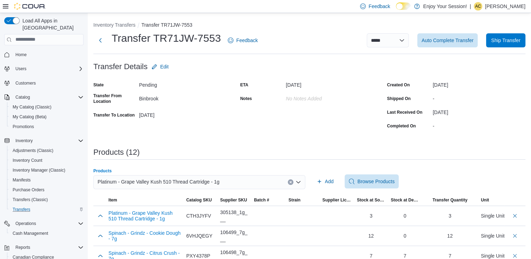
click at [292, 181] on icon "Clear input" at bounding box center [290, 182] width 3 height 3
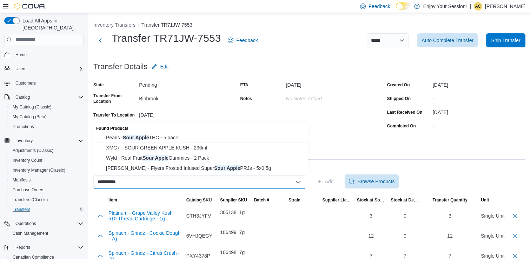
click at [203, 148] on span "XMG+ - SOUR GREEN APPLE KUSH - 236ml" at bounding box center [205, 147] width 198 height 7
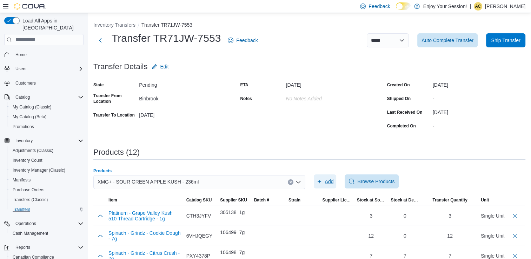
click at [329, 178] on span "Add" at bounding box center [325, 181] width 17 height 14
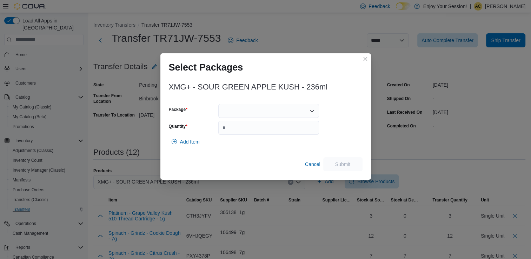
click at [264, 114] on div at bounding box center [268, 111] width 101 height 14
click at [253, 128] on button "H0012583" at bounding box center [268, 133] width 101 height 10
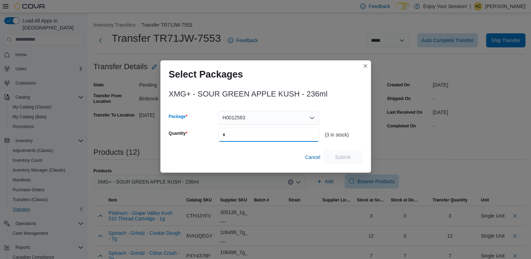
click at [252, 134] on input "Quantity" at bounding box center [268, 135] width 101 height 14
click at [341, 151] on span "Submit" at bounding box center [343, 157] width 31 height 14
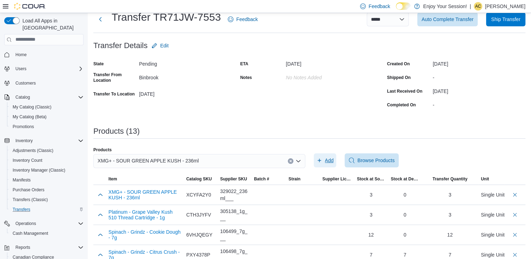
scroll to position [18, 0]
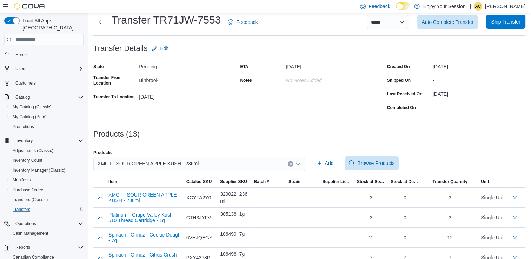
click at [504, 20] on span "Ship Transfer" at bounding box center [505, 21] width 29 height 7
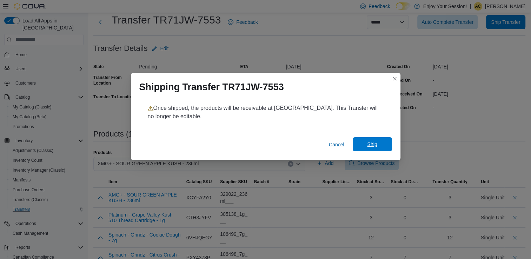
click at [366, 143] on span "Ship" at bounding box center [372, 144] width 31 height 14
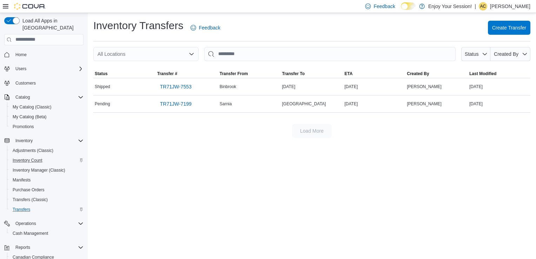
click at [47, 156] on div "Inventory Count" at bounding box center [47, 160] width 74 height 8
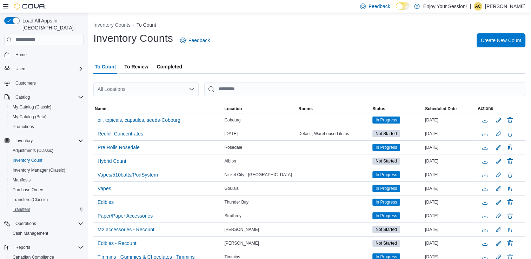
click at [119, 92] on div "All Locations" at bounding box center [145, 89] width 105 height 14
click at [119, 100] on span "Binbrook" at bounding box center [126, 101] width 19 height 7
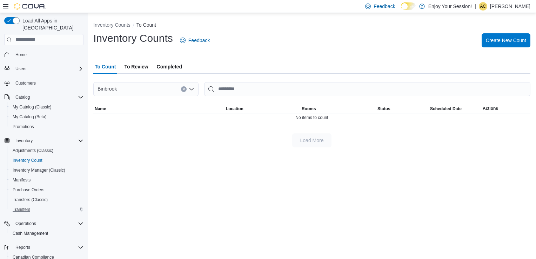
click at [139, 70] on span "To Review" at bounding box center [136, 67] width 24 height 14
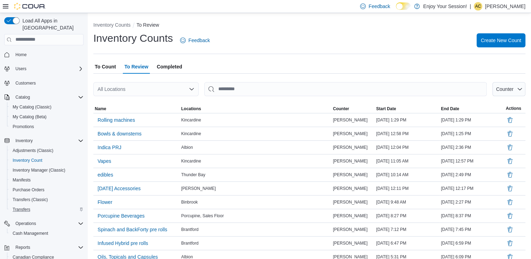
click at [153, 95] on div "All Locations" at bounding box center [145, 89] width 105 height 14
click at [149, 98] on div "Binbrook" at bounding box center [150, 101] width 88 height 7
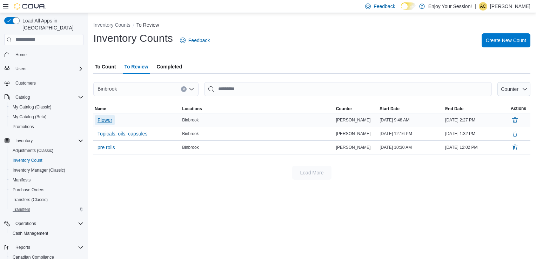
click at [113, 118] on button "Flower" at bounding box center [105, 120] width 20 height 11
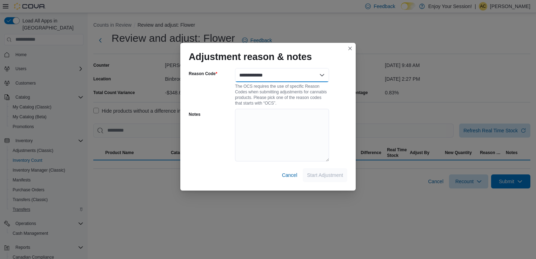
click at [308, 79] on select "**********" at bounding box center [282, 75] width 94 height 14
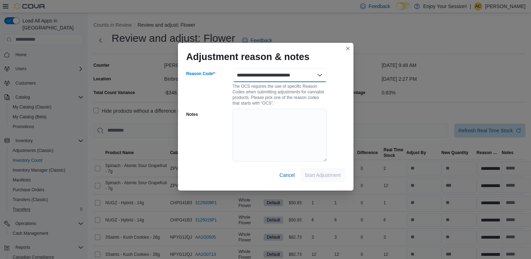
click at [233, 68] on select "**********" at bounding box center [280, 75] width 94 height 14
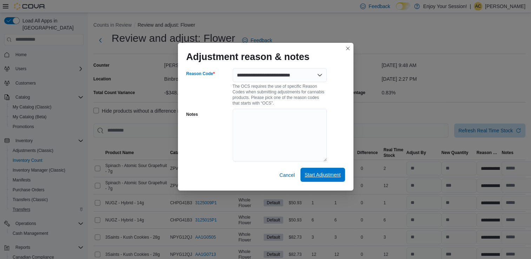
click at [320, 174] on span "Start Adjustment" at bounding box center [323, 174] width 36 height 7
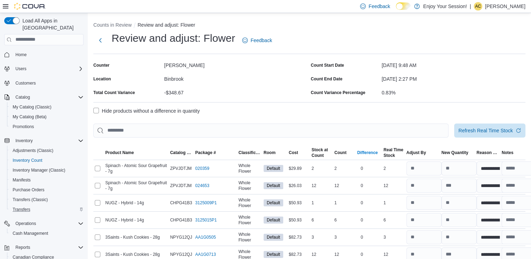
click at [371, 152] on div "Difference" at bounding box center [367, 153] width 21 height 6
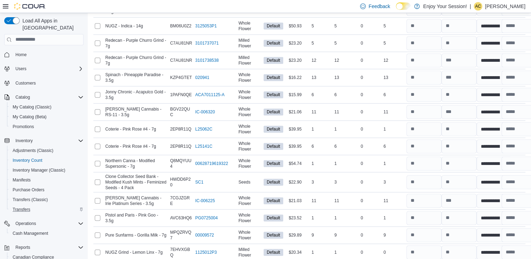
scroll to position [3275, 0]
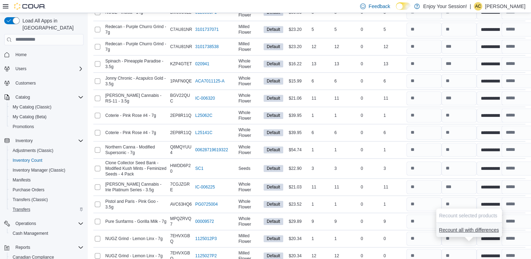
click at [472, 229] on span "Recount all with differences" at bounding box center [469, 229] width 60 height 7
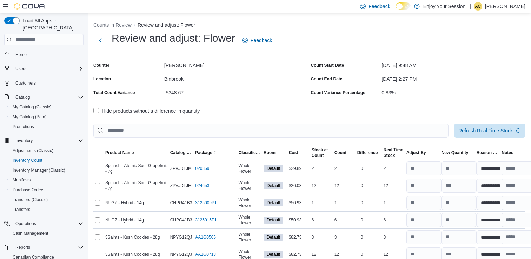
select select "**********"
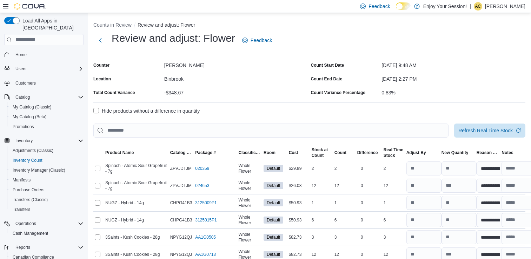
select select "**********"
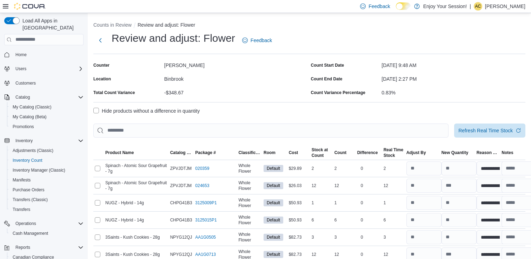
select select "**********"
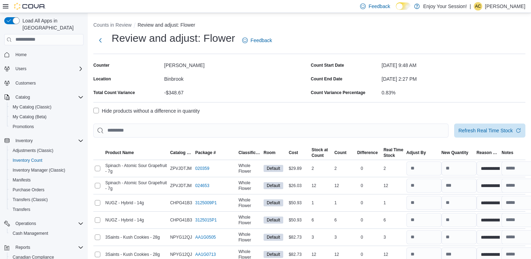
select select "**********"
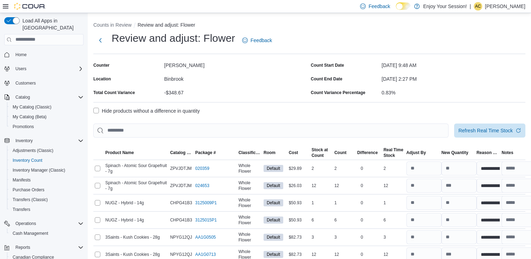
select select "**********"
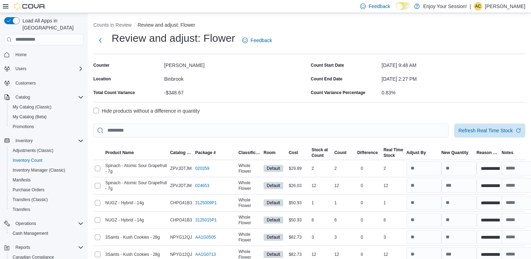
select select "**********"
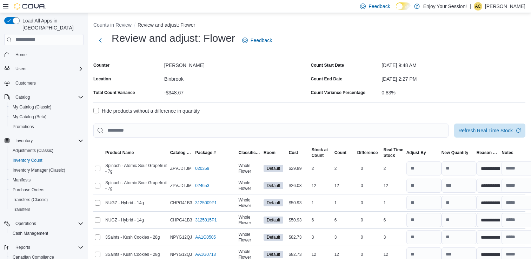
select select "**********"
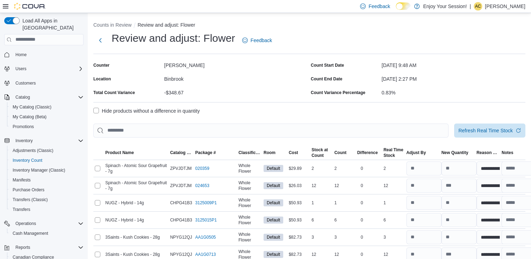
select select "**********"
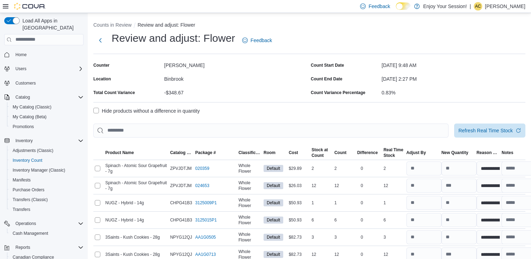
select select "**********"
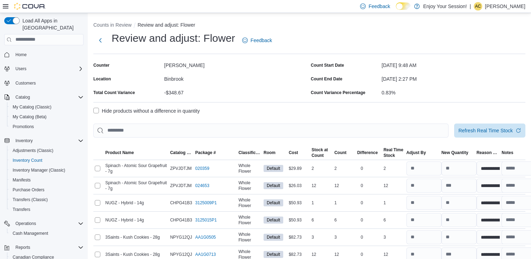
select select "**********"
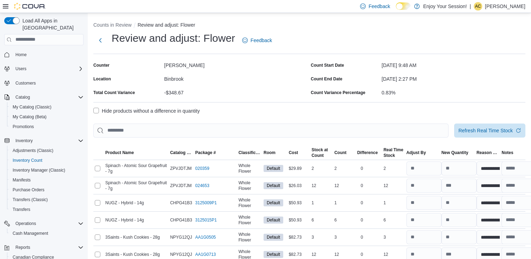
select select "**********"
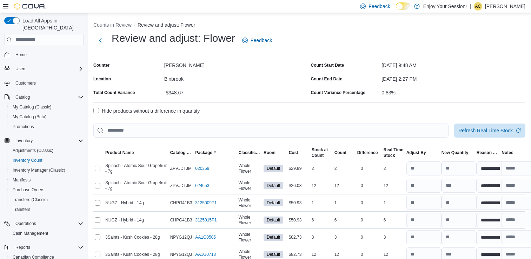
select select "**********"
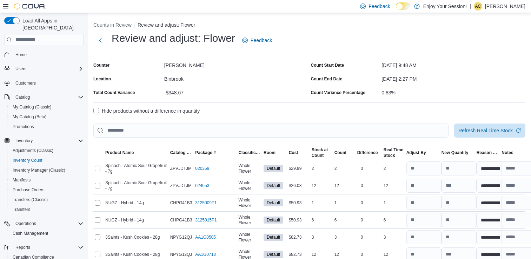
select select "**********"
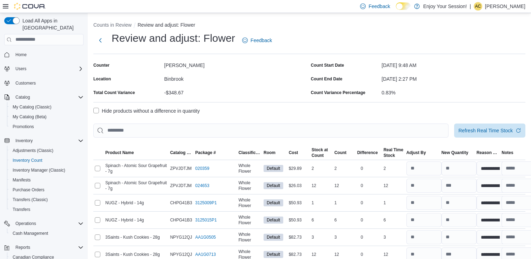
select select "**********"
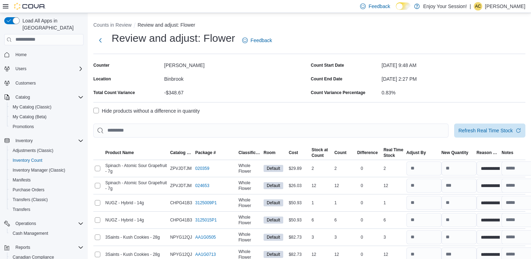
select select "**********"
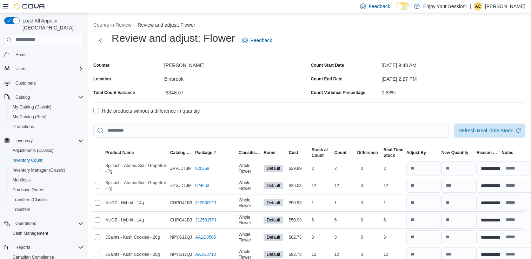
select select "**********"
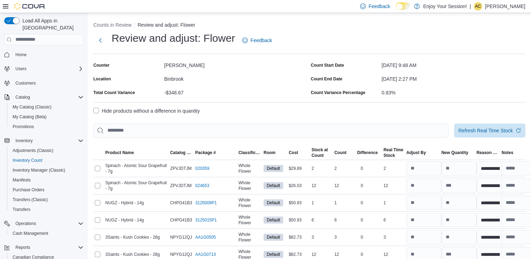
select select "**********"
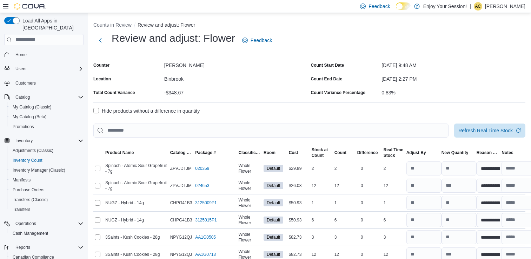
select select "**********"
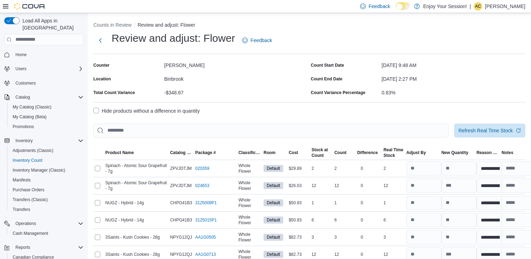
select select "**********"
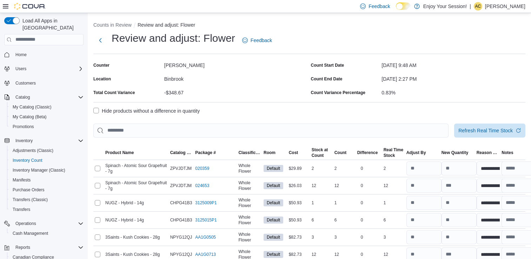
select select "**********"
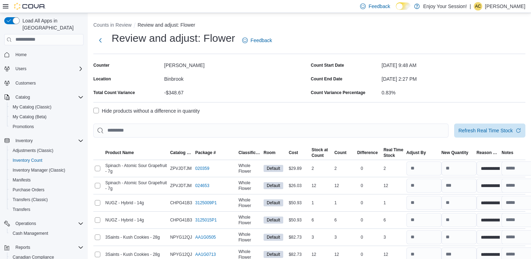
select select "**********"
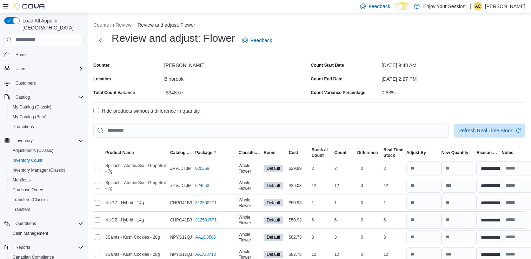
select select "**********"
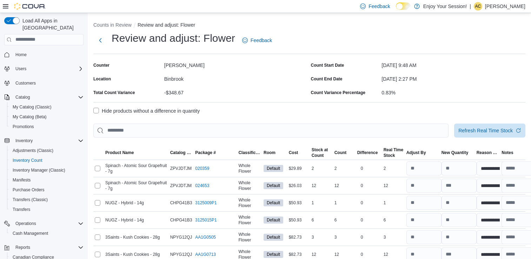
select select "**********"
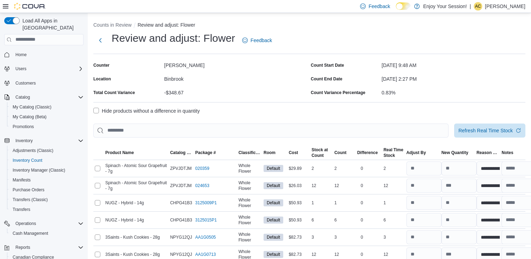
select select "**********"
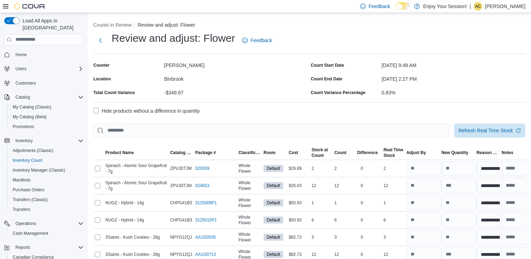
select select "**********"
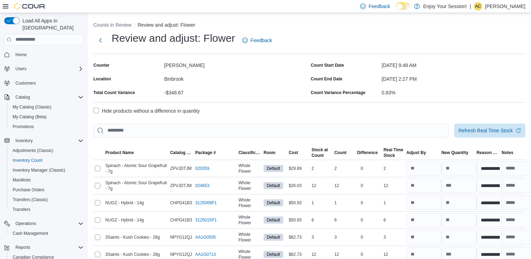
select select "**********"
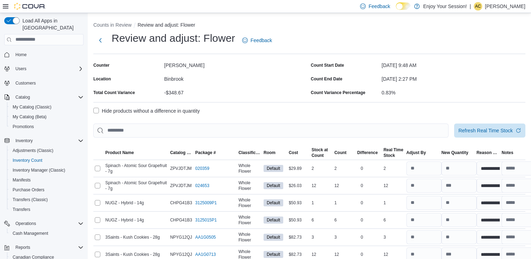
select select "**********"
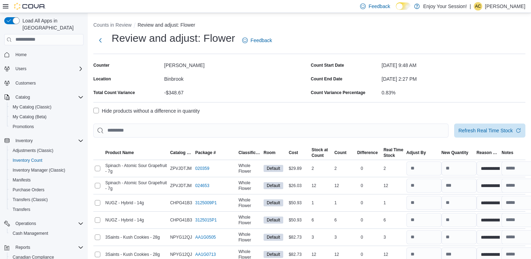
select select "**********"
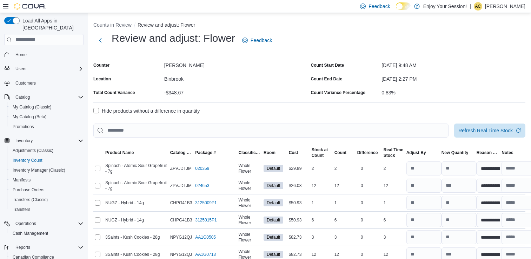
select select "**********"
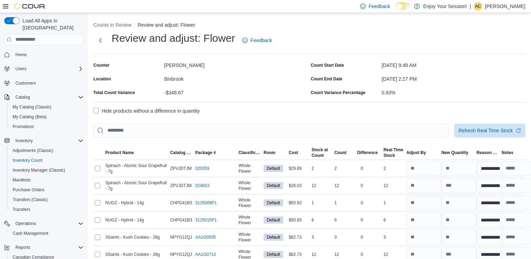
select select "**********"
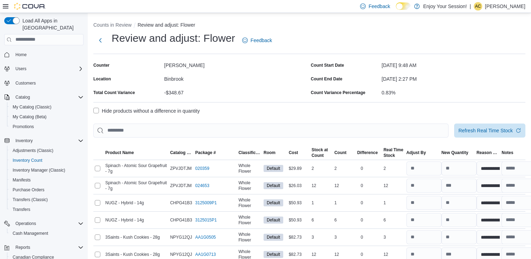
select select "**********"
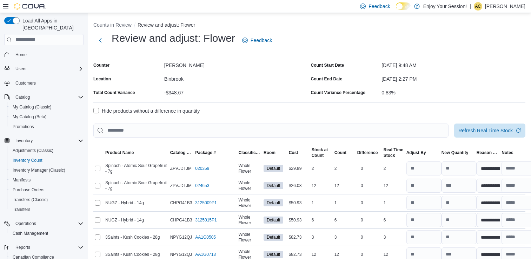
select select "**********"
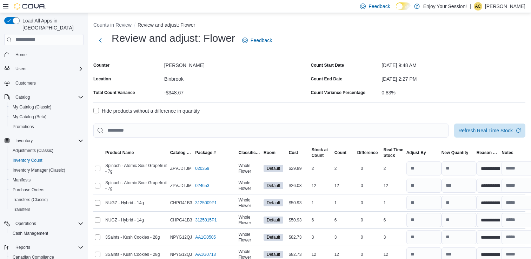
select select "**********"
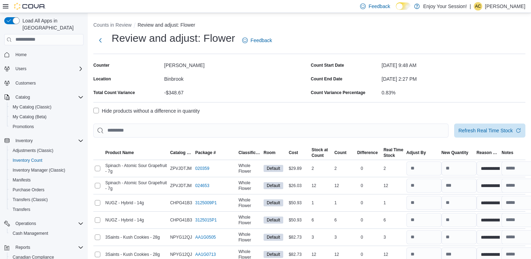
select select "**********"
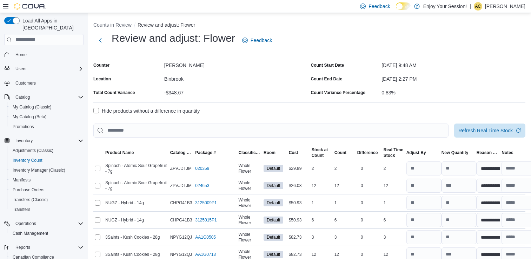
select select "**********"
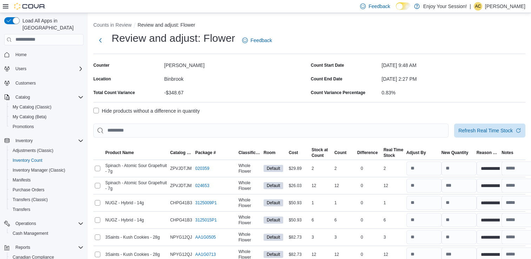
select select "**********"
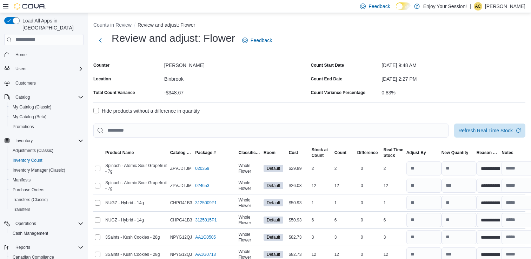
select select "**********"
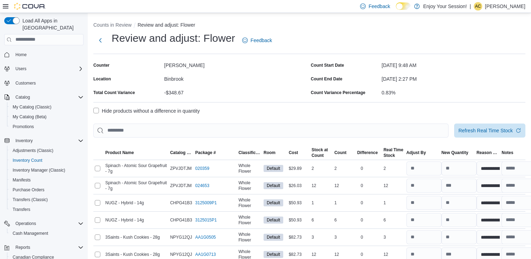
select select "**********"
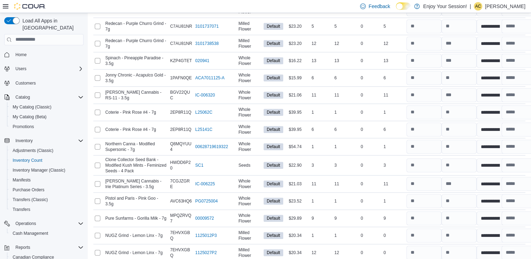
scroll to position [3189, 0]
